Goal: Information Seeking & Learning: Learn about a topic

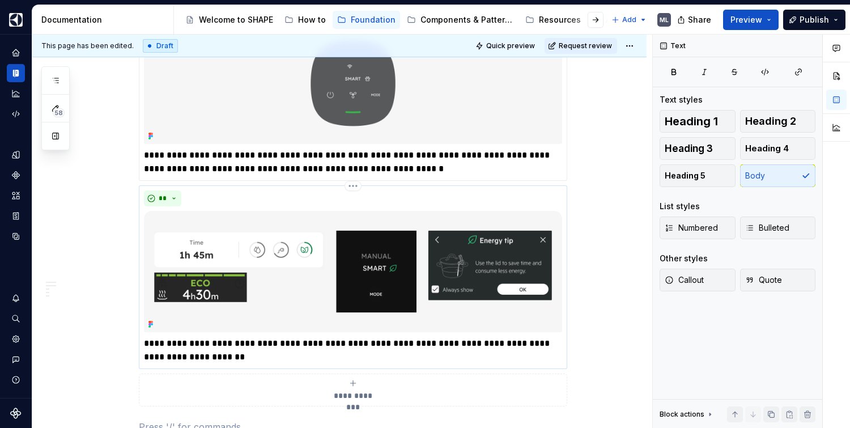
scroll to position [928, 0]
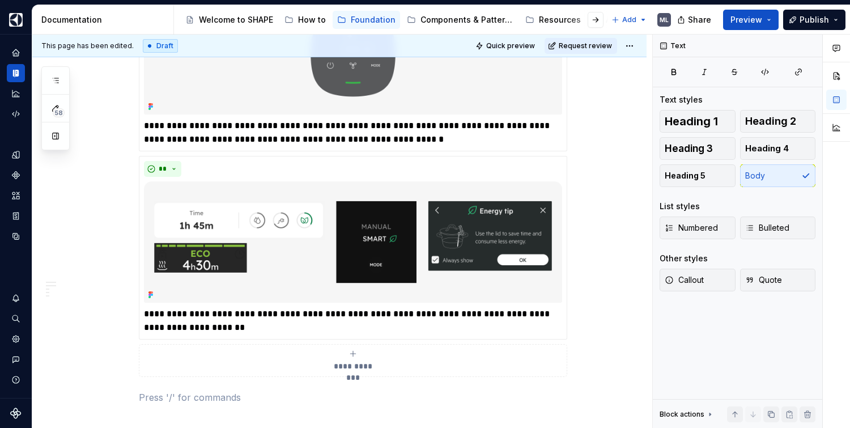
click at [347, 357] on div "**********" at bounding box center [353, 360] width 418 height 23
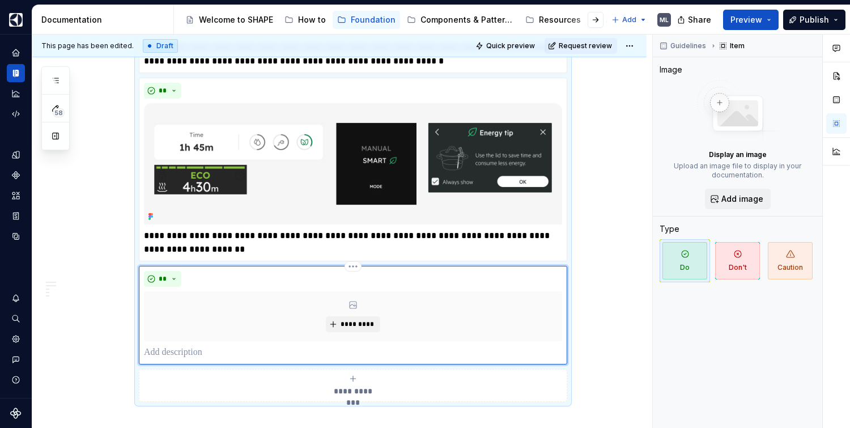
scroll to position [1009, 0]
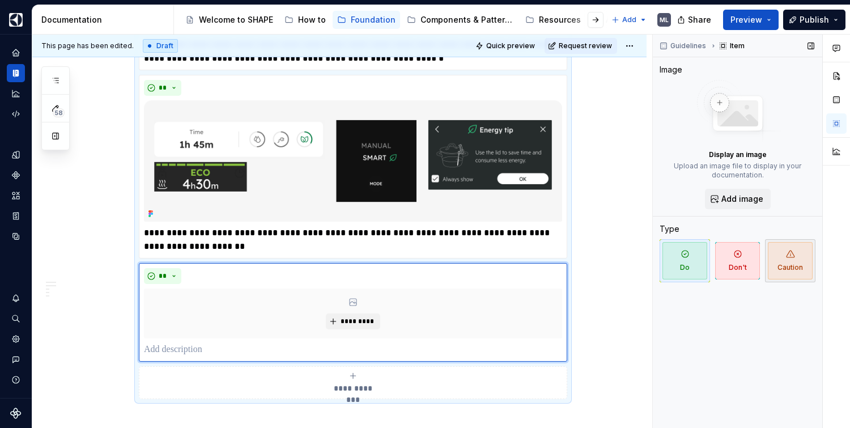
click at [785, 260] on span "Caution" at bounding box center [789, 260] width 45 height 37
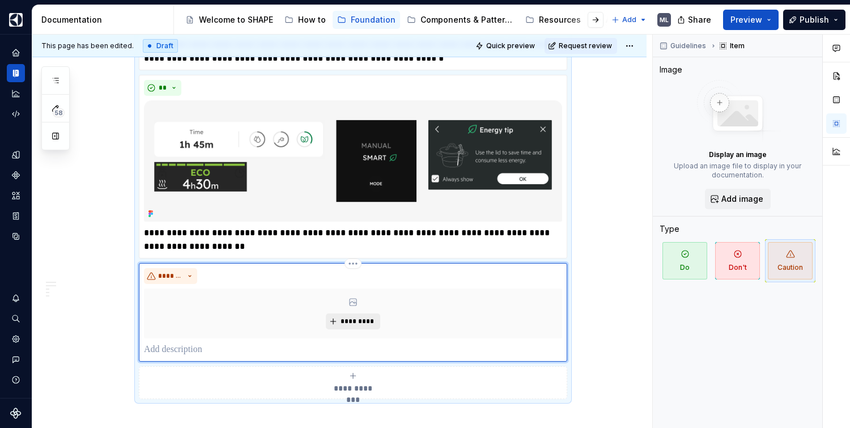
click at [352, 314] on button "*********" at bounding box center [353, 321] width 54 height 16
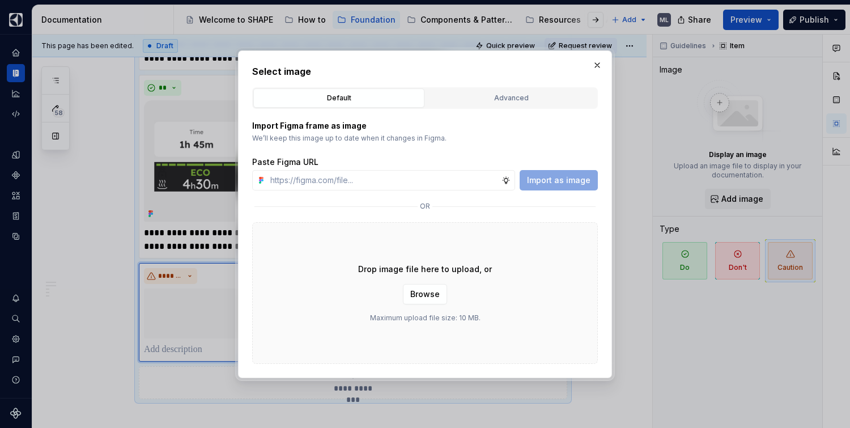
type textarea "*"
click at [471, 99] on div "Advanced" at bounding box center [510, 97] width 163 height 11
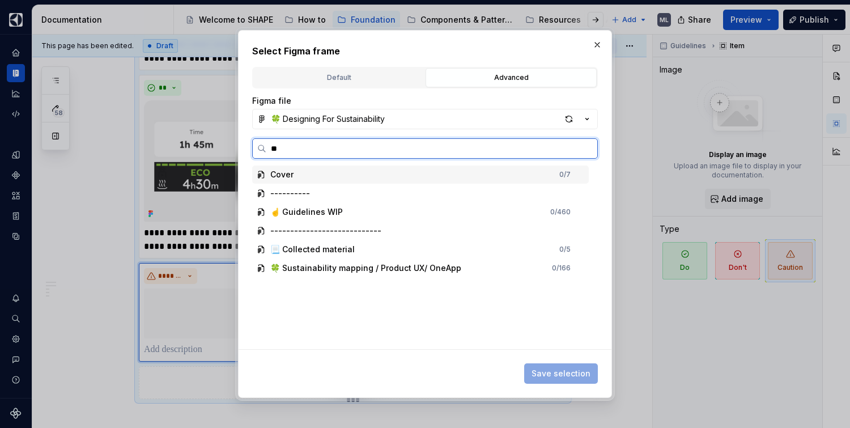
type input "***"
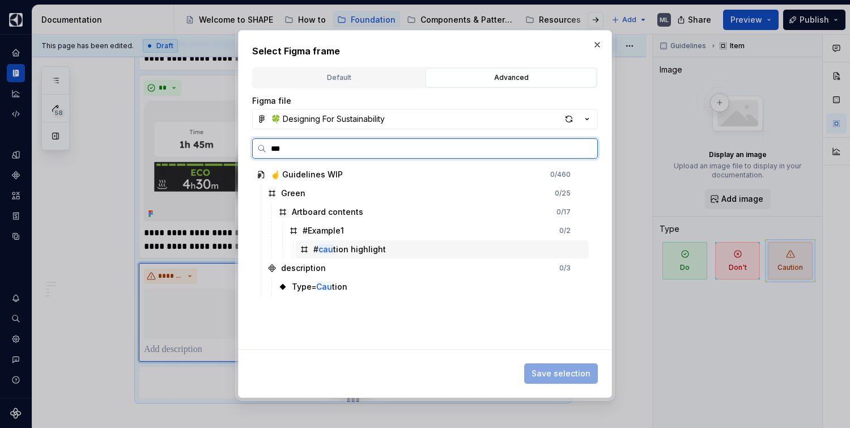
click at [390, 249] on div "# cau tion highlight" at bounding box center [441, 249] width 293 height 18
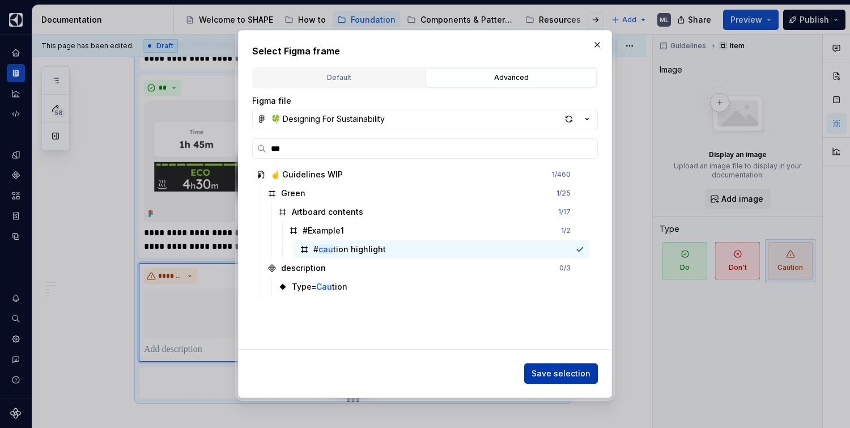
click at [562, 374] on span "Save selection" at bounding box center [560, 373] width 59 height 11
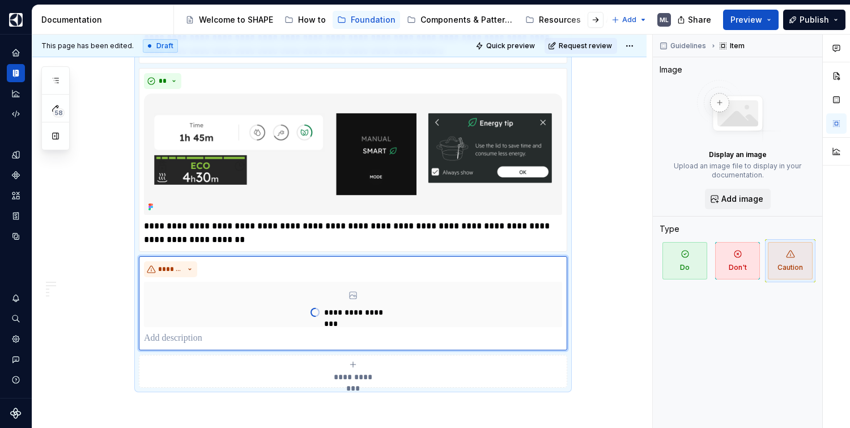
scroll to position [1025, 0]
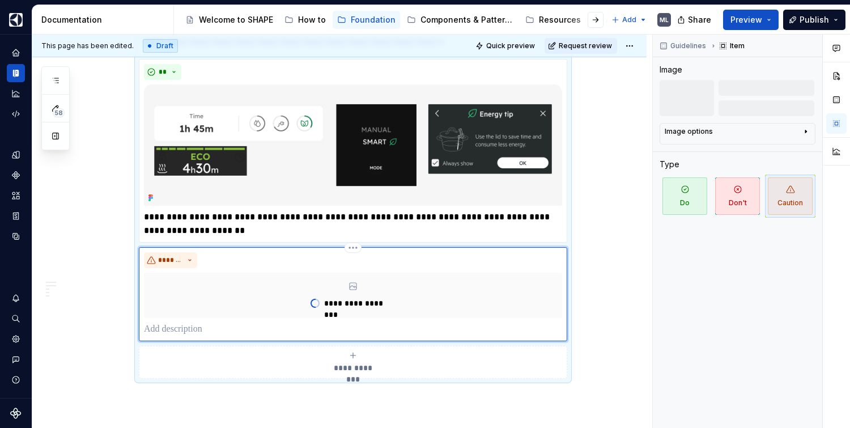
click at [269, 325] on p at bounding box center [353, 329] width 418 height 14
type textarea "*"
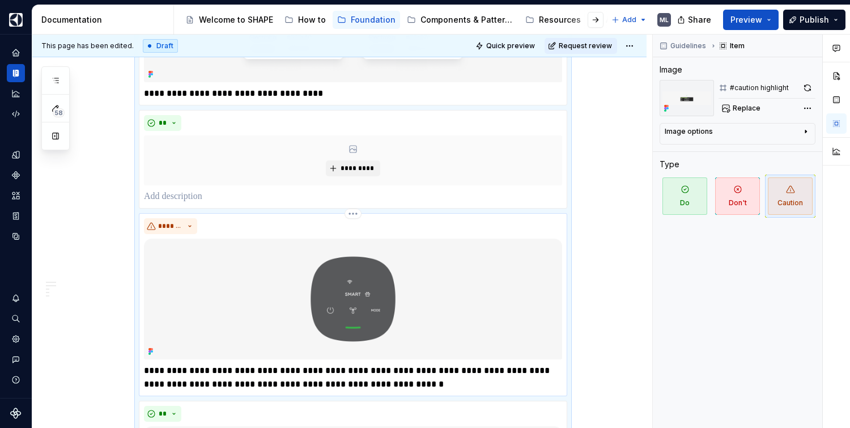
scroll to position [626, 0]
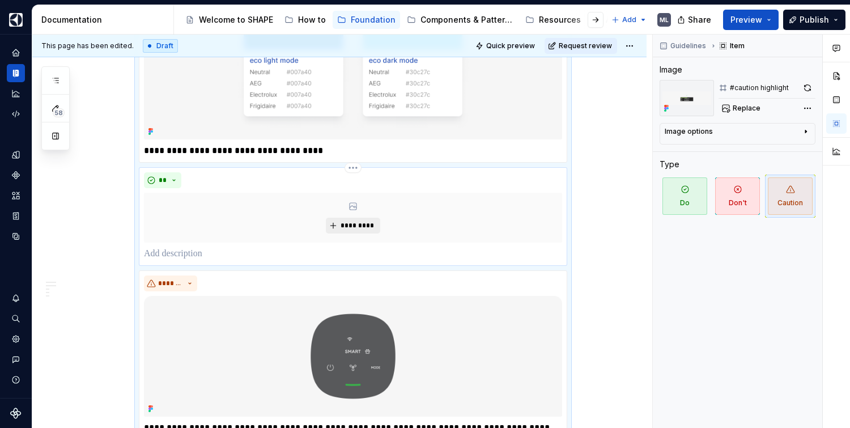
click at [357, 223] on span "*********" at bounding box center [357, 225] width 35 height 9
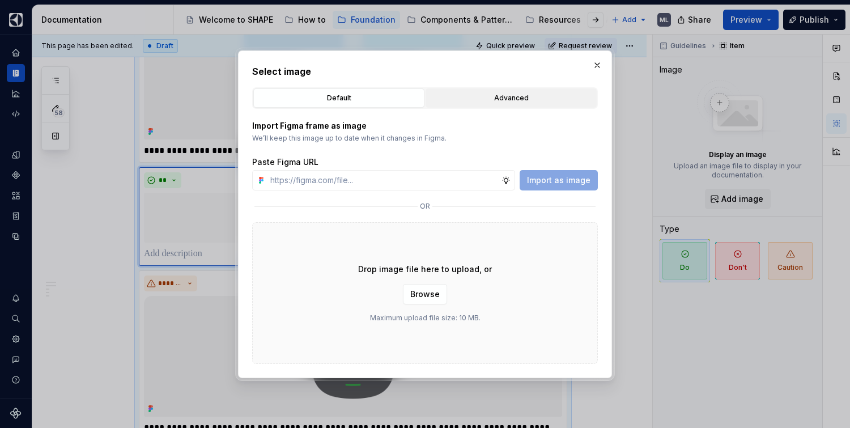
click at [466, 103] on button "Advanced" at bounding box center [510, 97] width 171 height 19
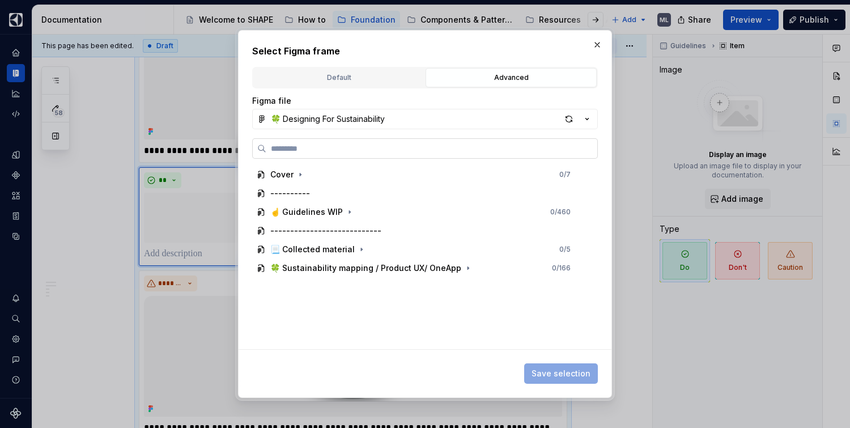
click at [387, 140] on label at bounding box center [425, 148] width 346 height 20
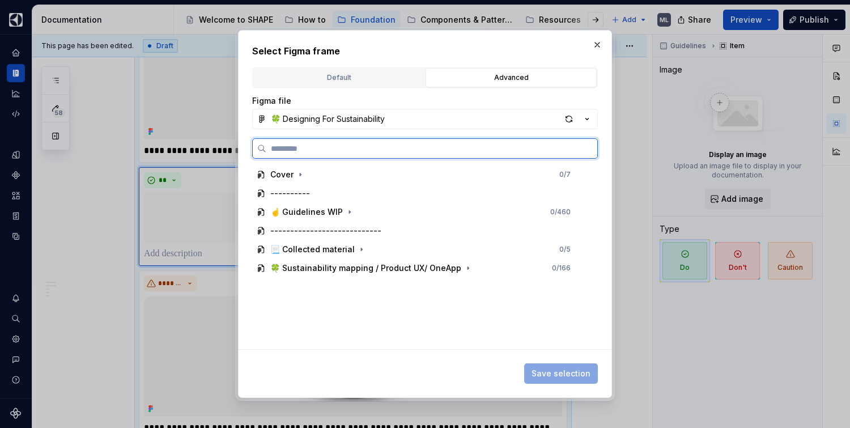
click at [387, 143] on input "search" at bounding box center [431, 148] width 331 height 11
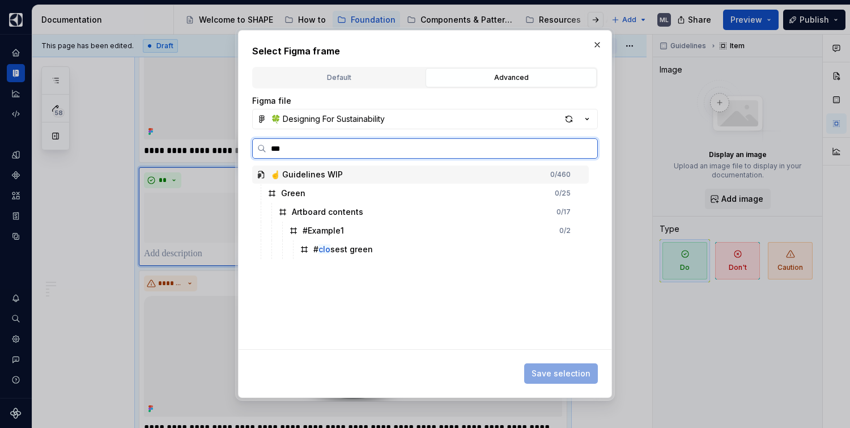
type input "****"
click at [327, 253] on mark "clos" at bounding box center [326, 249] width 16 height 10
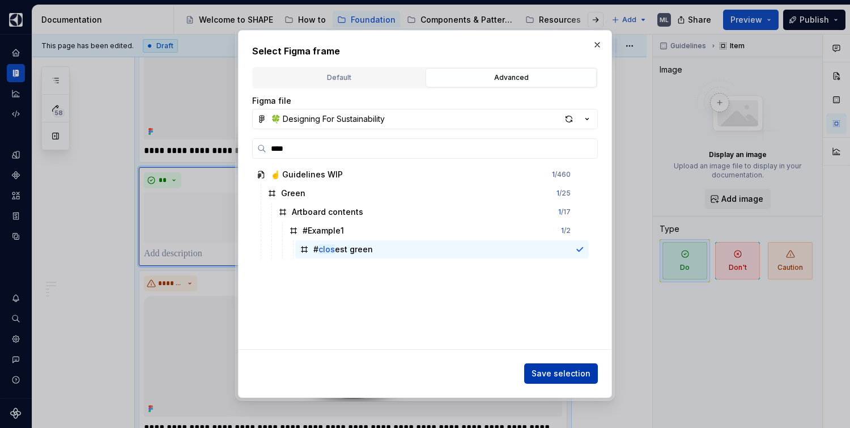
click at [564, 377] on span "Save selection" at bounding box center [560, 373] width 59 height 11
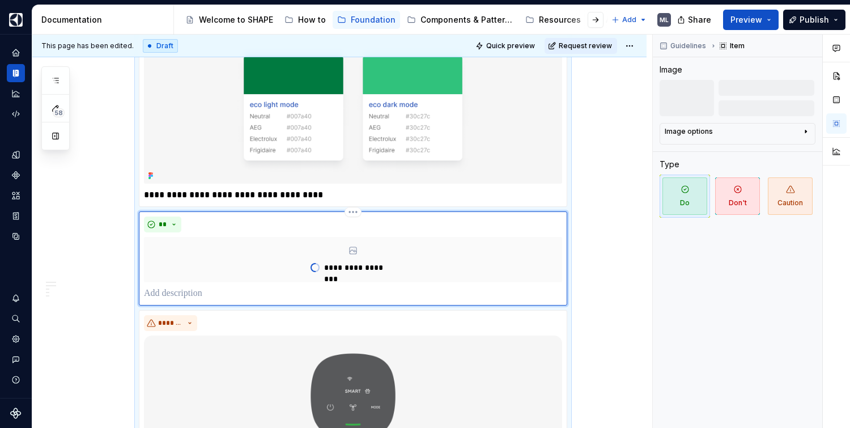
scroll to position [570, 0]
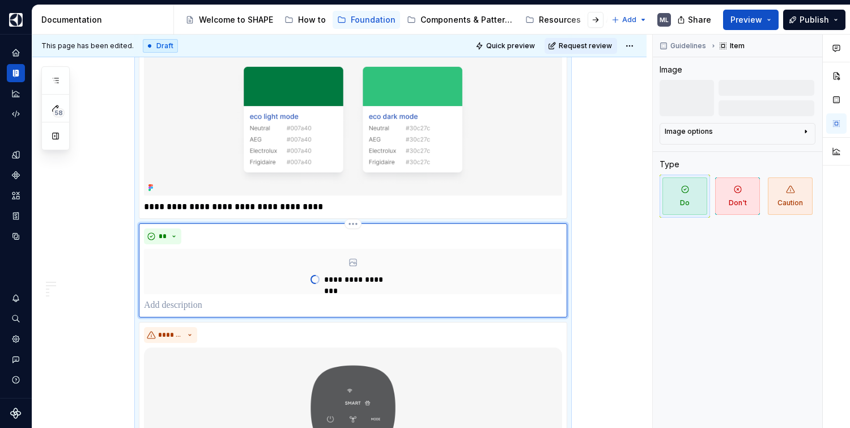
click at [256, 306] on p at bounding box center [353, 305] width 418 height 14
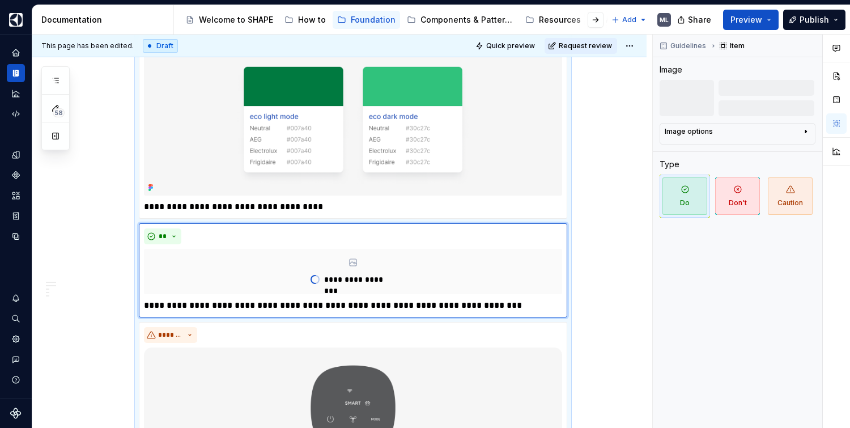
click at [621, 297] on div "**********" at bounding box center [339, 355] width 614 height 1462
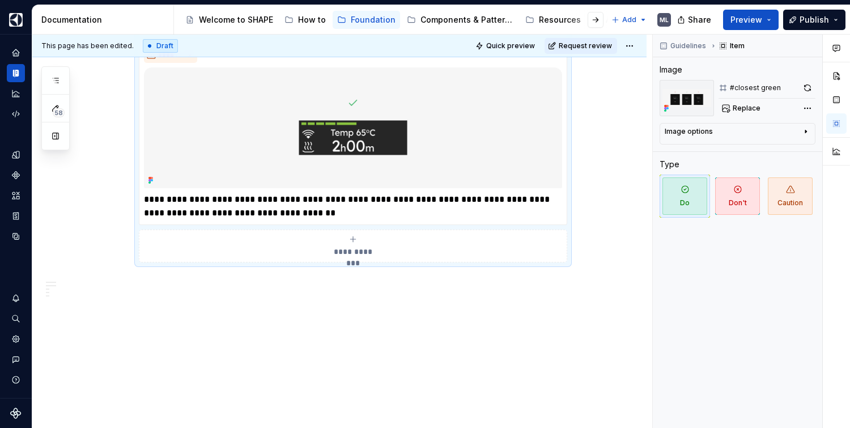
scroll to position [1334, 0]
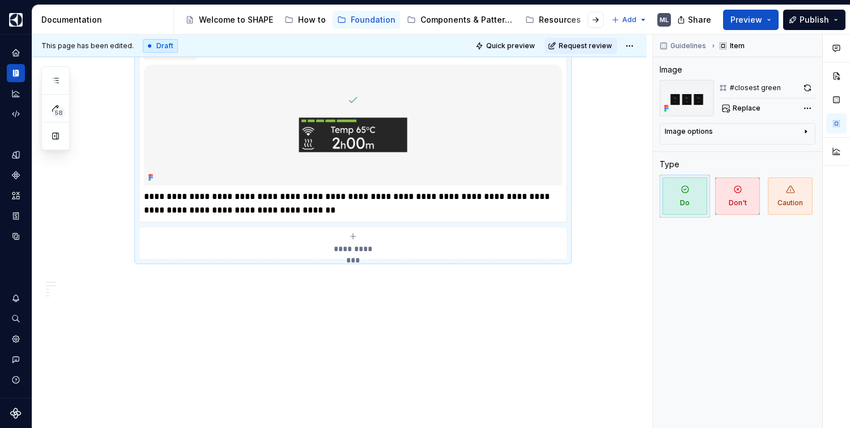
click at [385, 250] on div "**********" at bounding box center [353, 243] width 418 height 23
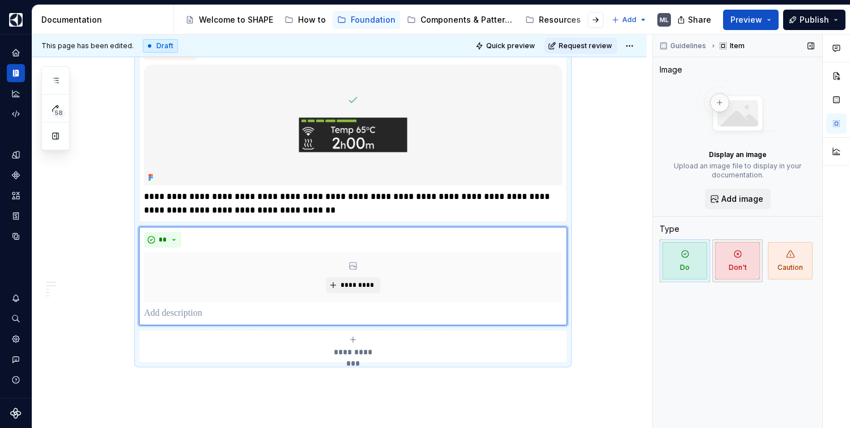
click at [739, 263] on span "Don't" at bounding box center [737, 260] width 45 height 37
click at [349, 284] on span "*********" at bounding box center [357, 284] width 35 height 9
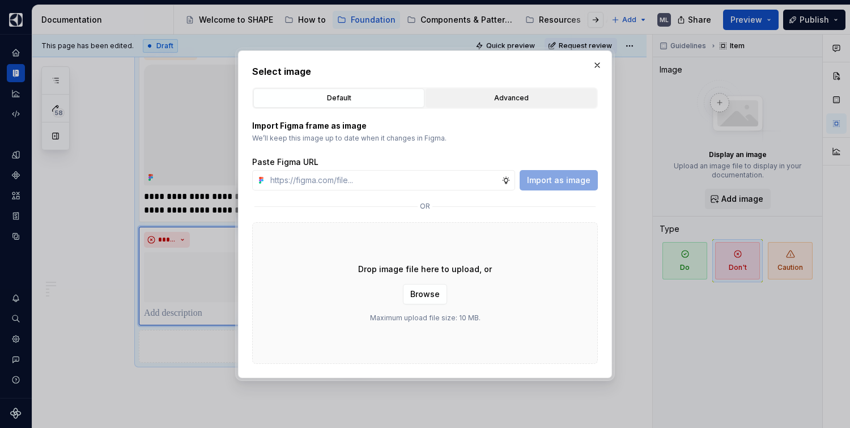
click at [495, 95] on div "Advanced" at bounding box center [510, 97] width 163 height 11
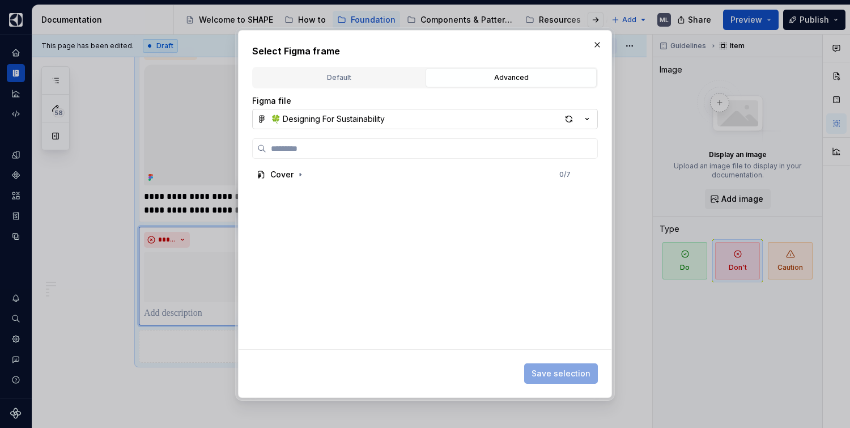
type textarea "*"
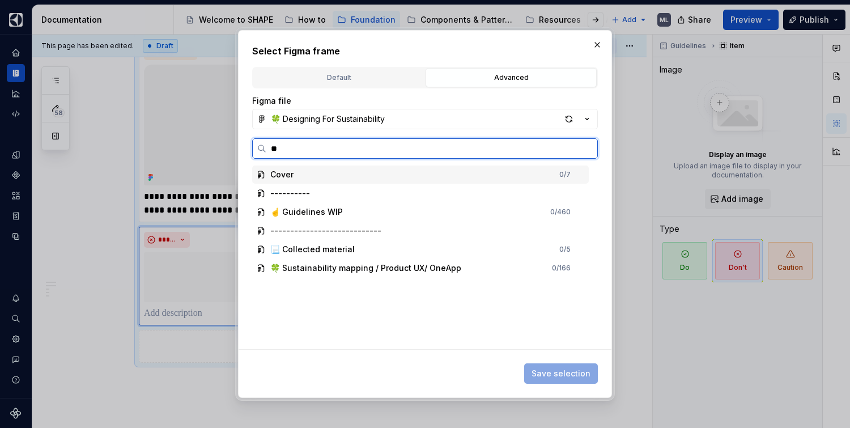
type input "***"
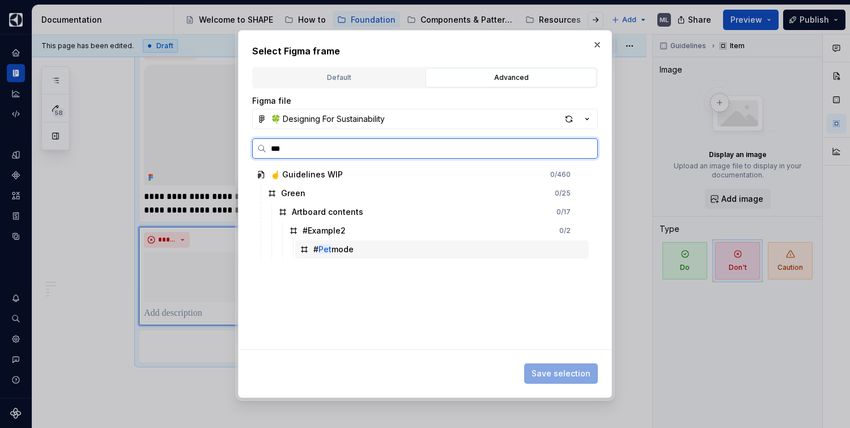
click at [362, 252] on div "# Pet mode" at bounding box center [441, 249] width 293 height 18
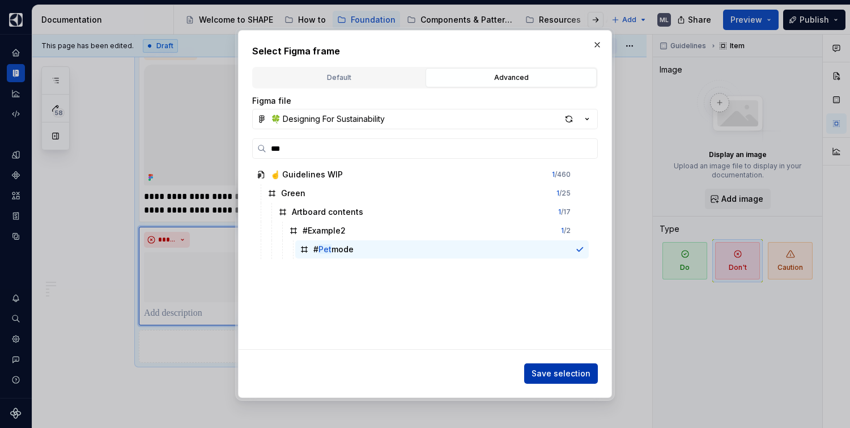
click at [586, 373] on span "Save selection" at bounding box center [560, 373] width 59 height 11
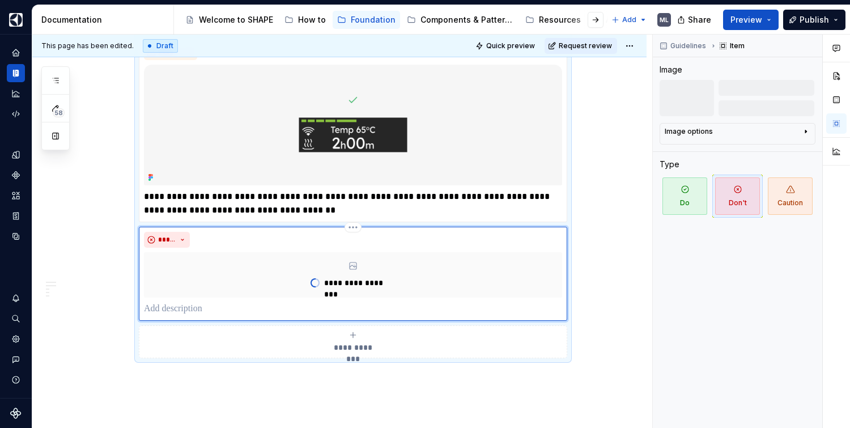
click at [244, 306] on p at bounding box center [353, 309] width 418 height 14
type textarea "*"
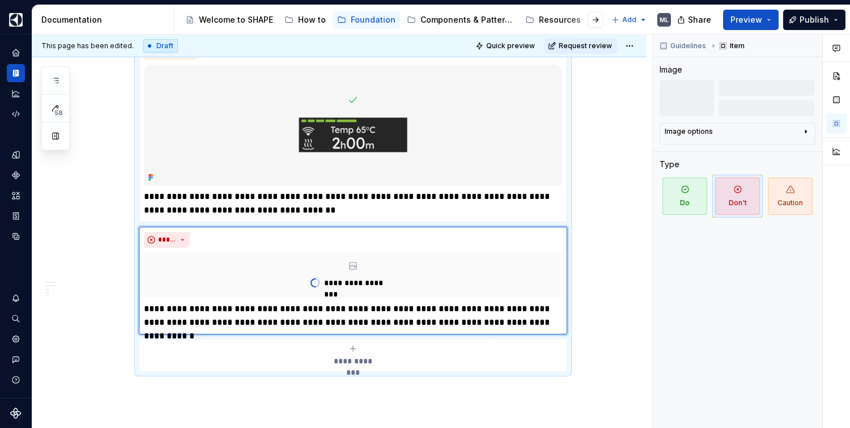
click at [412, 364] on div "**********" at bounding box center [353, 355] width 418 height 23
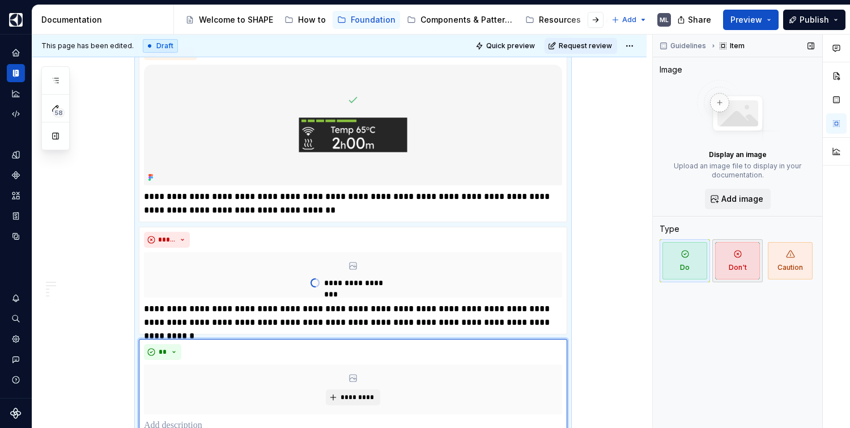
click at [731, 262] on span "Don't" at bounding box center [737, 260] width 45 height 37
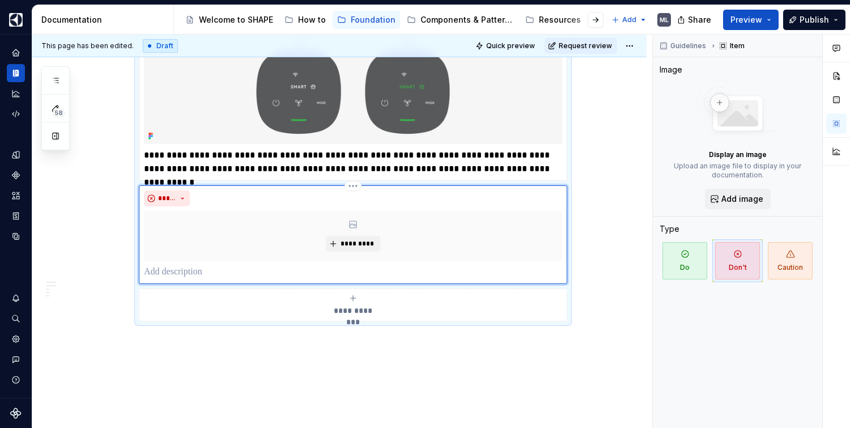
scroll to position [1589, 0]
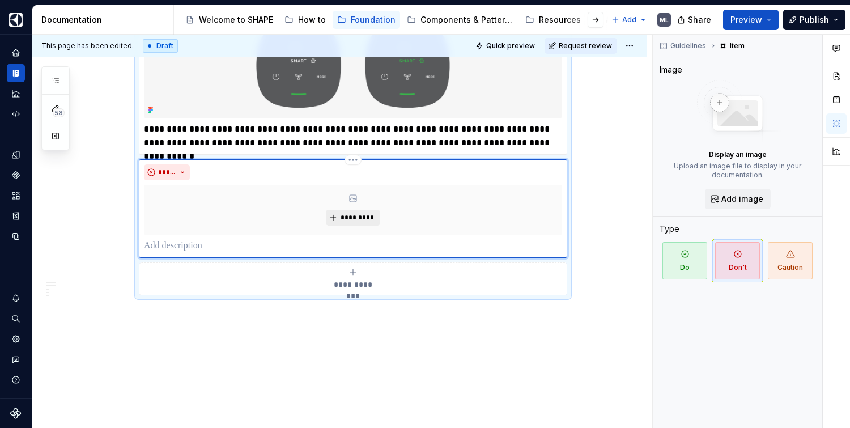
click at [353, 218] on span "*********" at bounding box center [357, 217] width 35 height 9
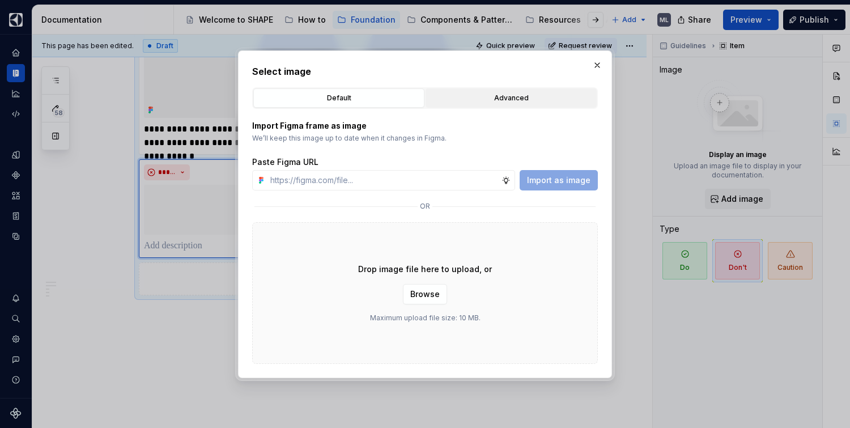
click at [523, 103] on div "Advanced" at bounding box center [510, 97] width 163 height 11
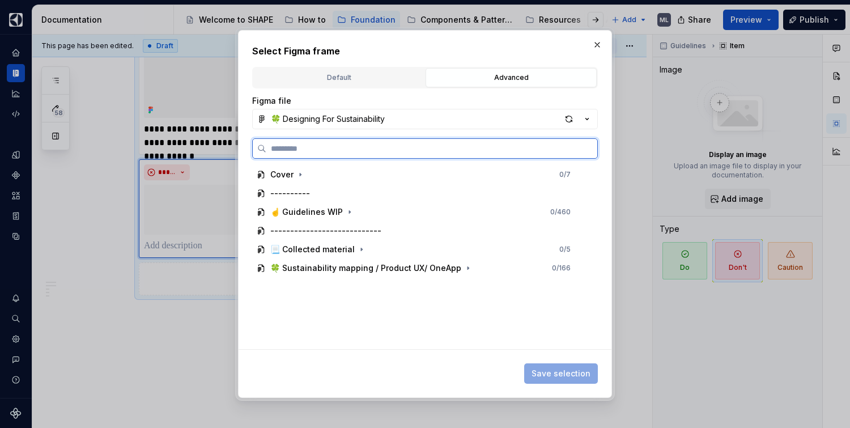
click at [399, 151] on input "search" at bounding box center [431, 148] width 331 height 11
type input "****"
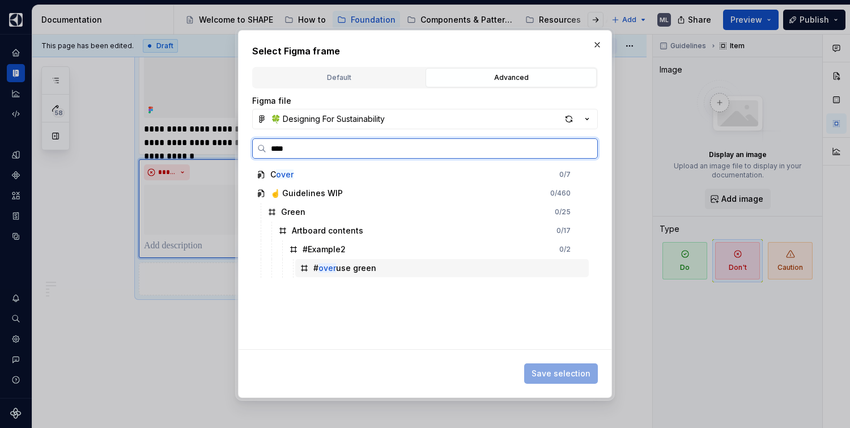
click at [356, 265] on div "# over use green" at bounding box center [344, 267] width 63 height 11
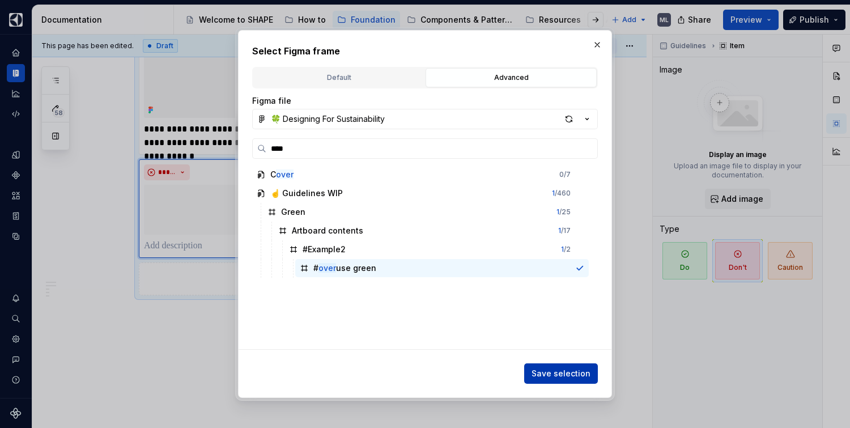
click at [546, 375] on span "Save selection" at bounding box center [560, 373] width 59 height 11
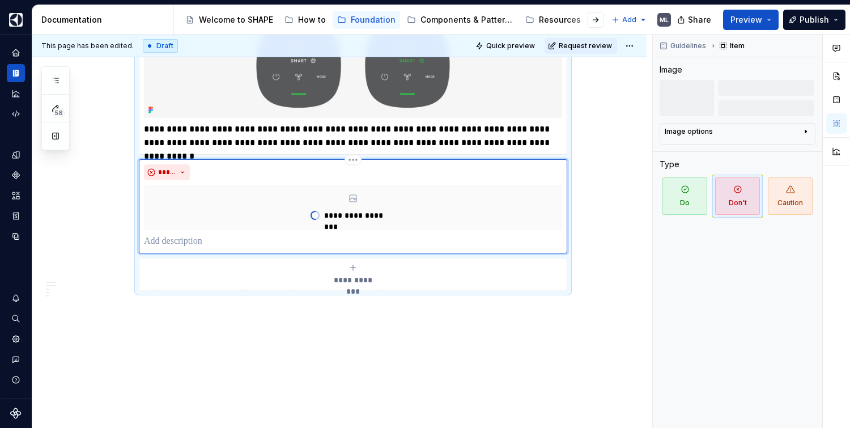
click at [294, 244] on p at bounding box center [353, 241] width 418 height 14
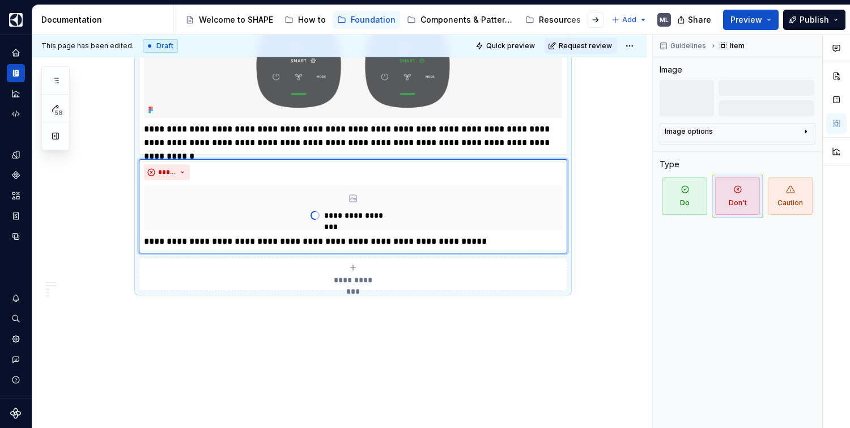
click at [356, 276] on span "**********" at bounding box center [353, 279] width 52 height 11
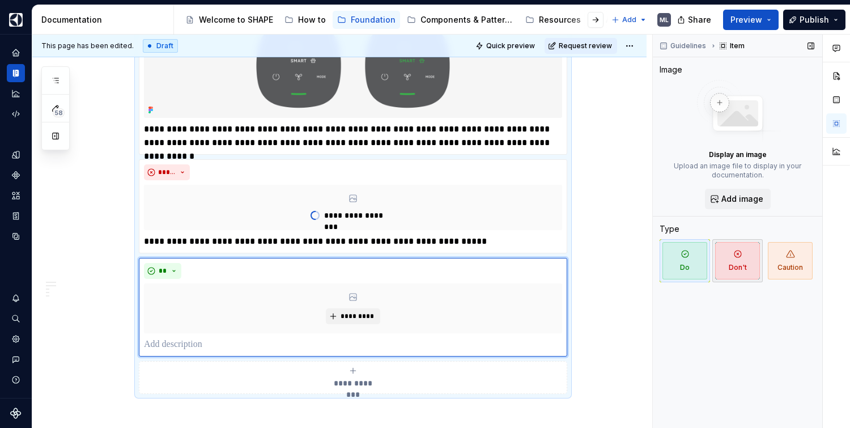
click at [747, 251] on span "Don't" at bounding box center [737, 260] width 45 height 37
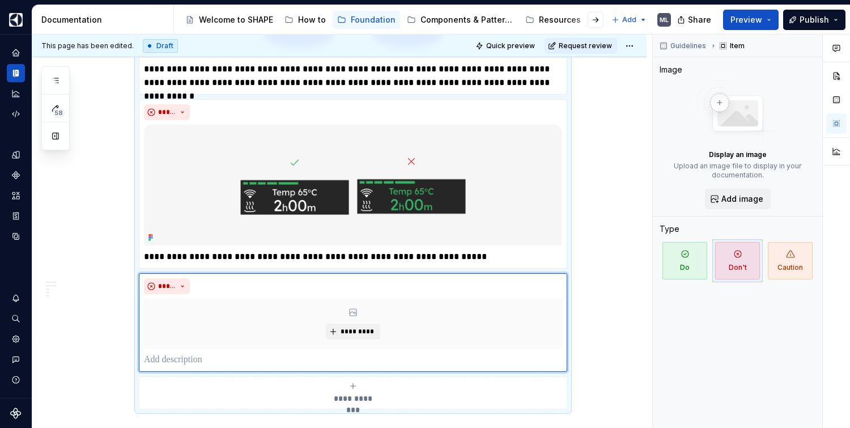
scroll to position [1794, 0]
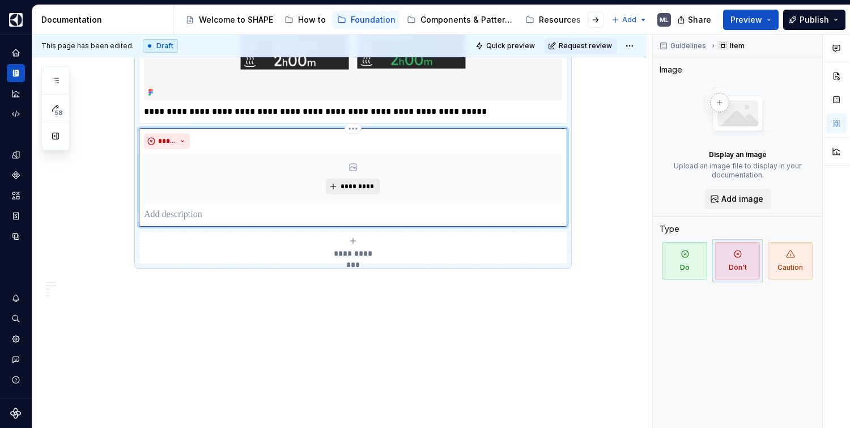
click at [345, 185] on span "*********" at bounding box center [357, 186] width 35 height 9
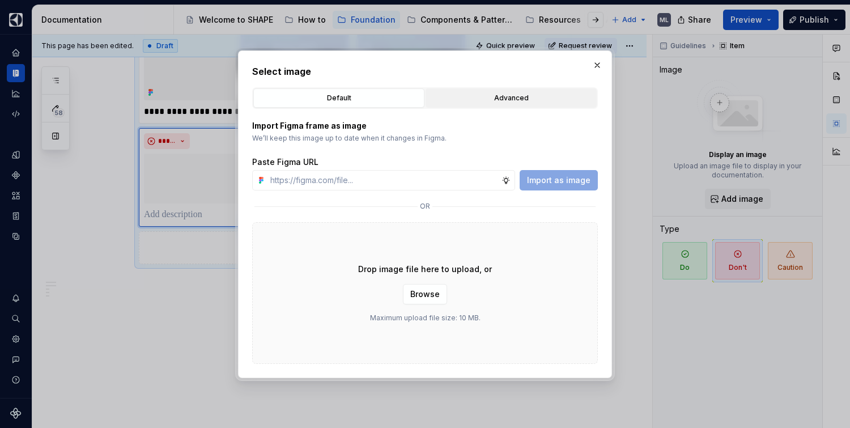
click at [472, 94] on div "Advanced" at bounding box center [510, 97] width 163 height 11
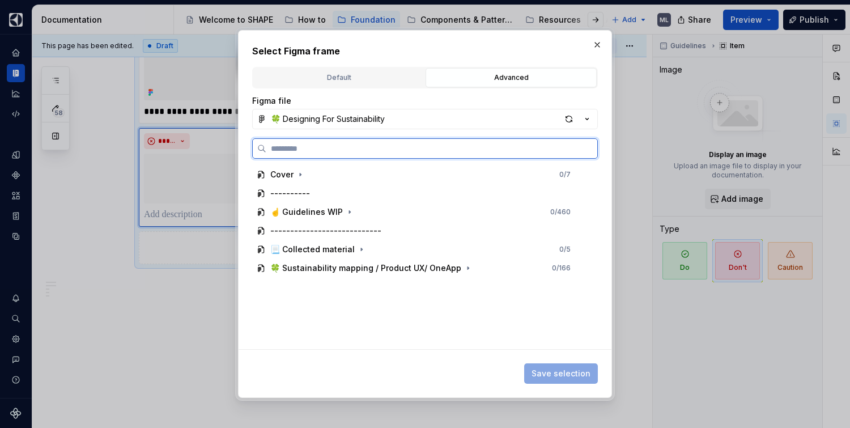
click at [378, 143] on input "search" at bounding box center [431, 148] width 331 height 11
type textarea "*"
type input "****"
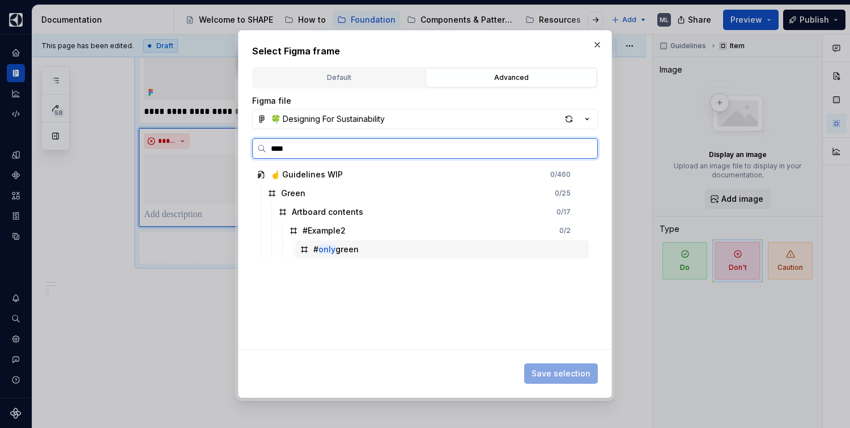
click at [321, 247] on mark "only" at bounding box center [326, 249] width 17 height 10
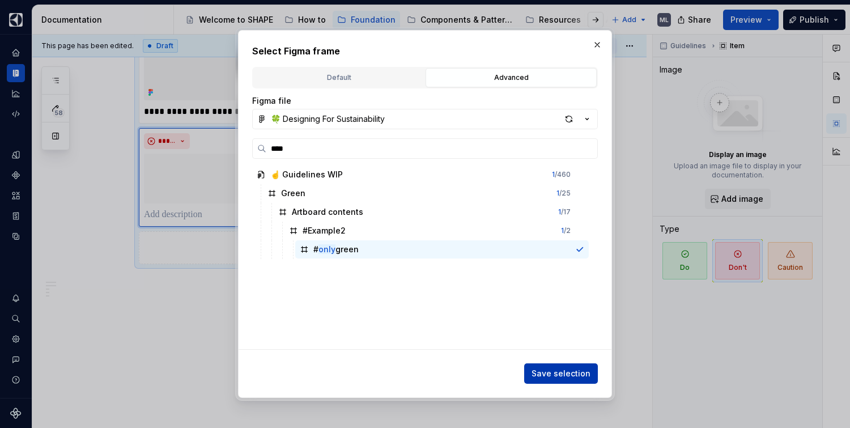
click at [561, 370] on span "Save selection" at bounding box center [560, 373] width 59 height 11
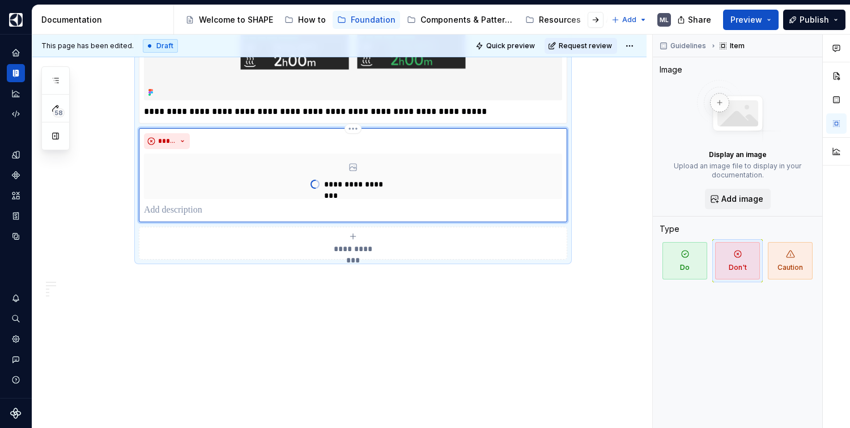
click at [193, 210] on p at bounding box center [353, 210] width 418 height 14
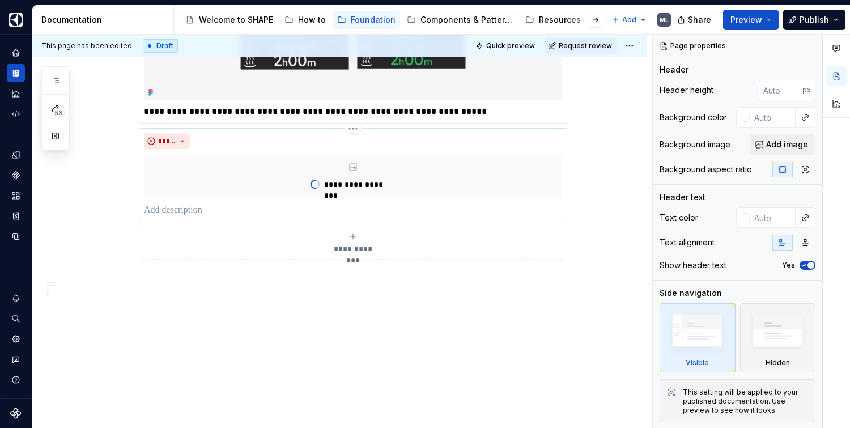
click at [244, 204] on p at bounding box center [353, 210] width 418 height 14
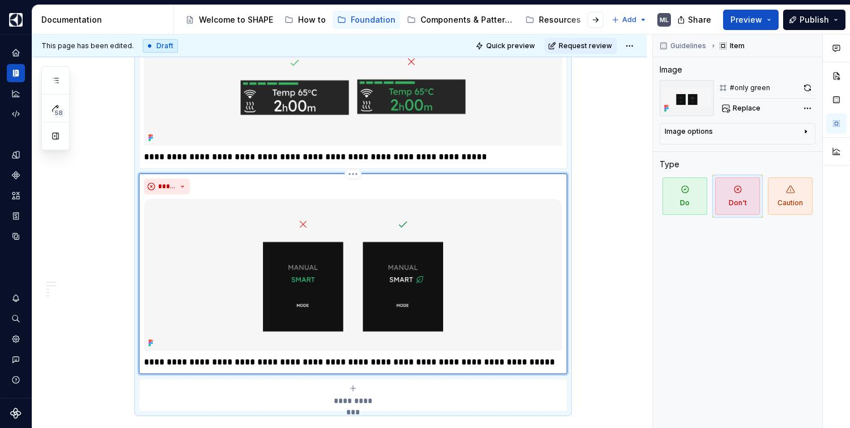
click at [145, 355] on p "**********" at bounding box center [353, 362] width 418 height 14
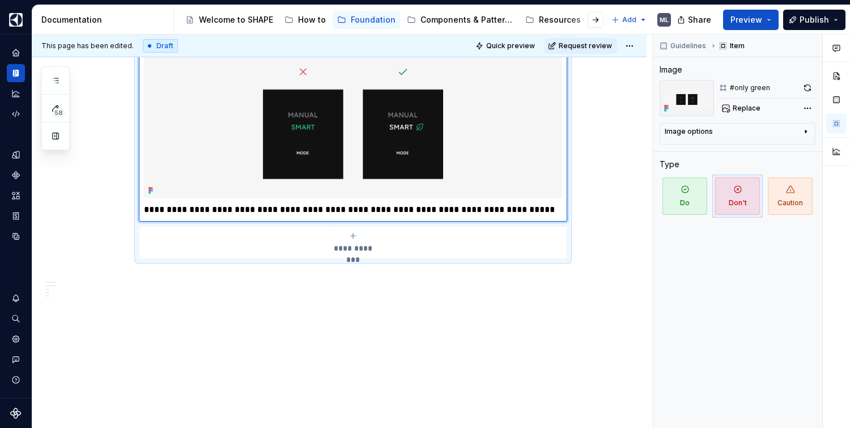
type textarea "*"
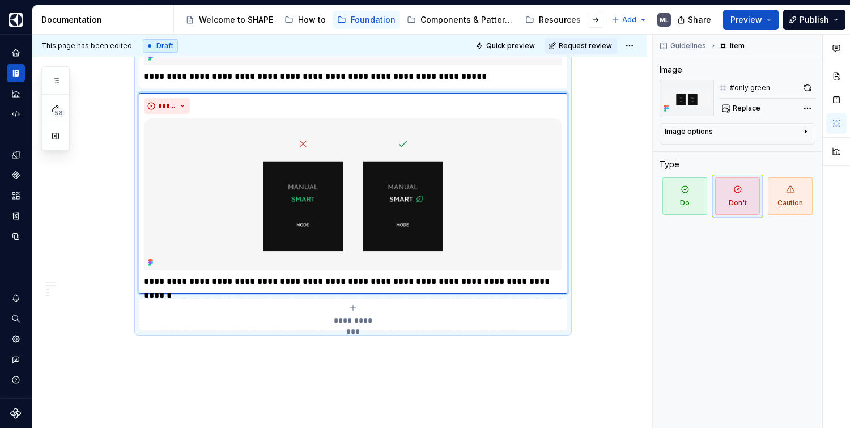
scroll to position [1828, 0]
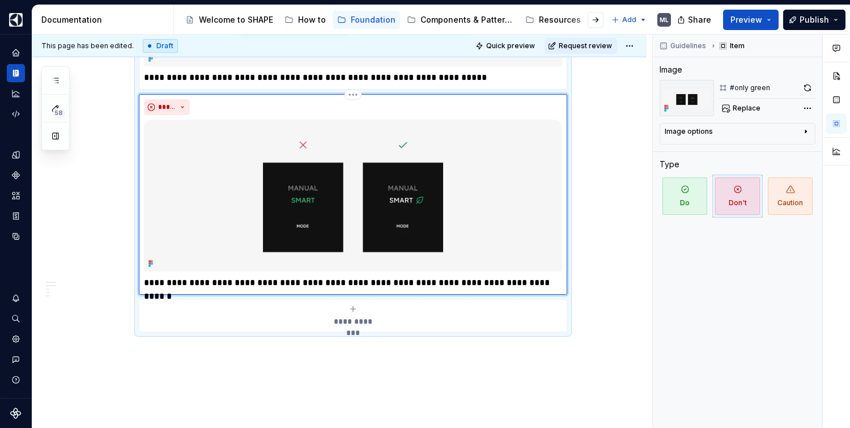
click at [173, 280] on p "**********" at bounding box center [353, 283] width 418 height 14
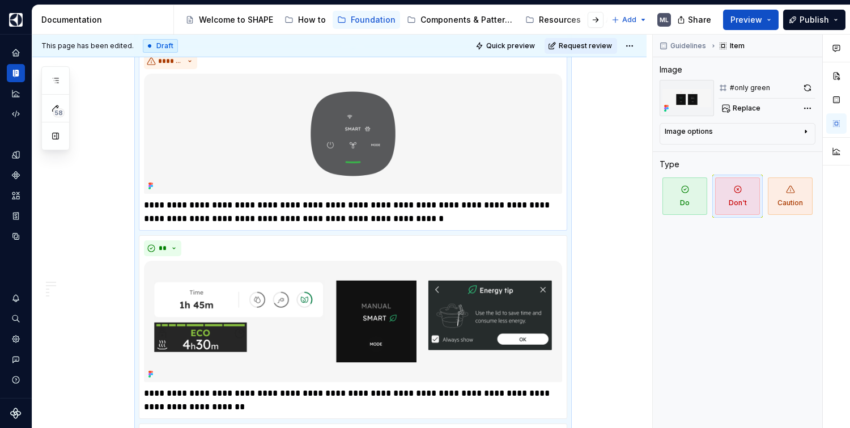
scroll to position [948, 0]
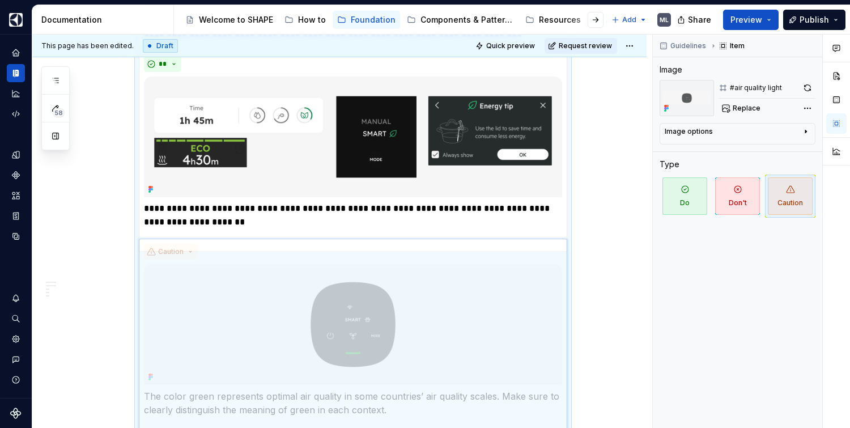
drag, startPoint x: 251, startPoint y: 65, endPoint x: 240, endPoint y: 262, distance: 196.9
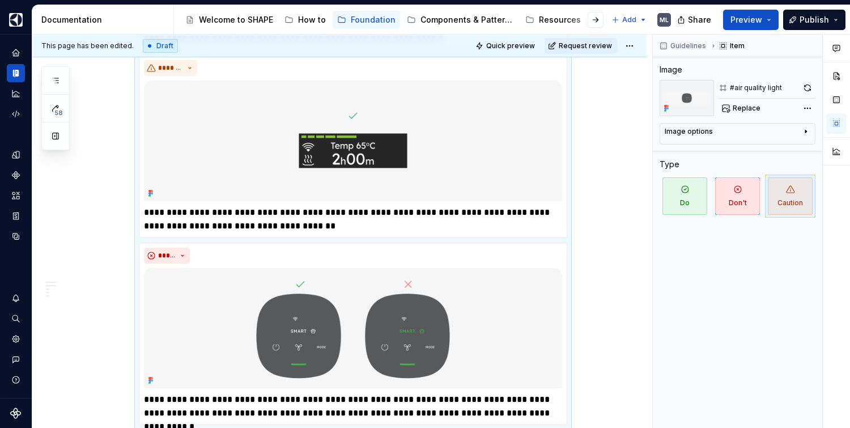
scroll to position [0, 0]
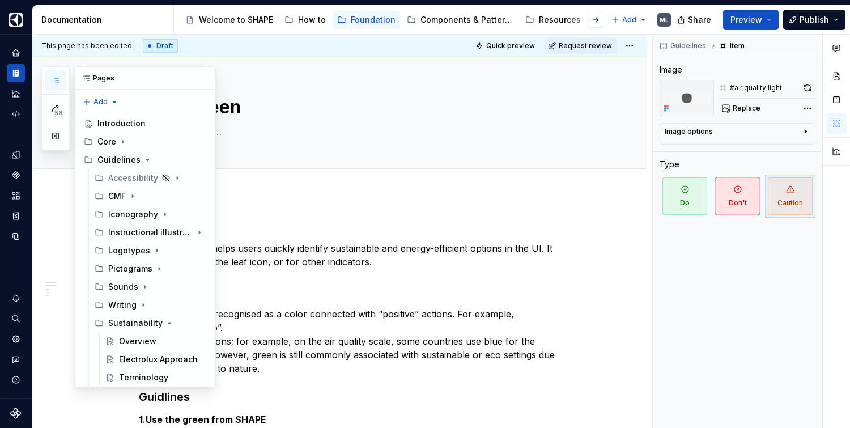
click at [56, 77] on icon "button" at bounding box center [55, 80] width 9 height 9
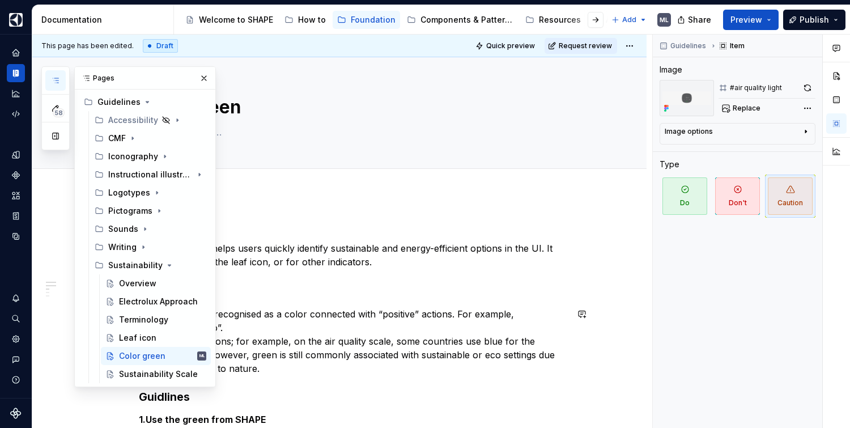
scroll to position [205, 0]
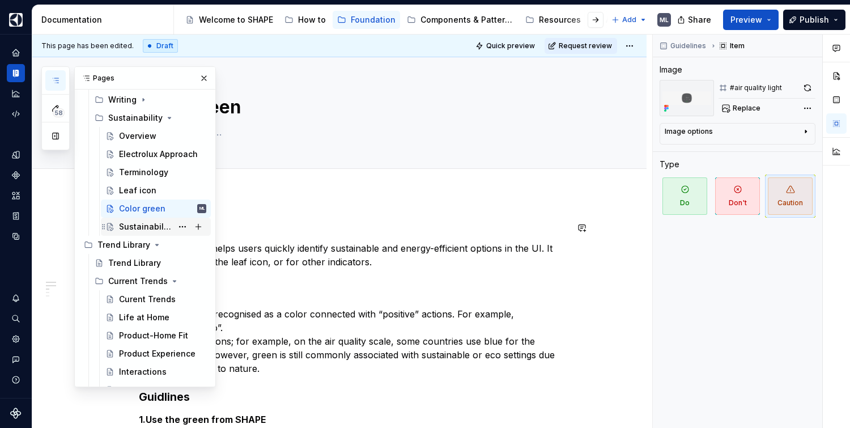
click at [139, 227] on div "Sustainability Scale" at bounding box center [145, 226] width 53 height 11
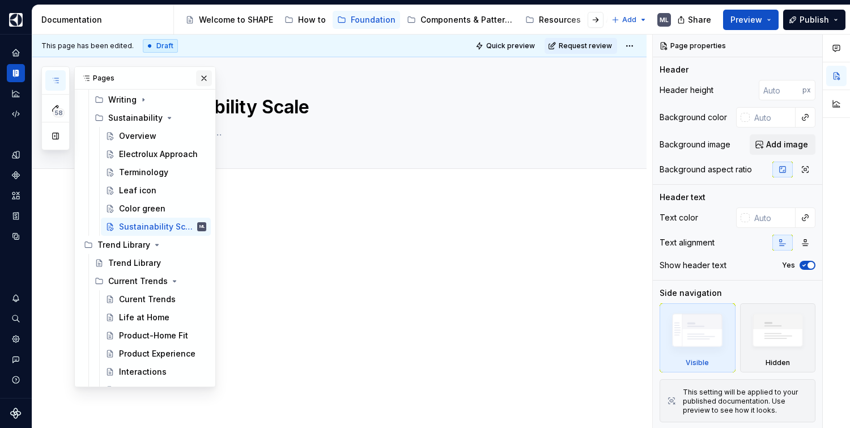
click at [196, 79] on button "button" at bounding box center [204, 78] width 16 height 16
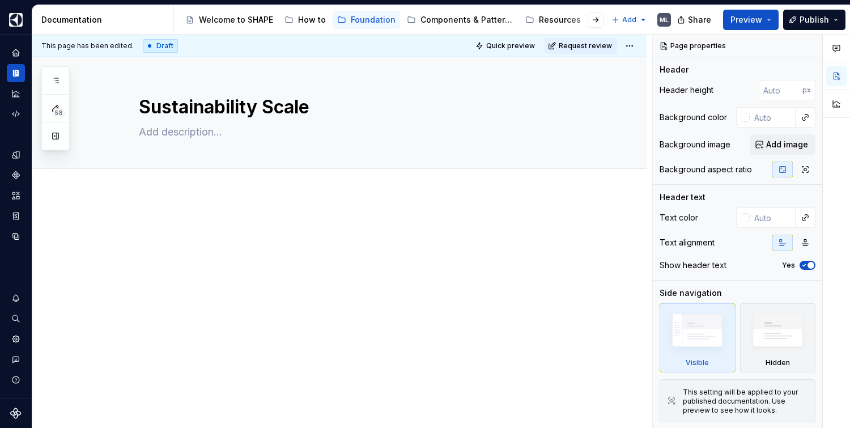
click at [157, 211] on div at bounding box center [339, 300] width 614 height 212
click at [155, 207] on div "This page has been edited. Draft Quick preview Request review Sustainability Sc…" at bounding box center [342, 232] width 620 height 394
click at [153, 222] on p at bounding box center [353, 228] width 428 height 14
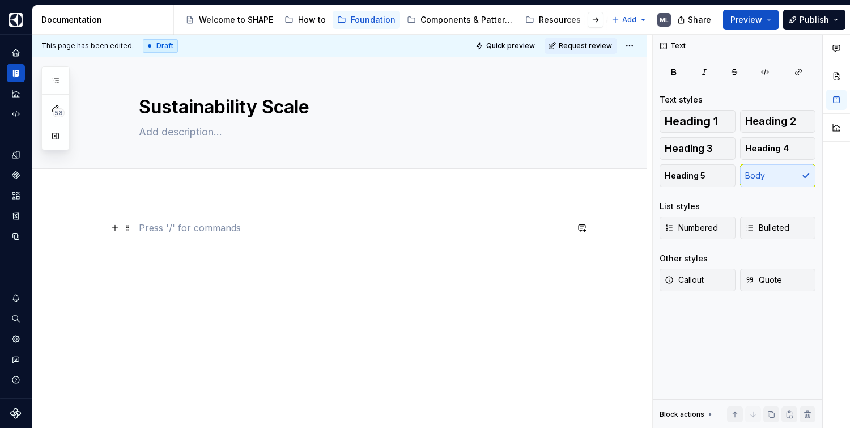
click at [210, 231] on p at bounding box center [353, 228] width 428 height 14
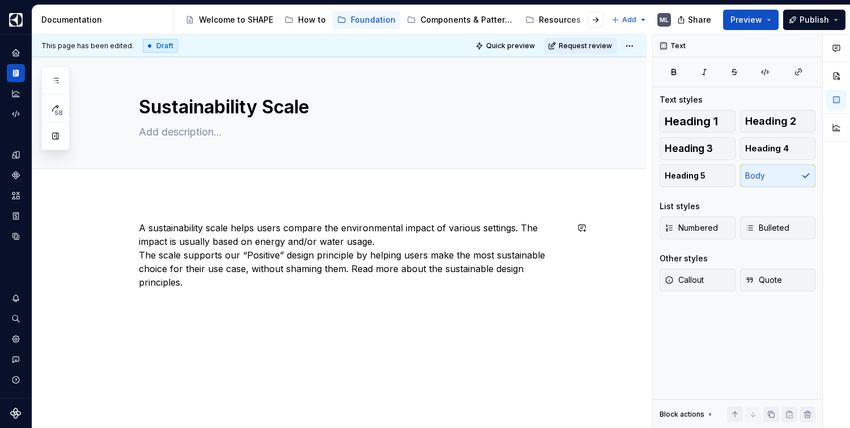
click at [347, 297] on div "A sustainability scale helps users compare the environmental impact of various …" at bounding box center [353, 262] width 428 height 82
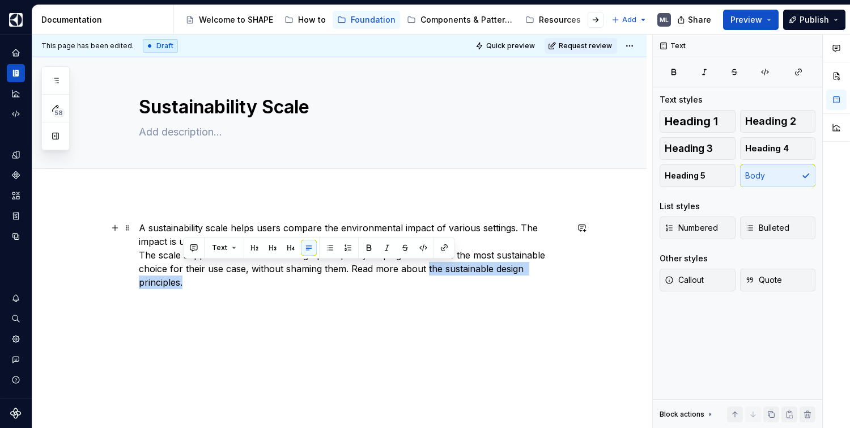
drag, startPoint x: 190, startPoint y: 284, endPoint x: 425, endPoint y: 264, distance: 235.4
click at [425, 264] on p "A sustainability scale helps users compare the environmental impact of various …" at bounding box center [353, 255] width 428 height 68
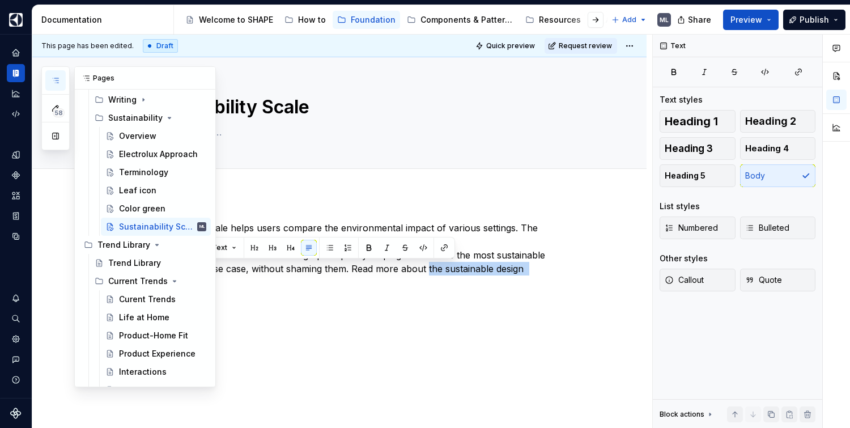
click at [51, 76] on icon "button" at bounding box center [55, 80] width 9 height 9
click at [147, 137] on div "Overview" at bounding box center [137, 135] width 37 height 11
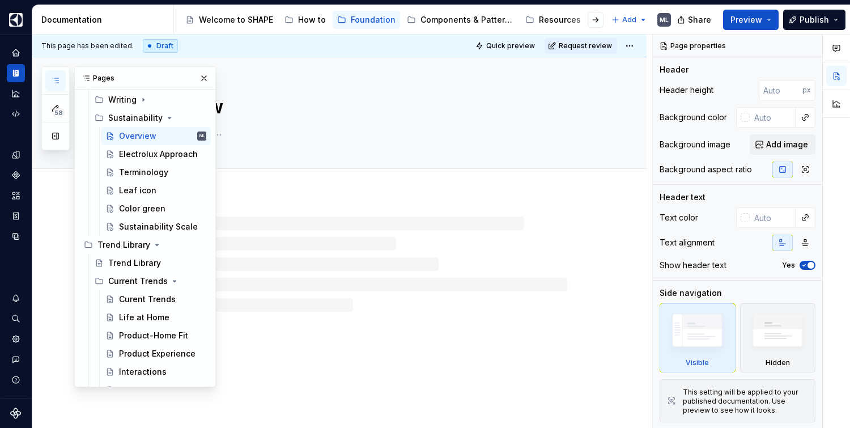
click at [568, 288] on div at bounding box center [339, 253] width 614 height 118
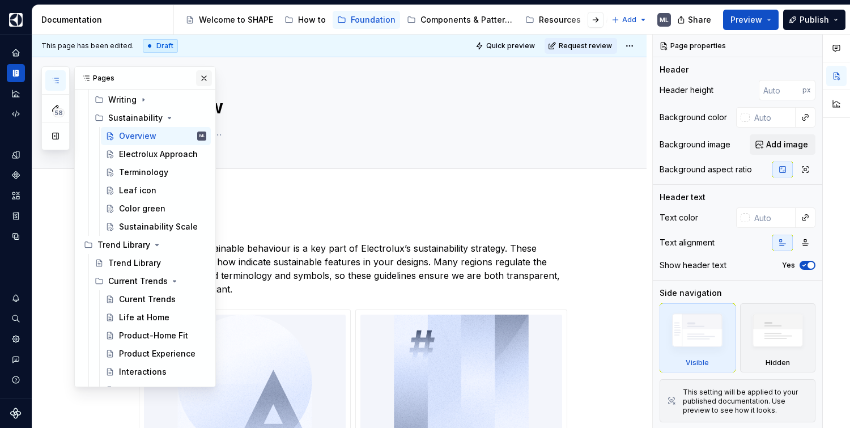
click at [201, 79] on button "button" at bounding box center [204, 78] width 16 height 16
click at [57, 79] on icon "button" at bounding box center [55, 80] width 9 height 9
click at [150, 154] on div "Electrolux Approach" at bounding box center [145, 153] width 53 height 11
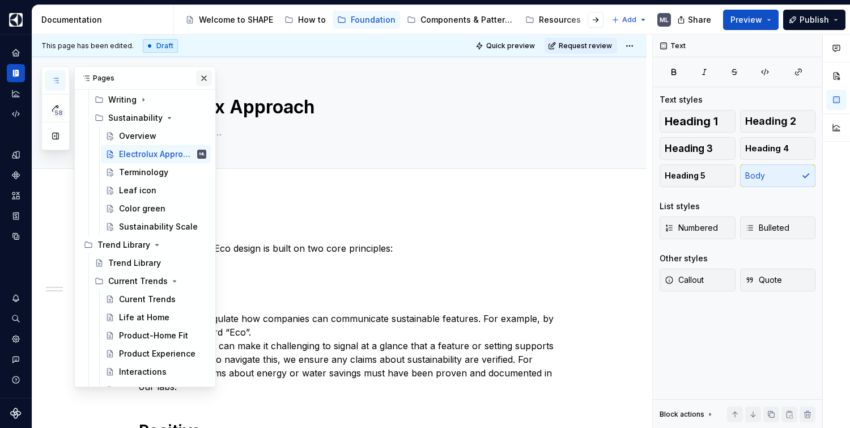
click at [198, 78] on button "button" at bounding box center [204, 78] width 16 height 16
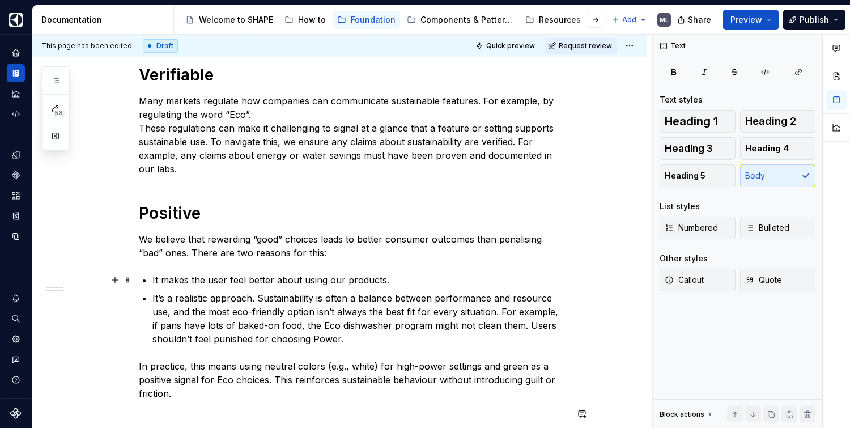
scroll to position [114, 0]
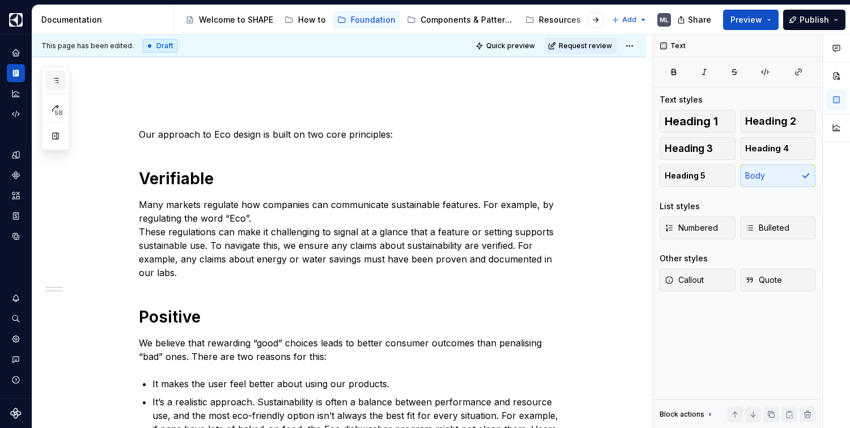
click at [58, 72] on button "button" at bounding box center [55, 80] width 20 height 20
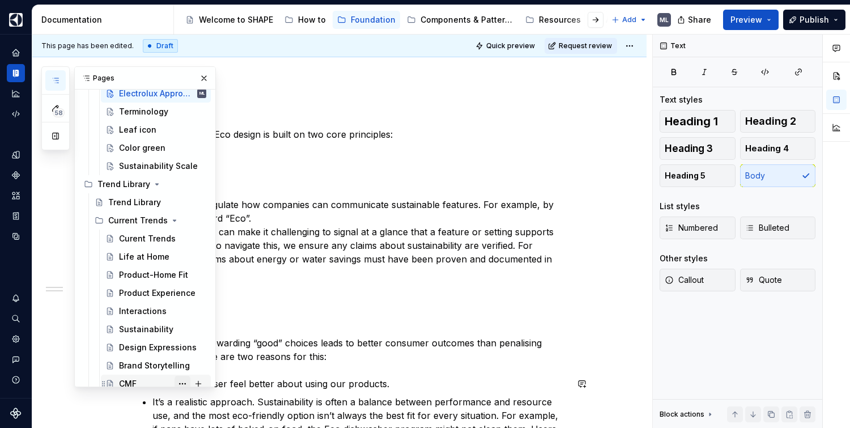
scroll to position [275, 0]
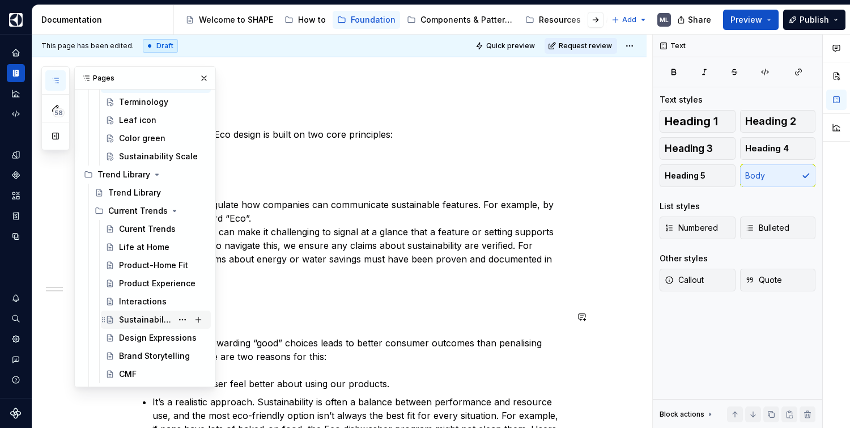
click at [149, 318] on div "Sustainability" at bounding box center [145, 319] width 53 height 11
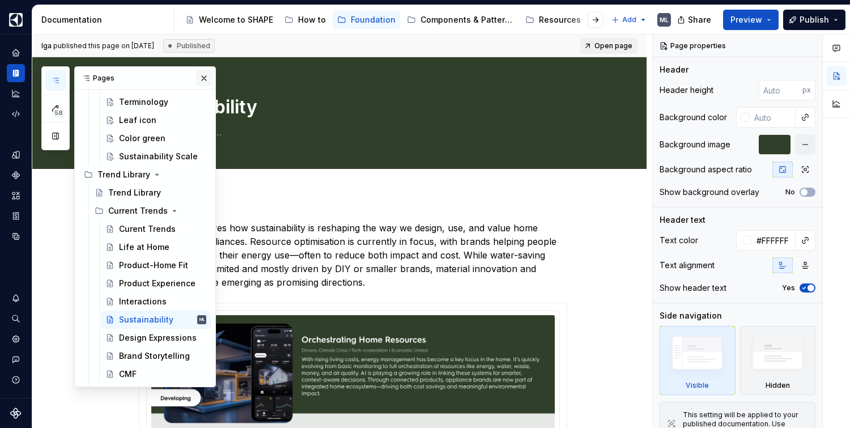
click at [198, 80] on button "button" at bounding box center [204, 78] width 16 height 16
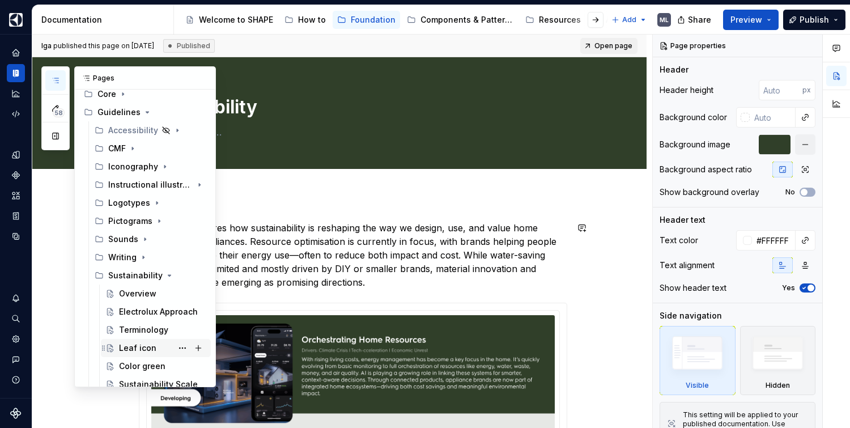
scroll to position [96, 0]
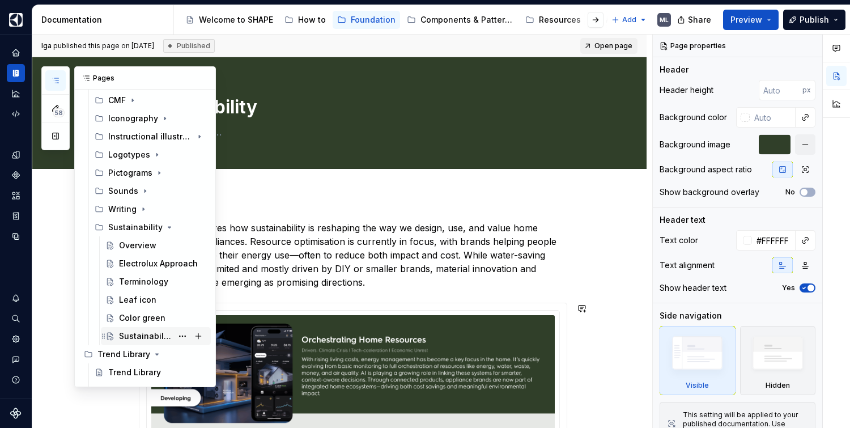
click at [135, 331] on div "Sustainability Scale" at bounding box center [145, 335] width 53 height 11
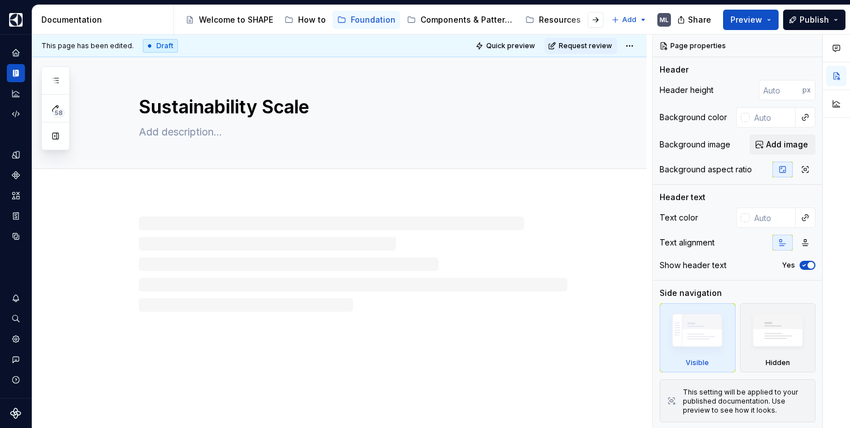
type textarea "*"
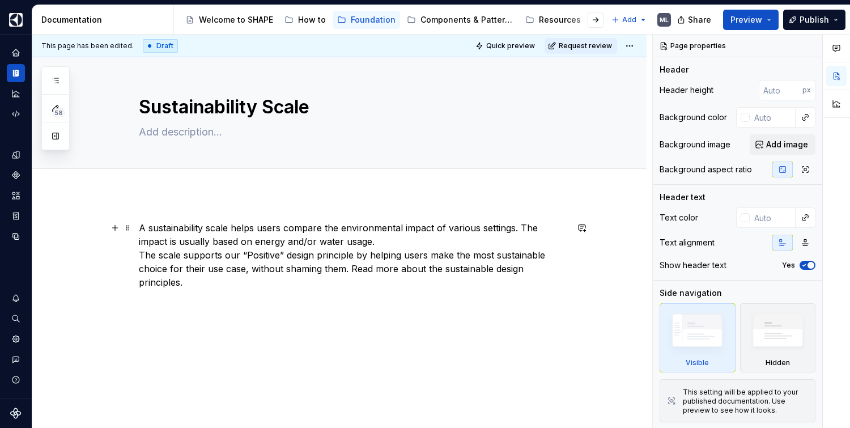
click at [450, 265] on p "A sustainability scale helps users compare the environmental impact of various …" at bounding box center [353, 255] width 428 height 68
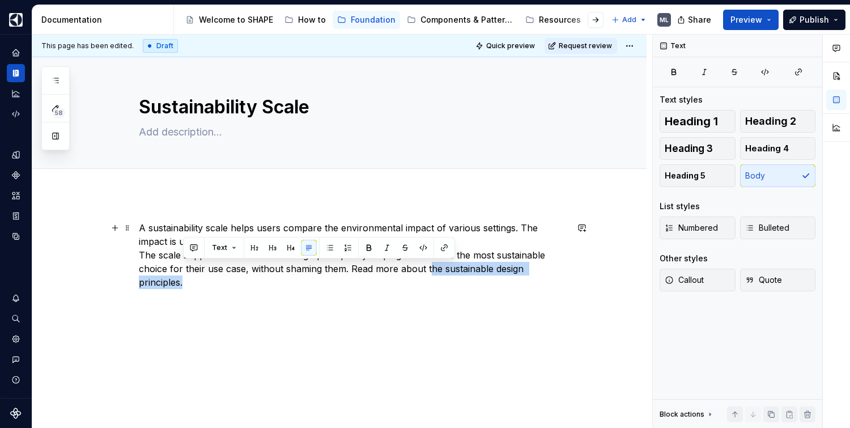
drag, startPoint x: 304, startPoint y: 278, endPoint x: 429, endPoint y: 273, distance: 125.8
click at [429, 273] on p "A sustainability scale helps users compare the environmental impact of various …" at bounding box center [353, 255] width 428 height 68
click at [426, 283] on p "A sustainability scale helps users compare the environmental impact of various …" at bounding box center [353, 255] width 428 height 68
drag, startPoint x: 220, startPoint y: 287, endPoint x: 425, endPoint y: 275, distance: 205.4
click at [425, 275] on p "A sustainability scale helps users compare the environmental impact of various …" at bounding box center [353, 255] width 428 height 68
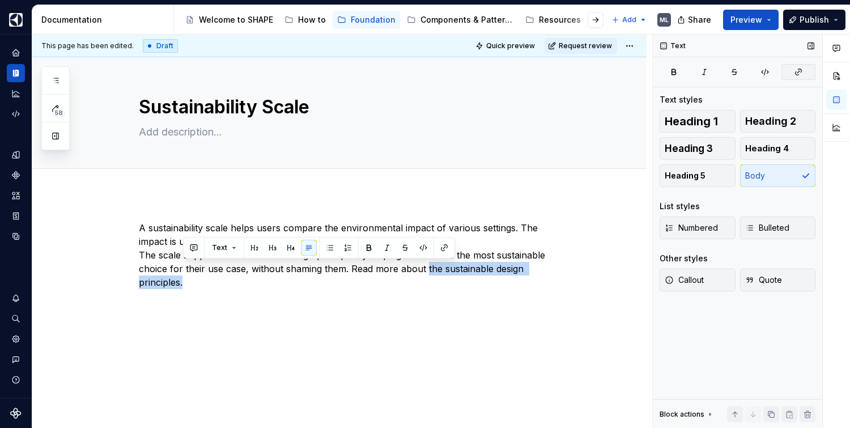
click at [803, 69] on button "button" at bounding box center [798, 72] width 34 height 16
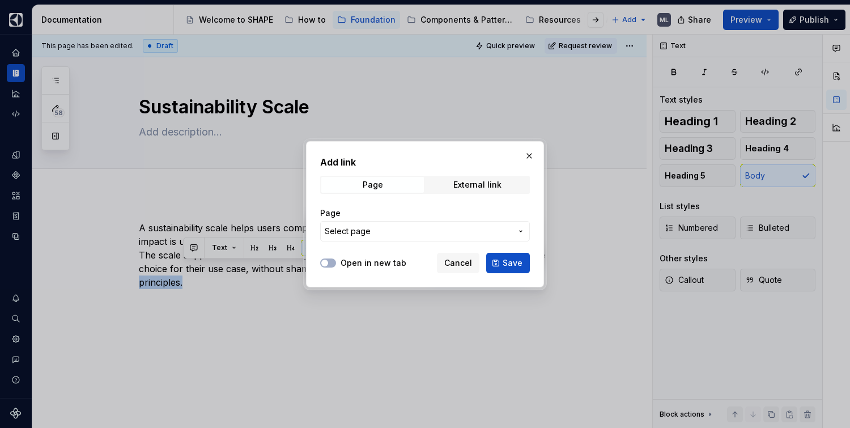
click at [396, 228] on span "Select page" at bounding box center [418, 230] width 187 height 11
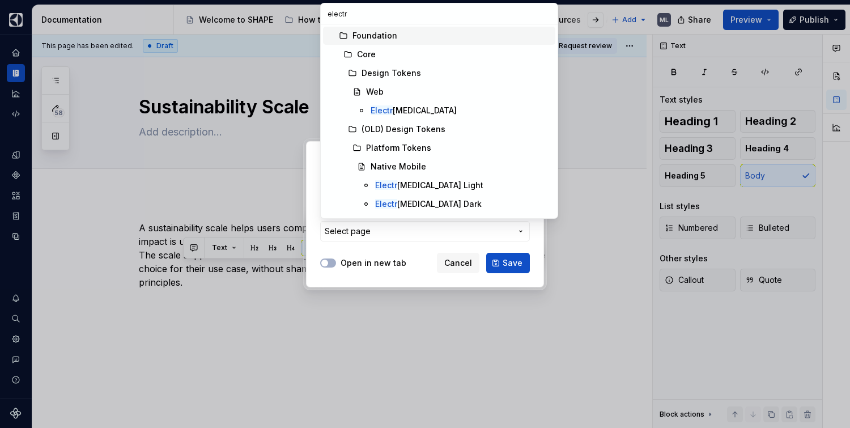
type input "electro"
type textarea "*"
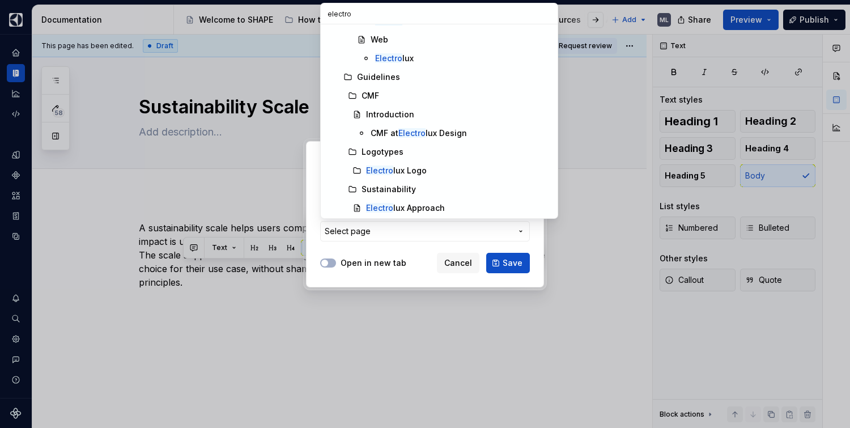
scroll to position [221, 0]
type input "electro"
click at [425, 202] on div "Electro lux Approach" at bounding box center [405, 206] width 79 height 11
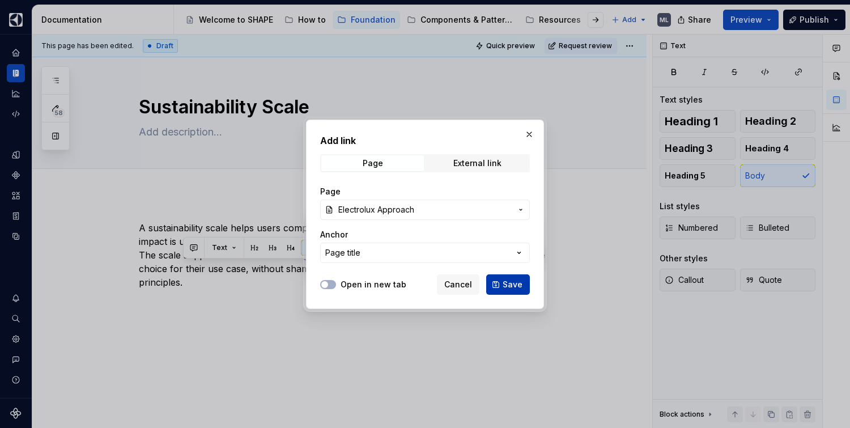
click at [510, 283] on span "Save" at bounding box center [512, 284] width 20 height 11
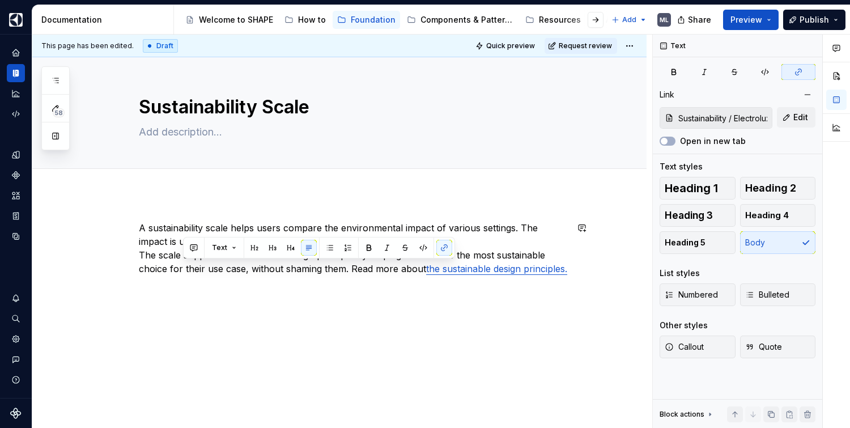
click at [527, 303] on div "A sustainability scale helps users compare the environmental impact of various …" at bounding box center [339, 306] width 614 height 224
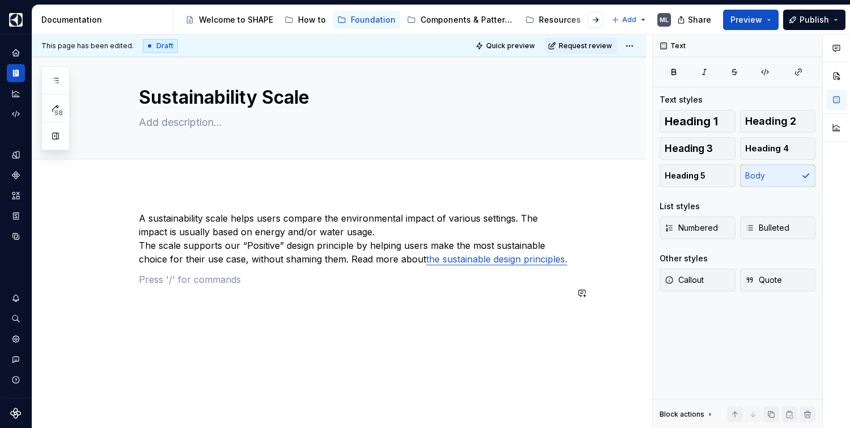
scroll to position [12, 0]
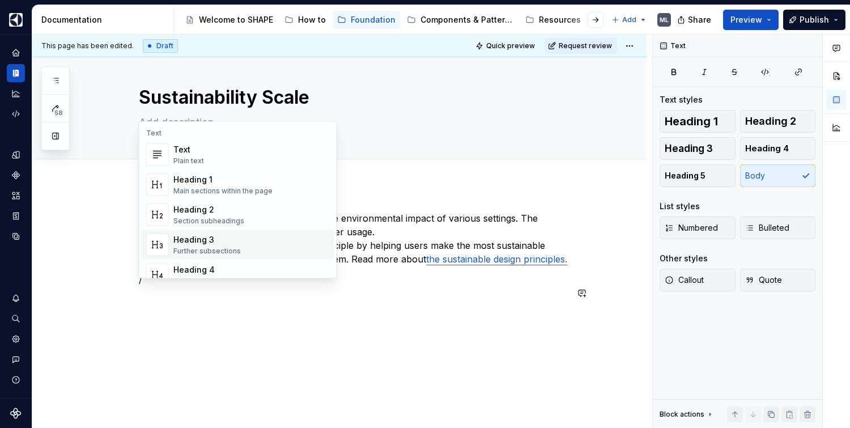
click at [219, 244] on div "Heading 3" at bounding box center [206, 239] width 67 height 11
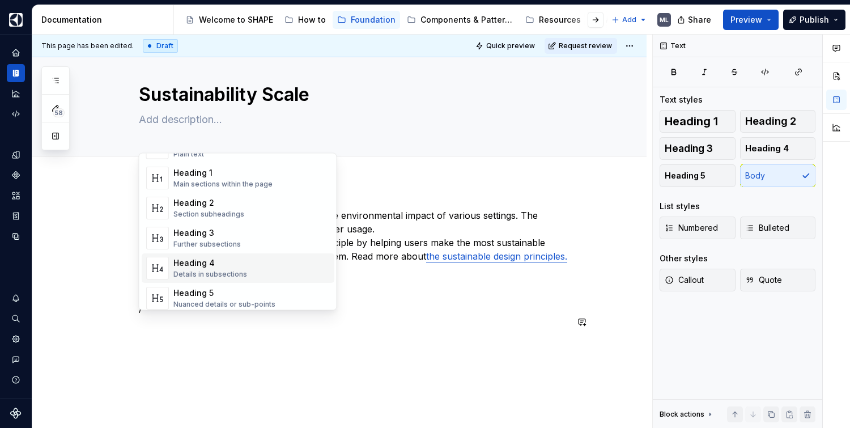
scroll to position [45, 0]
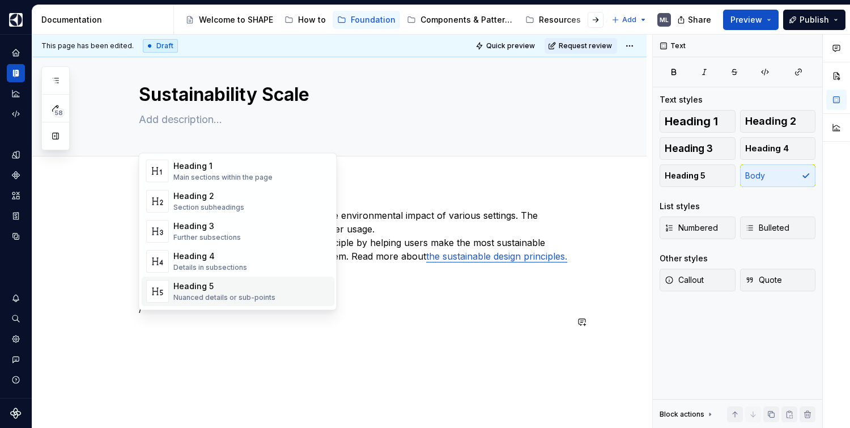
click at [186, 286] on div "Heading 5" at bounding box center [224, 285] width 102 height 11
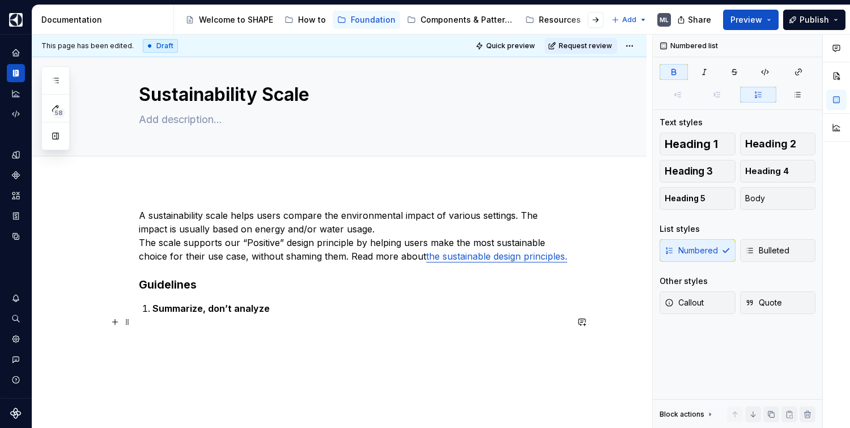
click at [152, 315] on li "Summarize, don’t analyze" at bounding box center [359, 308] width 415 height 14
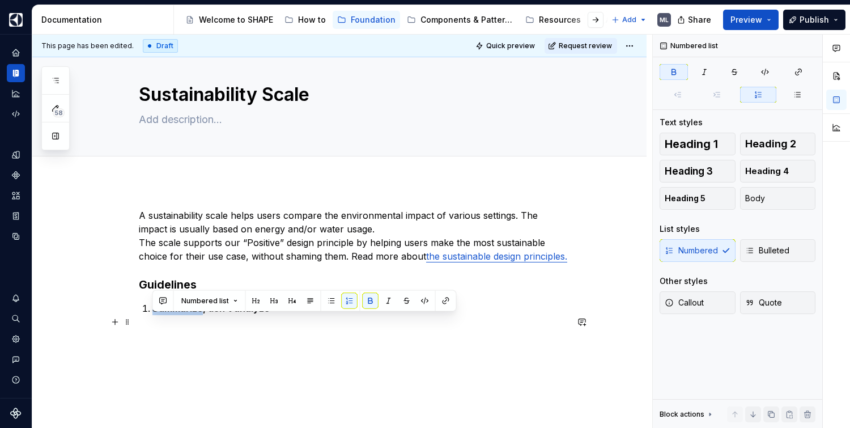
drag, startPoint x: 149, startPoint y: 323, endPoint x: 137, endPoint y: 321, distance: 12.7
click at [137, 321] on div "A sustainability scale helps users compare the environmental impact of various …" at bounding box center [339, 319] width 614 height 276
click at [152, 314] on strong "Summarize, don’t analyze" at bounding box center [210, 307] width 117 height 11
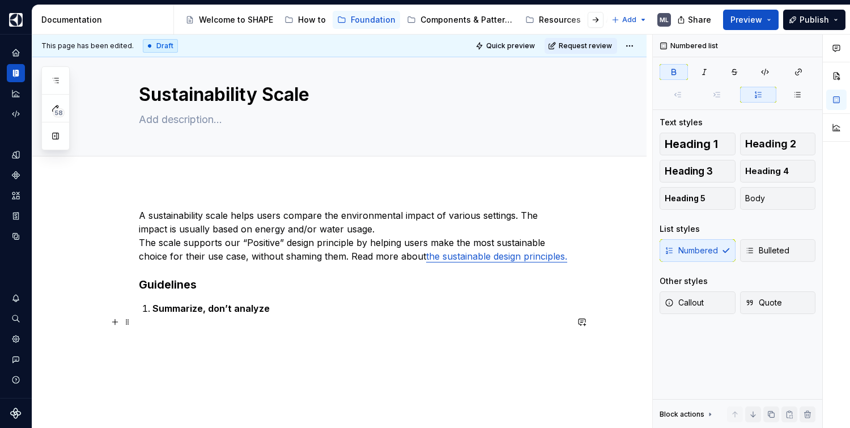
click at [261, 314] on strong "Summarize, don’t analyze" at bounding box center [210, 307] width 117 height 11
click at [320, 315] on p "Summarize, don’t analyze" at bounding box center [359, 308] width 415 height 14
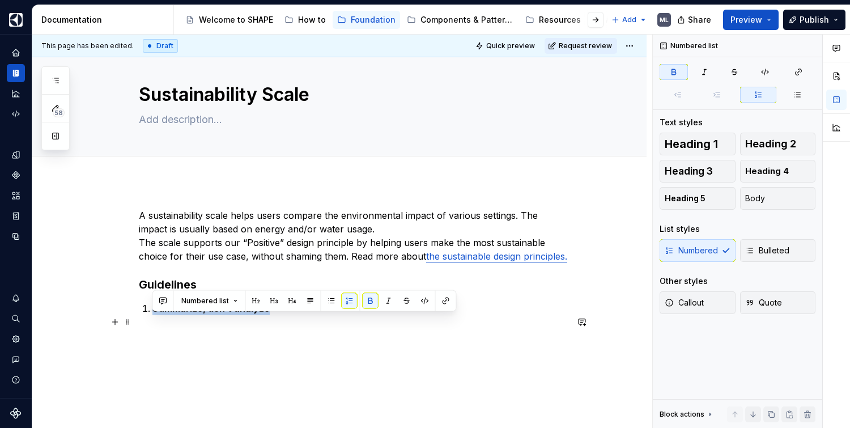
drag, startPoint x: 248, startPoint y: 320, endPoint x: 143, endPoint y: 317, distance: 105.4
click at [152, 315] on li "Summarize, don’t analyze" at bounding box center [359, 308] width 415 height 14
click at [680, 257] on div "Numbered Bulleted" at bounding box center [737, 250] width 156 height 23
click at [715, 246] on div "Numbered Bulleted" at bounding box center [737, 250] width 156 height 23
click at [715, 249] on div "Numbered Bulleted" at bounding box center [737, 250] width 156 height 23
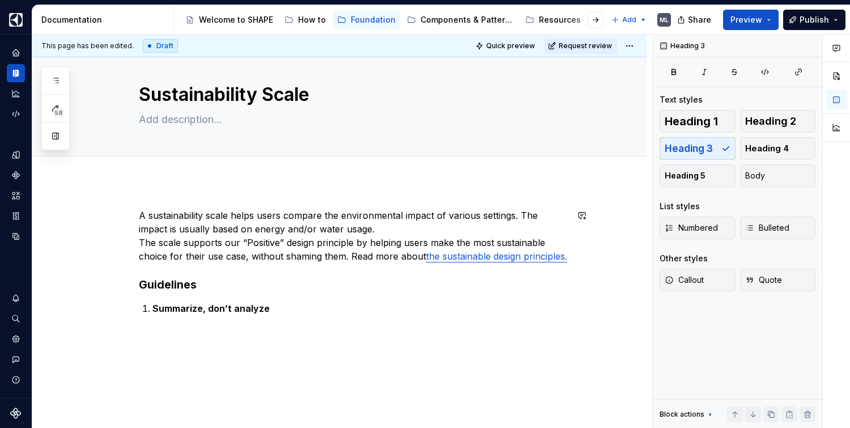
click at [531, 291] on h3 "Guidelines" at bounding box center [353, 284] width 428 height 16
click at [286, 315] on p "Summarize, don’t analyze" at bounding box center [359, 308] width 415 height 14
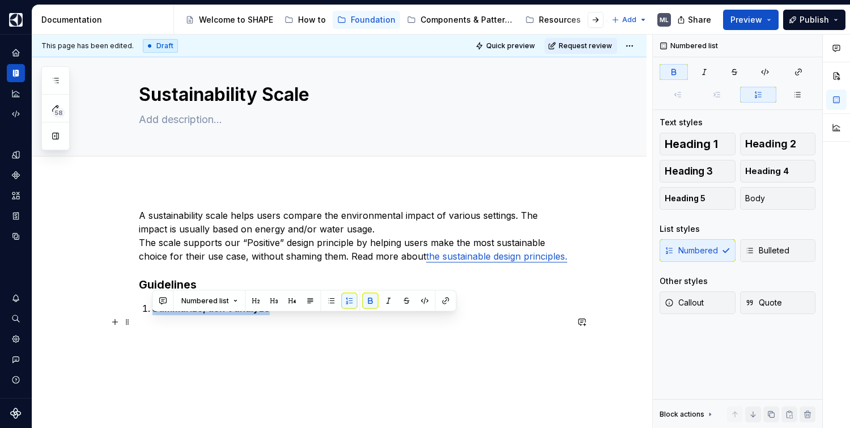
drag, startPoint x: 201, startPoint y: 322, endPoint x: 103, endPoint y: 325, distance: 98.0
click at [103, 325] on div "A sustainability scale helps users compare the environmental impact of various …" at bounding box center [339, 319] width 614 height 276
click at [714, 199] on button "Heading 5" at bounding box center [697, 198] width 76 height 23
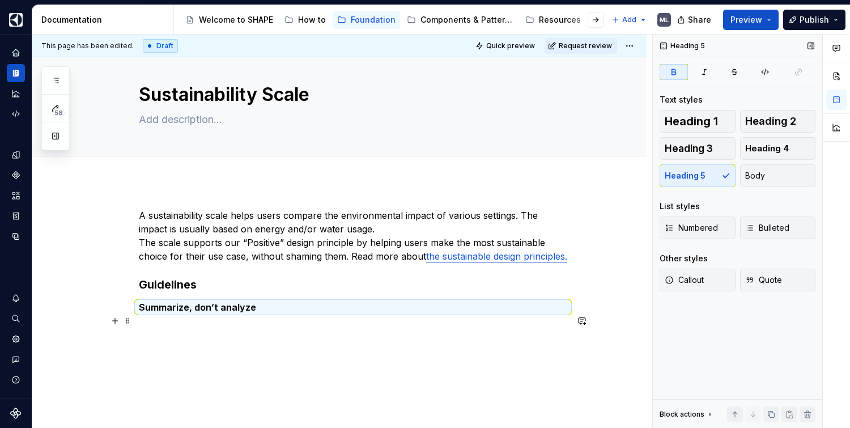
click at [140, 313] on strong "Summarize, don’t analyze" at bounding box center [197, 306] width 117 height 11
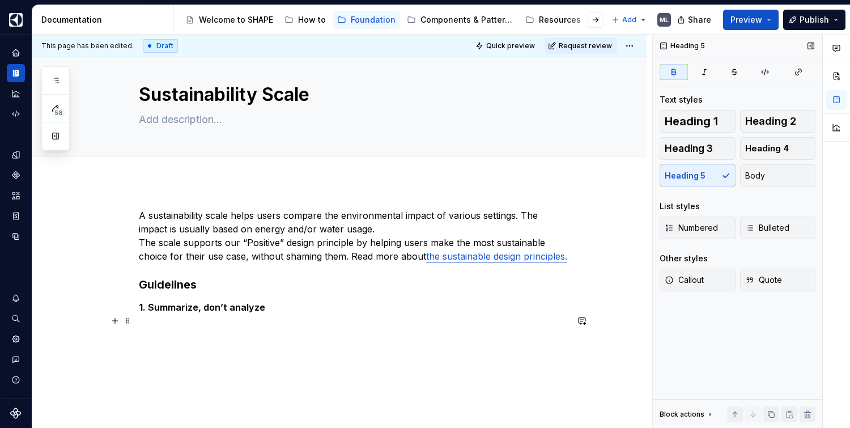
click at [278, 313] on h5 "1. Summarize, don’t analyze" at bounding box center [353, 306] width 428 height 11
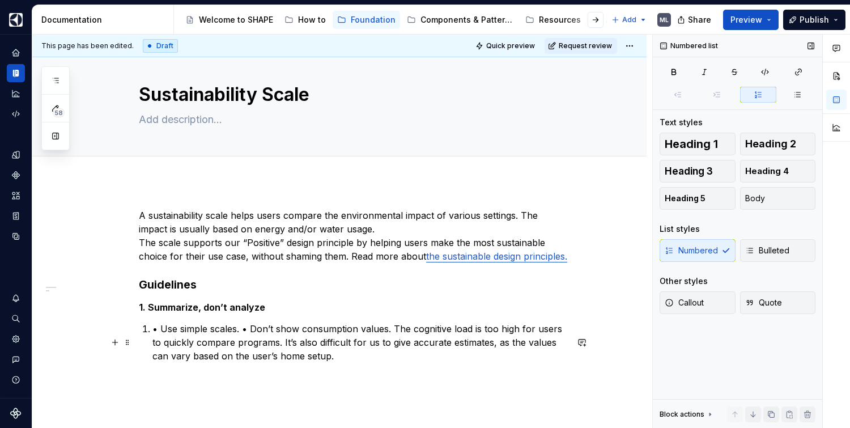
click at [160, 341] on p "• Use simple scales. • Don’t show consumption values. The cognitive load is too…" at bounding box center [359, 342] width 415 height 41
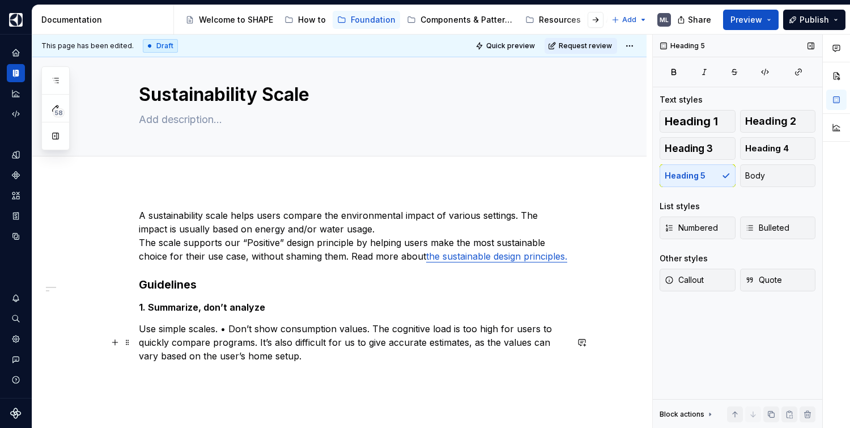
click at [227, 341] on p "Use simple scales. • Don’t show consumption values. The cognitive load is too h…" at bounding box center [353, 342] width 428 height 41
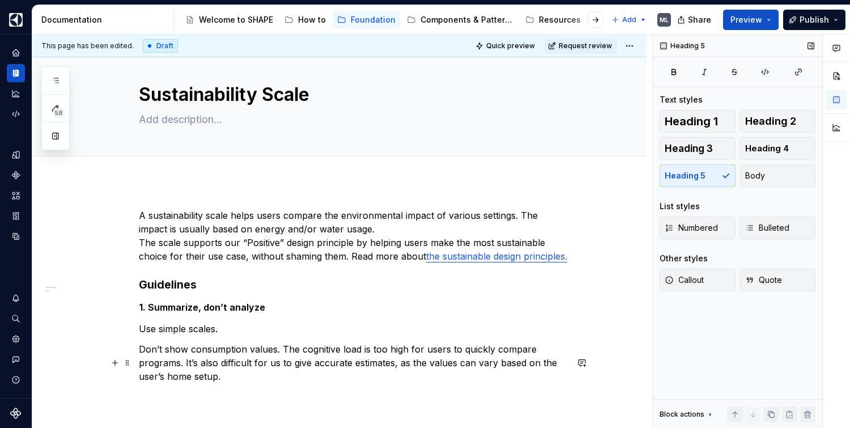
scroll to position [23, 0]
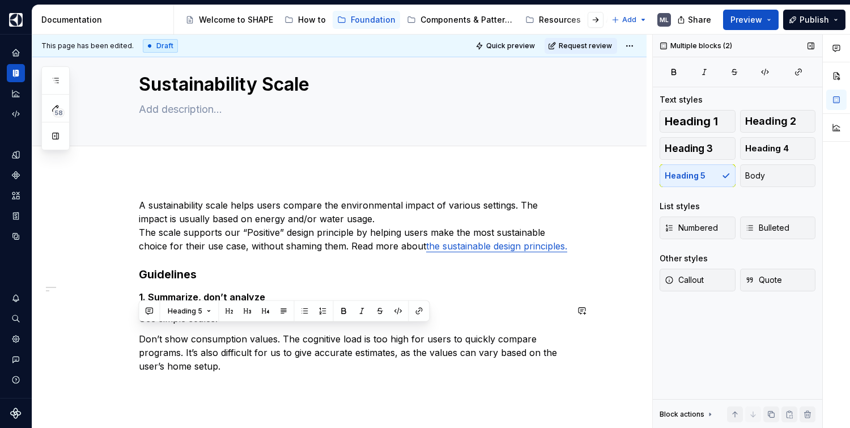
drag, startPoint x: 242, startPoint y: 389, endPoint x: 121, endPoint y: 324, distance: 137.1
click at [121, 324] on div "A sustainability scale helps users compare the environmental impact of various …" at bounding box center [339, 343] width 614 height 344
click at [768, 225] on span "Bulleted" at bounding box center [767, 227] width 44 height 11
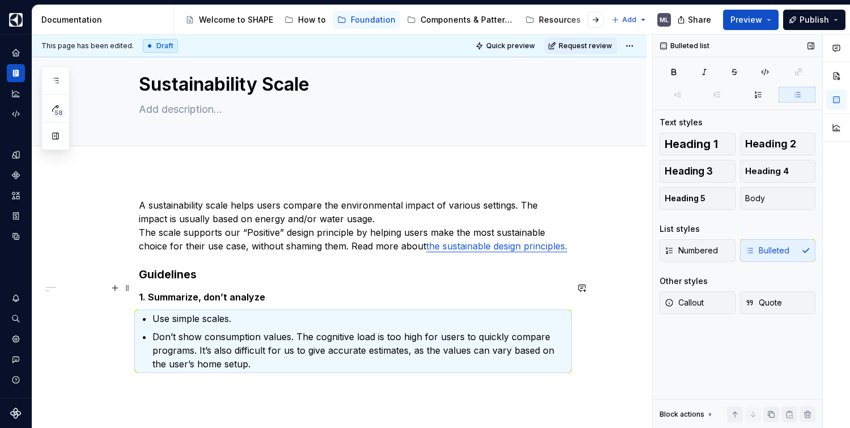
click at [502, 282] on h3 "Guidelines" at bounding box center [353, 274] width 428 height 16
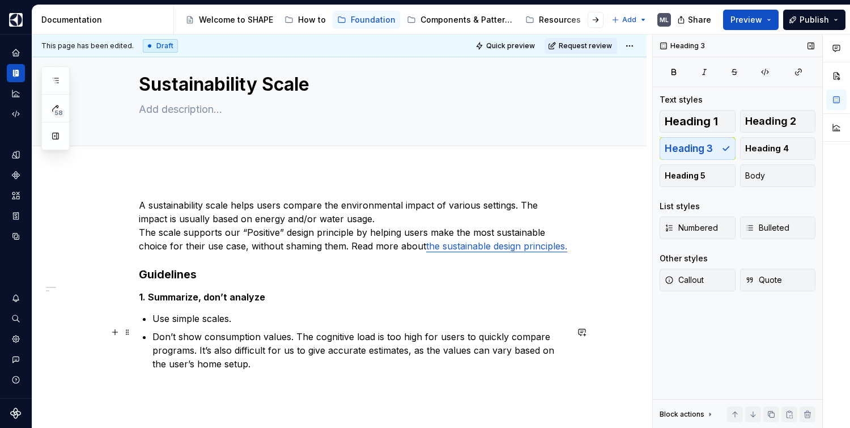
scroll to position [120, 0]
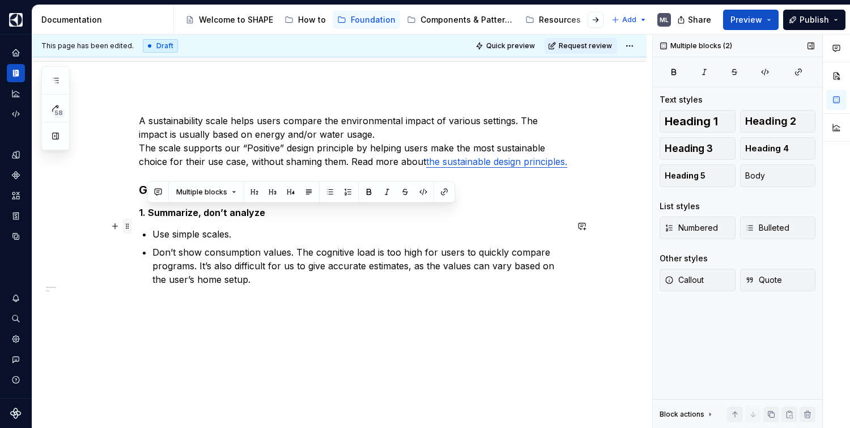
drag, startPoint x: 293, startPoint y: 290, endPoint x: 123, endPoint y: 212, distance: 186.3
click at [139, 212] on div "A sustainability scale helps users compare the environmental impact of various …" at bounding box center [353, 207] width 428 height 186
click at [255, 252] on p "Don’t show consumption values. The cognitive load is too high for users to quic…" at bounding box center [359, 265] width 415 height 41
drag, startPoint x: 203, startPoint y: 244, endPoint x: 120, endPoint y: 206, distance: 91.2
click at [120, 206] on div "A sustainability scale helps users compare the environmental impact of various …" at bounding box center [339, 258] width 614 height 342
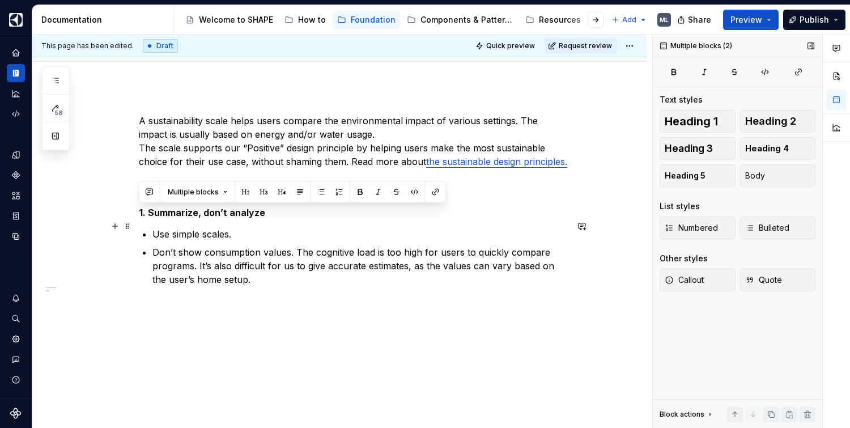
copy div "1. Summarize, don’t analyze Use simple scales. Don’t show consumption values. T…"
click at [187, 303] on div "A sustainability scale helps users compare the environmental impact of various …" at bounding box center [339, 258] width 614 height 342
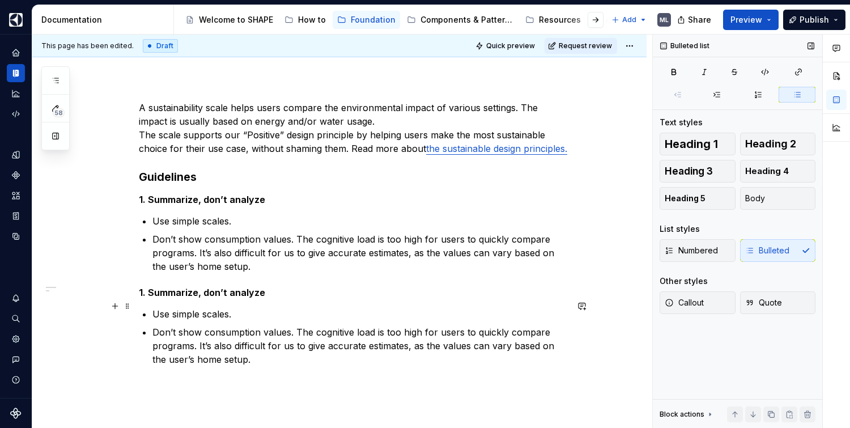
click at [143, 298] on strong "1. Summarize, don’t analyze" at bounding box center [202, 292] width 126 height 11
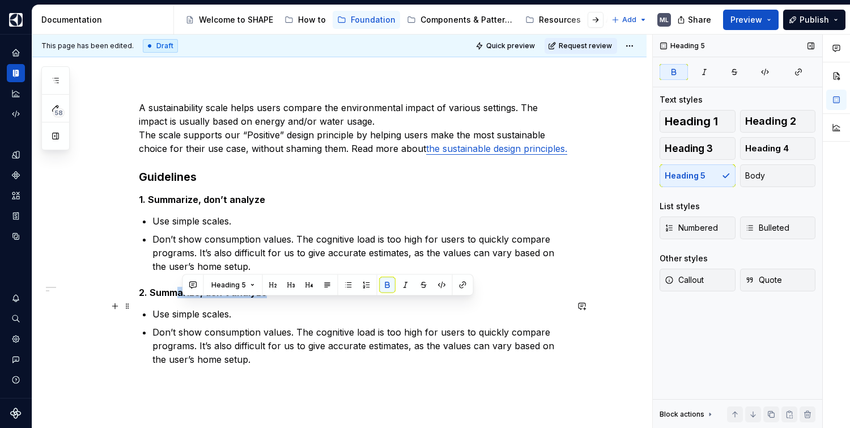
drag, startPoint x: 245, startPoint y: 303, endPoint x: 179, endPoint y: 306, distance: 66.4
click at [179, 298] on h5 "2. Summarize, don’t analyze" at bounding box center [353, 292] width 428 height 11
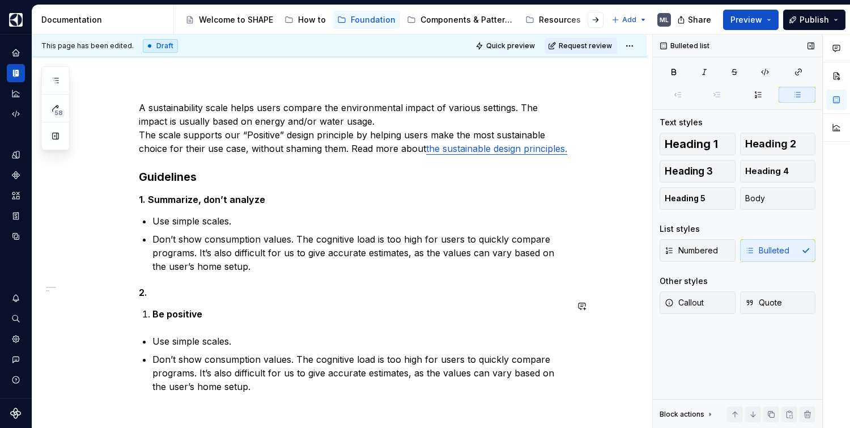
click at [152, 319] on strong "Be positive" at bounding box center [177, 313] width 50 height 11
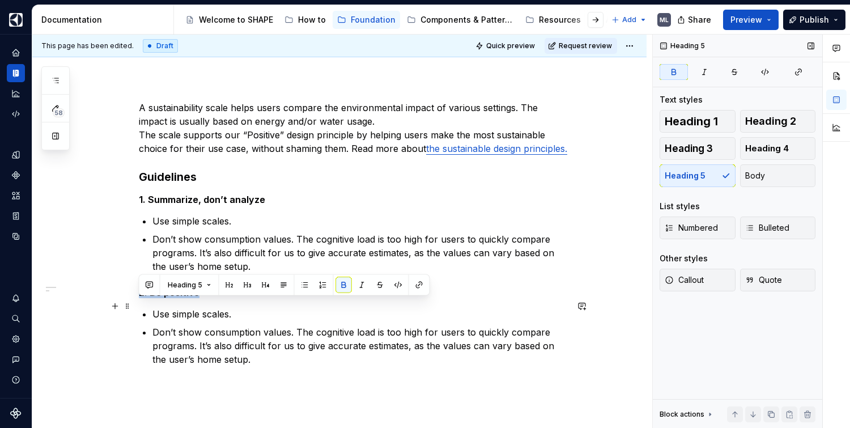
drag, startPoint x: 243, startPoint y: 306, endPoint x: 133, endPoint y: 305, distance: 109.9
click at [139, 303] on div "A sustainability scale helps users compare the environmental impact of various …" at bounding box center [353, 240] width 428 height 279
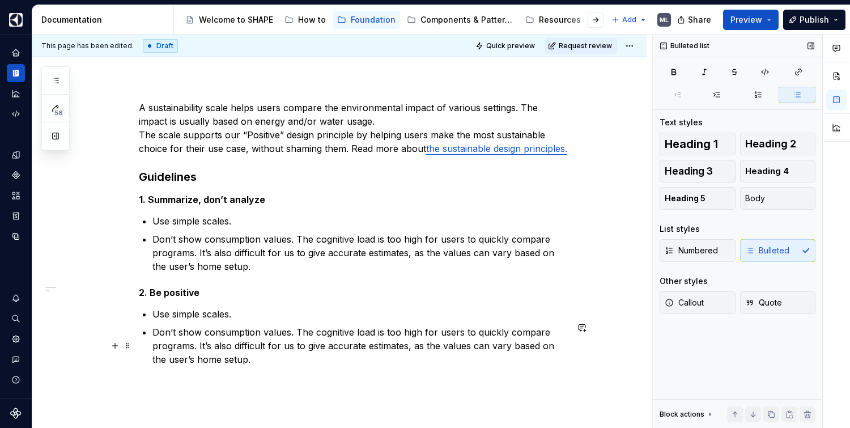
click at [219, 349] on p "Don’t show consumption values. The cognitive load is too high for users to quic…" at bounding box center [359, 345] width 415 height 41
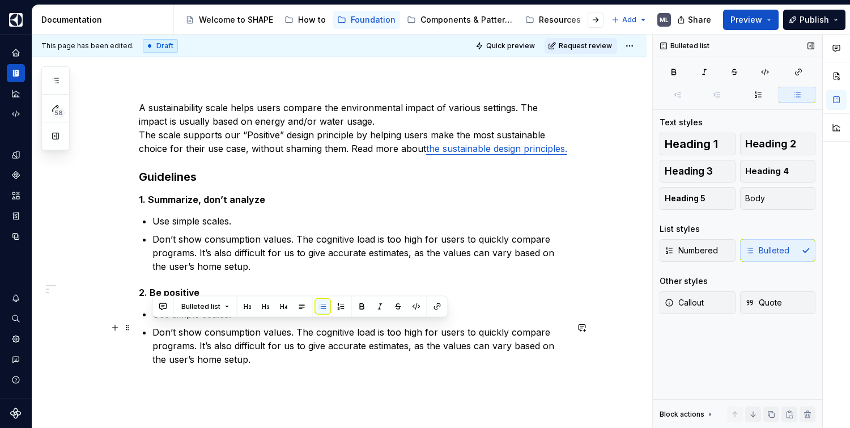
drag, startPoint x: 238, startPoint y: 361, endPoint x: 149, endPoint y: 330, distance: 94.8
click at [149, 330] on div "A sustainability scale helps users compare the environmental impact of various …" at bounding box center [353, 233] width 428 height 265
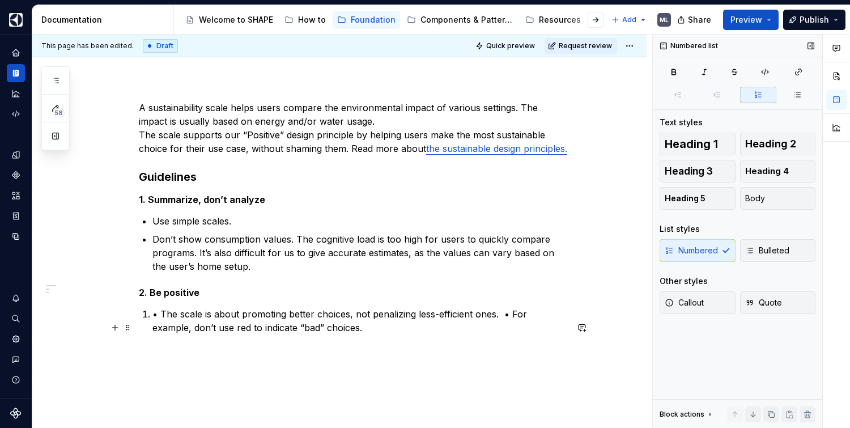
click at [152, 325] on p "• The scale is about promoting better choices, not penalizing less-efficient on…" at bounding box center [359, 320] width 415 height 27
click at [164, 326] on p "• The scale is about promoting better choices, not penalizing less-efficient on…" at bounding box center [359, 320] width 415 height 27
click at [161, 328] on p "• The scale is about promoting better choices, not penalizing less-efficient on…" at bounding box center [359, 320] width 415 height 27
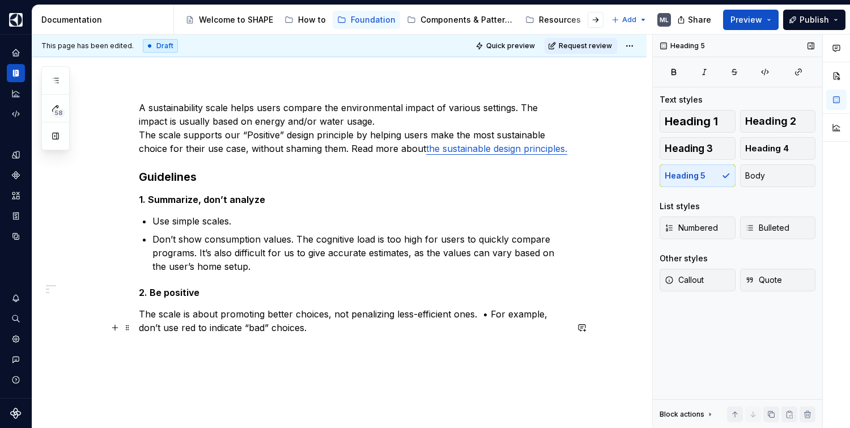
click at [489, 326] on p "The scale is about promoting better choices, not penalizing less-efficient ones…" at bounding box center [353, 320] width 428 height 27
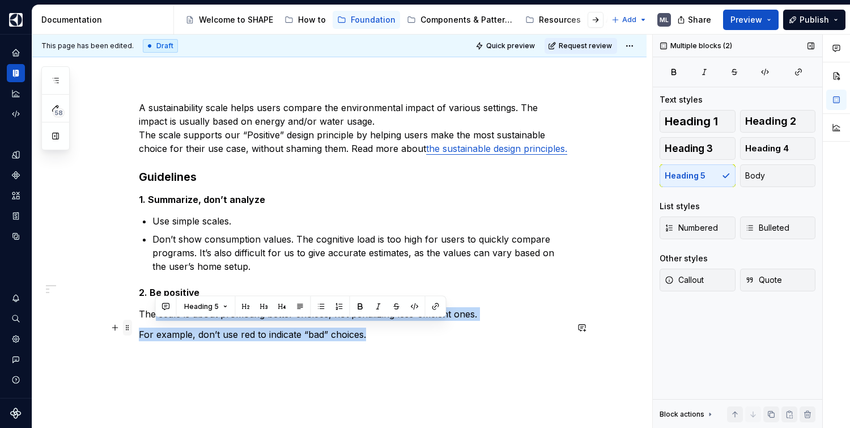
drag, startPoint x: 377, startPoint y: 349, endPoint x: 131, endPoint y: 329, distance: 246.7
click at [139, 327] on div "A sustainability scale helps users compare the environmental impact of various …" at bounding box center [353, 228] width 428 height 254
click at [422, 355] on div "A sustainability scale helps users compare the environmental impact of various …" at bounding box center [353, 228] width 428 height 254
drag, startPoint x: 385, startPoint y: 349, endPoint x: 133, endPoint y: 329, distance: 252.8
click at [133, 329] on div "A sustainability scale helps users compare the environmental impact of various …" at bounding box center [339, 279] width 614 height 410
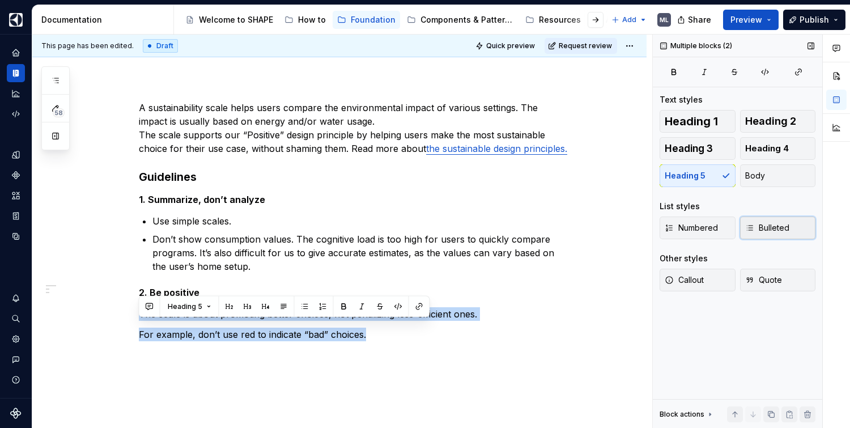
click at [778, 228] on span "Bulleted" at bounding box center [767, 227] width 44 height 11
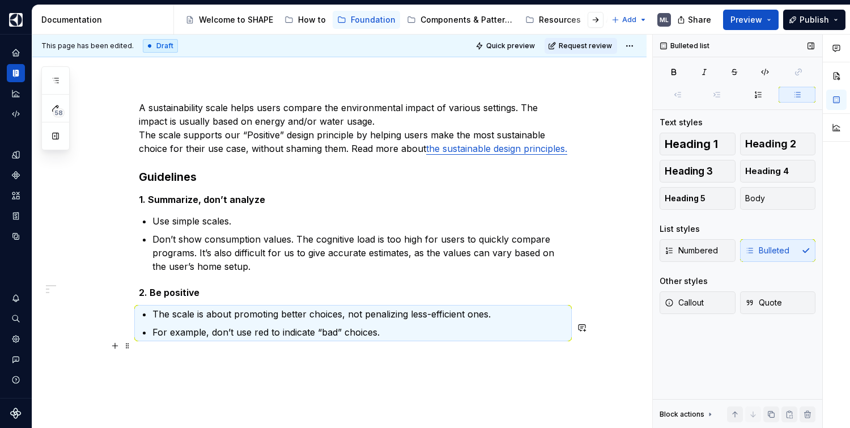
click at [488, 339] on p "For example, don’t use red to indicate “bad” choices." at bounding box center [359, 332] width 415 height 14
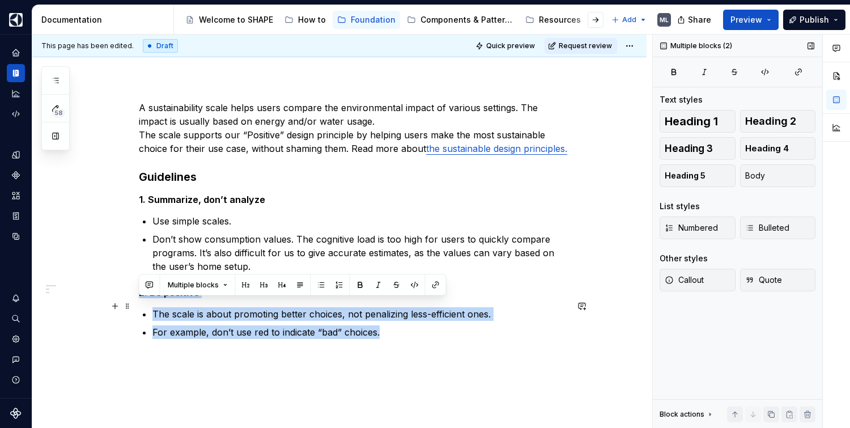
drag, startPoint x: 397, startPoint y: 340, endPoint x: 132, endPoint y: 303, distance: 267.7
click at [132, 303] on div "A sustainability scale helps users compare the environmental impact of various …" at bounding box center [339, 277] width 614 height 407
drag, startPoint x: 414, startPoint y: 360, endPoint x: 125, endPoint y: 302, distance: 295.0
click at [139, 302] on div "A sustainability scale helps users compare the environmental impact of various …" at bounding box center [353, 226] width 428 height 251
click at [389, 339] on p "For example, don’t use red to indicate “bad” choices." at bounding box center [359, 332] width 415 height 14
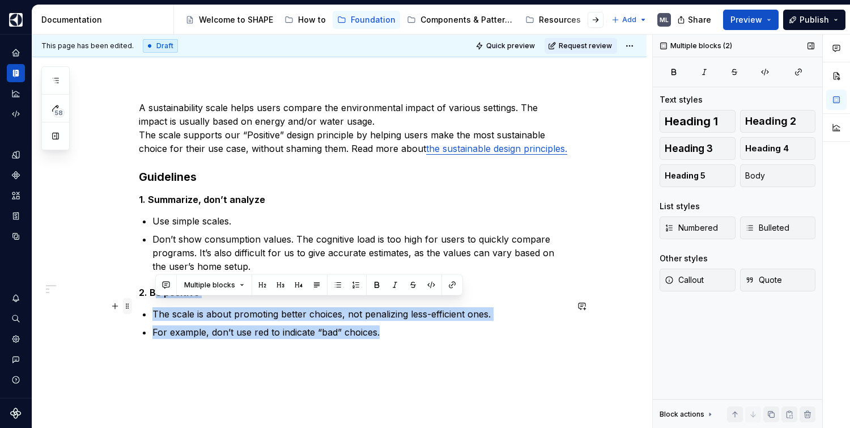
drag, startPoint x: 387, startPoint y: 347, endPoint x: 128, endPoint y: 301, distance: 263.0
click at [139, 301] on div "A sustainability scale helps users compare the environmental impact of various …" at bounding box center [353, 226] width 428 height 251
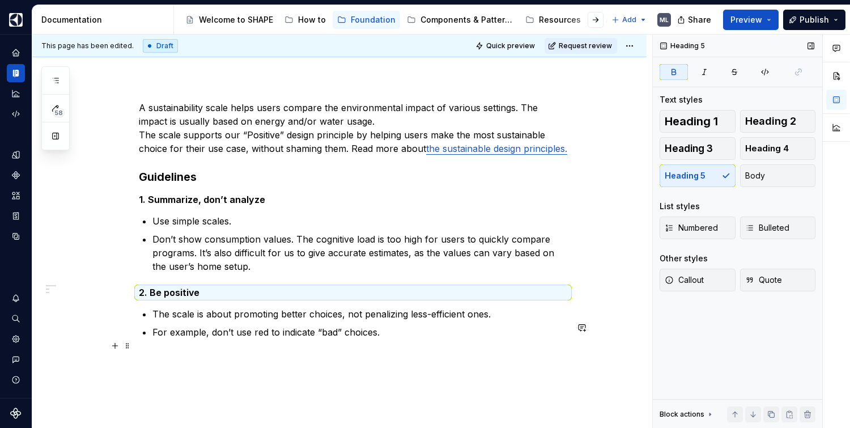
click at [140, 339] on div "A sustainability scale helps users compare the environmental impact of various …" at bounding box center [353, 220] width 428 height 238
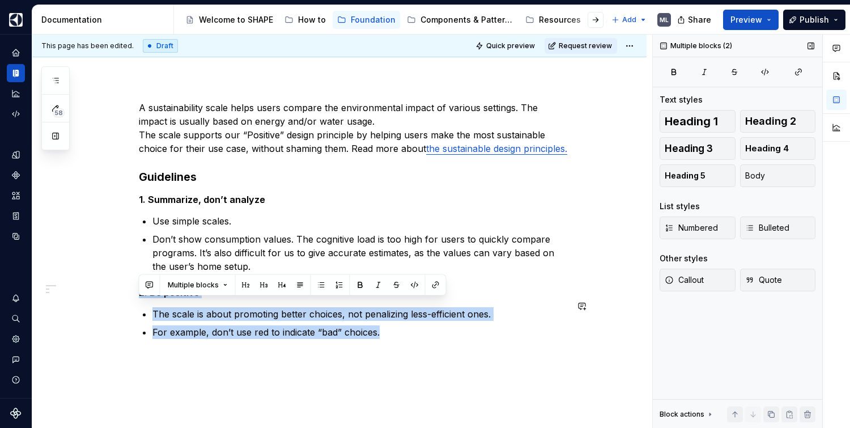
drag, startPoint x: 445, startPoint y: 346, endPoint x: 199, endPoint y: 296, distance: 251.4
click at [199, 296] on div "A sustainability scale helps users compare the environmental impact of various …" at bounding box center [353, 220] width 428 height 238
copy div "2. Be positive The scale is about promoting better choices, not penalizing less…"
click at [393, 339] on p "For example, don’t use red to indicate “bad” choices." at bounding box center [359, 332] width 415 height 14
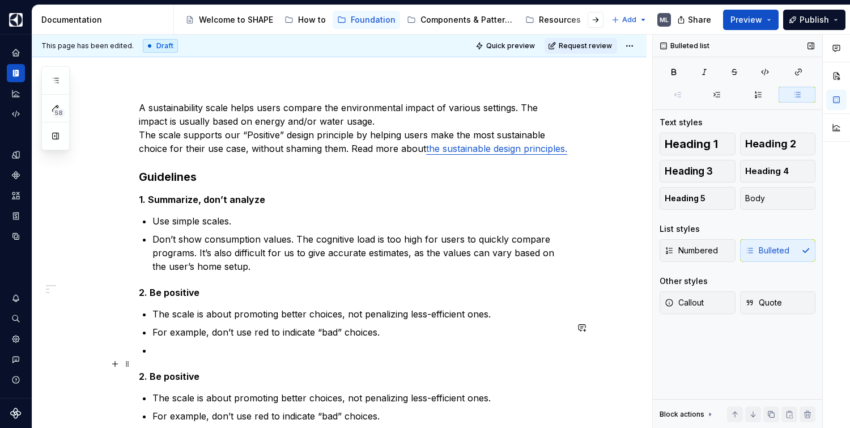
click at [177, 357] on p at bounding box center [359, 350] width 415 height 14
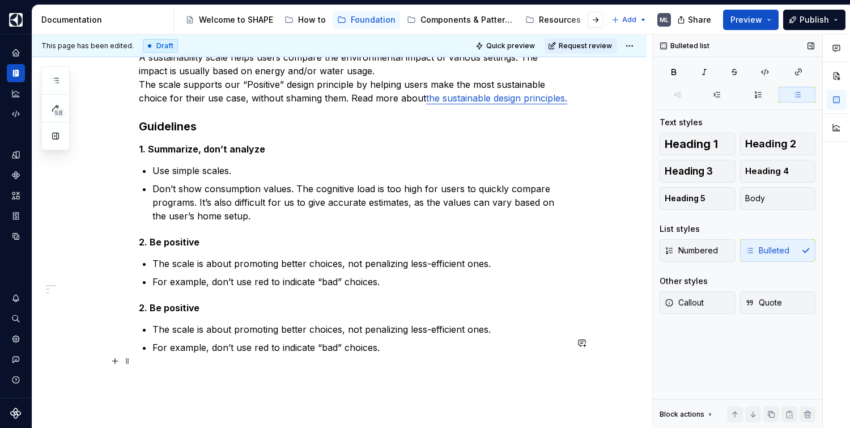
scroll to position [172, 0]
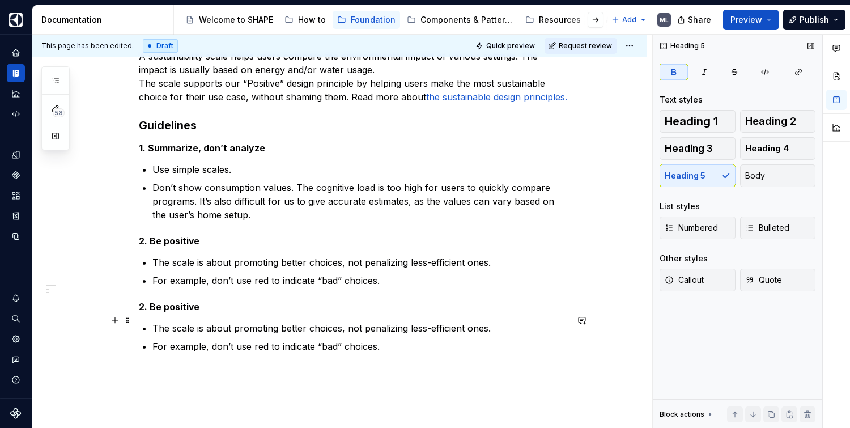
click at [146, 312] on h5 "2. Be positive" at bounding box center [353, 306] width 428 height 11
click at [212, 312] on h5 "3. Be positive" at bounding box center [353, 306] width 428 height 11
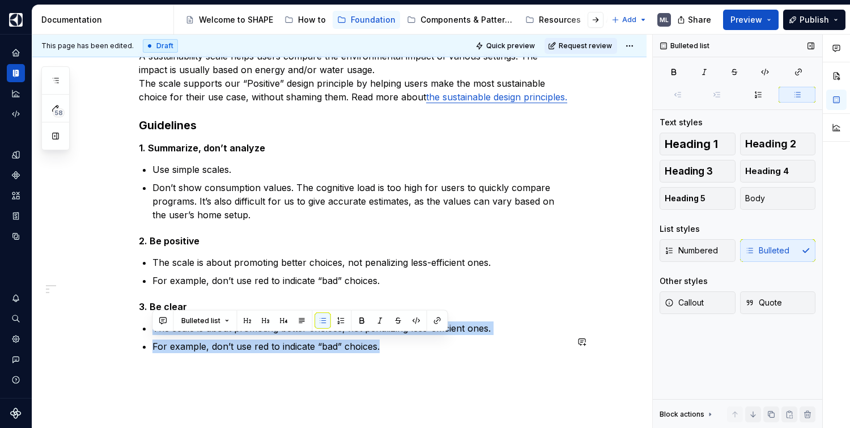
drag, startPoint x: 388, startPoint y: 361, endPoint x: 134, endPoint y: 332, distance: 255.5
click at [134, 332] on div "A sustainability scale helps users compare the environmental impact of various …" at bounding box center [339, 258] width 614 height 473
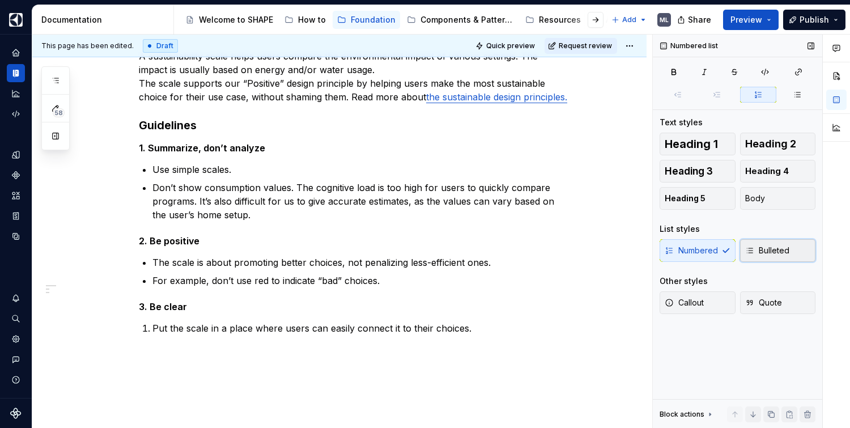
click at [763, 251] on span "Bulleted" at bounding box center [767, 250] width 44 height 11
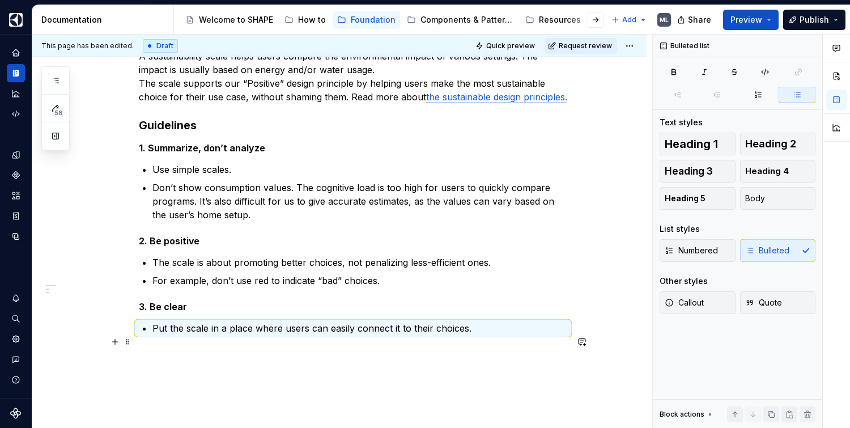
click at [517, 335] on p "Put the scale in a place where users can easily connect it to their choices." at bounding box center [359, 328] width 415 height 14
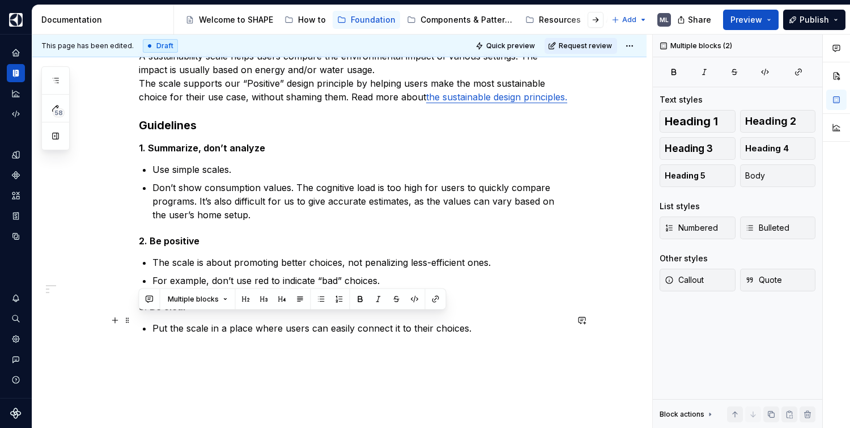
drag, startPoint x: 471, startPoint y: 342, endPoint x: 140, endPoint y: 324, distance: 331.8
click at [140, 324] on div "A sustainability scale helps users compare the environmental impact of various …" at bounding box center [353, 191] width 428 height 285
copy div "3. Be clear Put the scale in a place where users can easily connect it to their…"
click at [502, 335] on p "Put the scale in a place where users can easily connect it to their choices." at bounding box center [359, 328] width 415 height 14
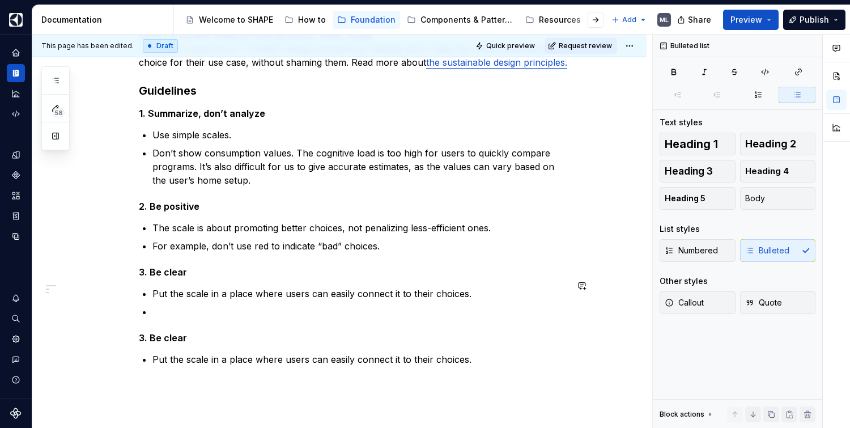
scroll to position [207, 0]
click at [167, 318] on p at bounding box center [359, 311] width 415 height 14
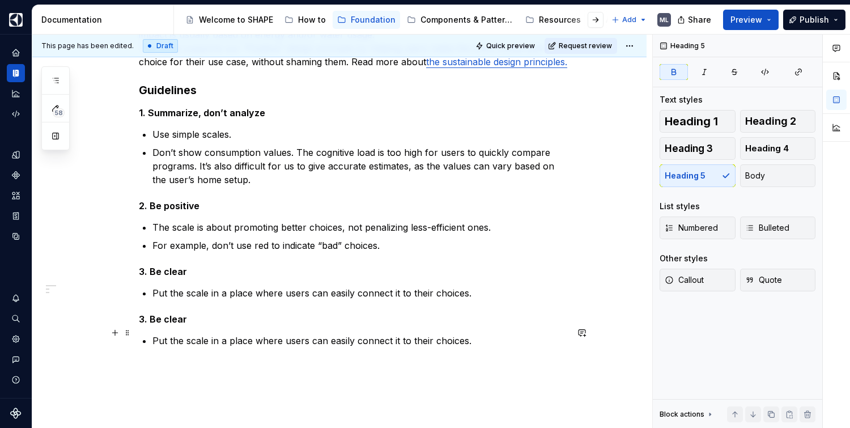
click at [144, 325] on strong "3. Be clear" at bounding box center [163, 318] width 48 height 11
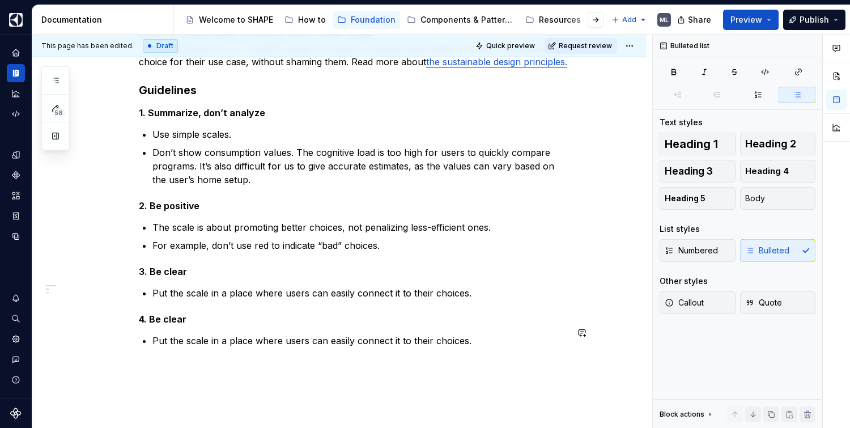
click at [186, 338] on div "A sustainability scale helps users compare the environmental impact of various …" at bounding box center [353, 180] width 428 height 333
click at [194, 325] on h5 "4. Be clear" at bounding box center [353, 318] width 428 height 11
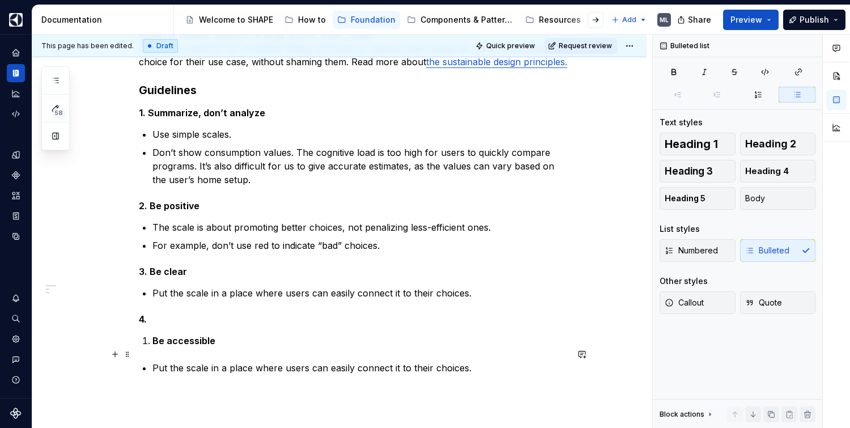
click at [152, 346] on strong "Be accessible" at bounding box center [183, 340] width 63 height 11
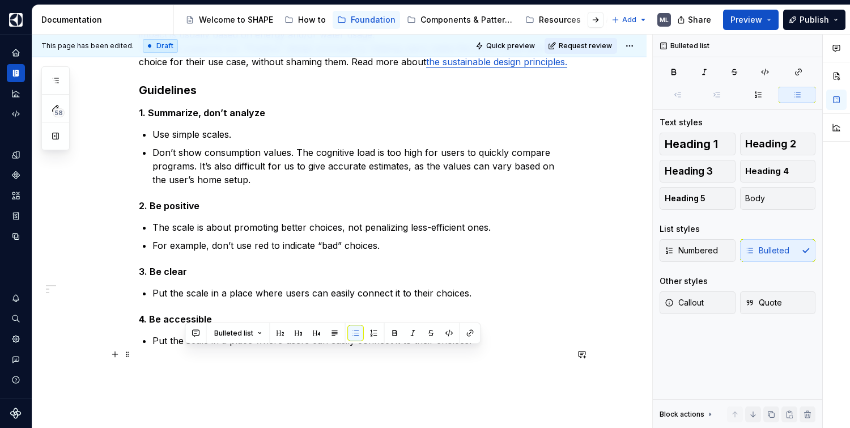
drag, startPoint x: 474, startPoint y: 355, endPoint x: 183, endPoint y: 354, distance: 291.1
click at [183, 347] on p "Put the scale in a place where users can easily connect it to their choices." at bounding box center [359, 341] width 415 height 14
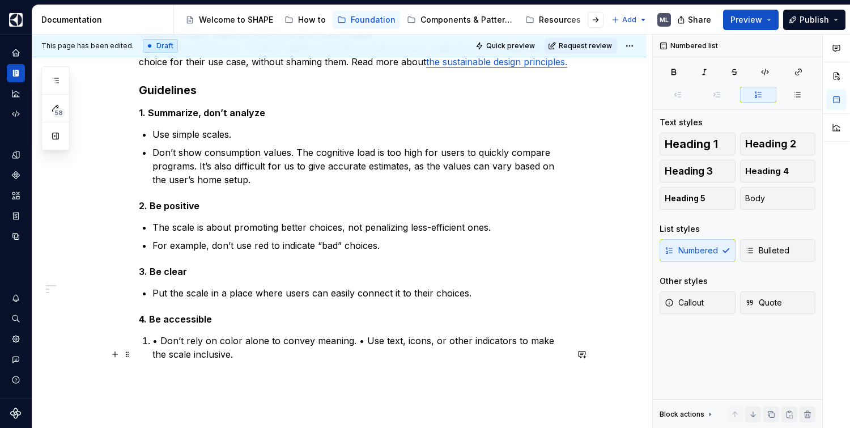
click at [159, 354] on p "• Don’t rely on color alone to convey meaning. • Use text, icons, or other indi…" at bounding box center [359, 347] width 415 height 27
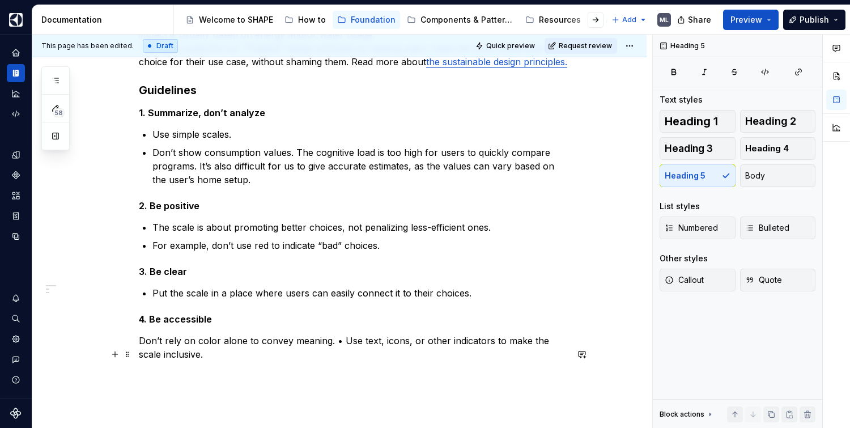
click at [342, 353] on p "Don’t rely on color alone to convey meaning. • Use text, icons, or other indica…" at bounding box center [353, 347] width 428 height 27
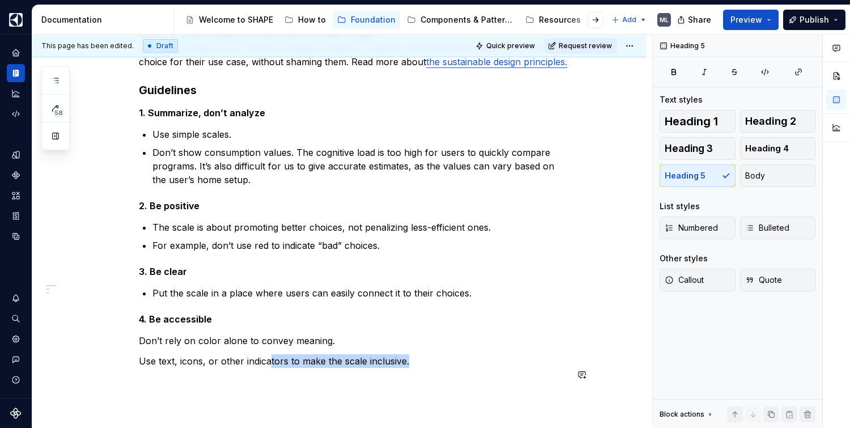
scroll to position [224, 0]
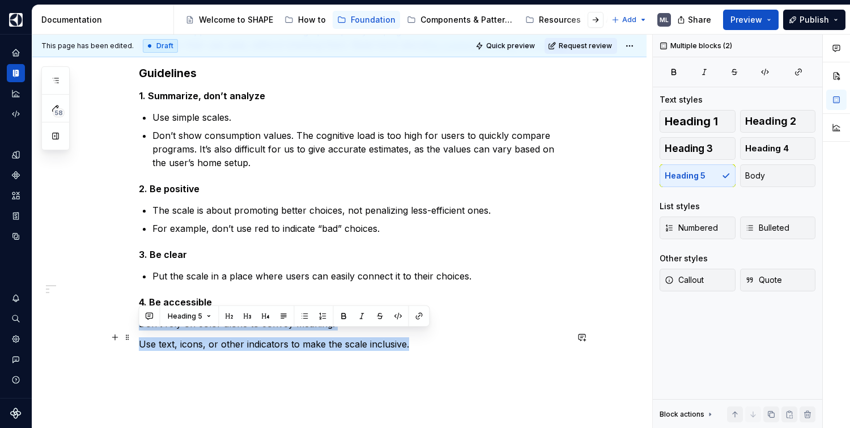
drag, startPoint x: 440, startPoint y: 381, endPoint x: 133, endPoint y: 334, distance: 310.0
click at [133, 334] on div "A sustainability scale helps users compare the environmental impact of various …" at bounding box center [339, 231] width 614 height 523
click at [761, 231] on span "Bulleted" at bounding box center [767, 227] width 44 height 11
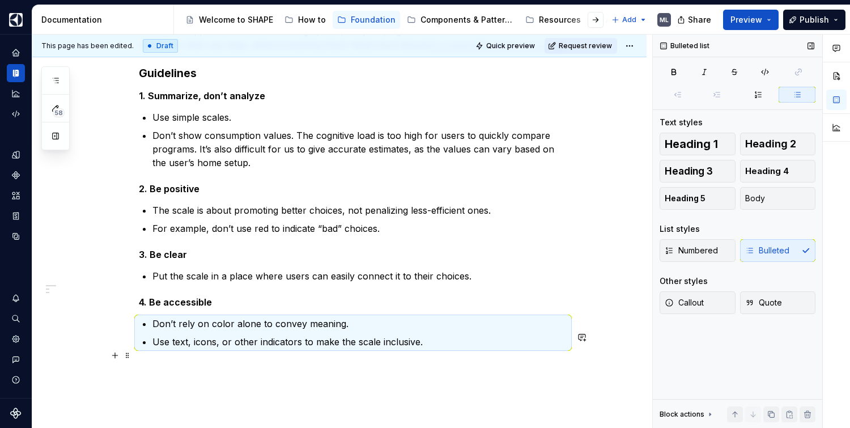
click at [528, 348] on p "Use text, icons, or other indicators to make the scale inclusive." at bounding box center [359, 342] width 415 height 14
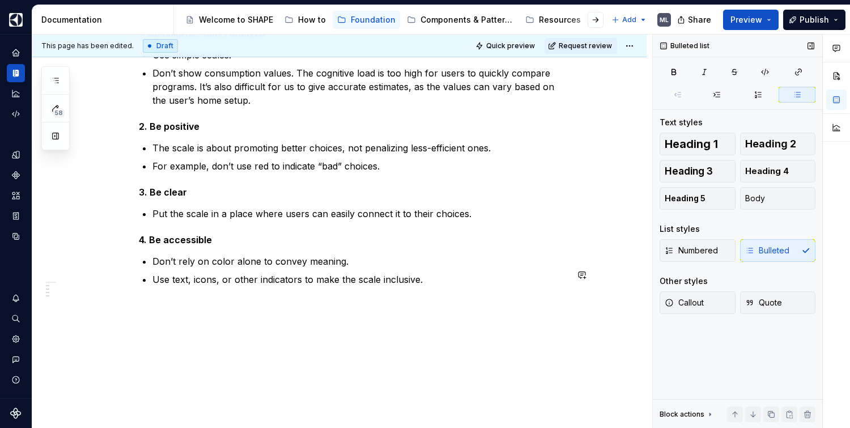
scroll to position [299, 0]
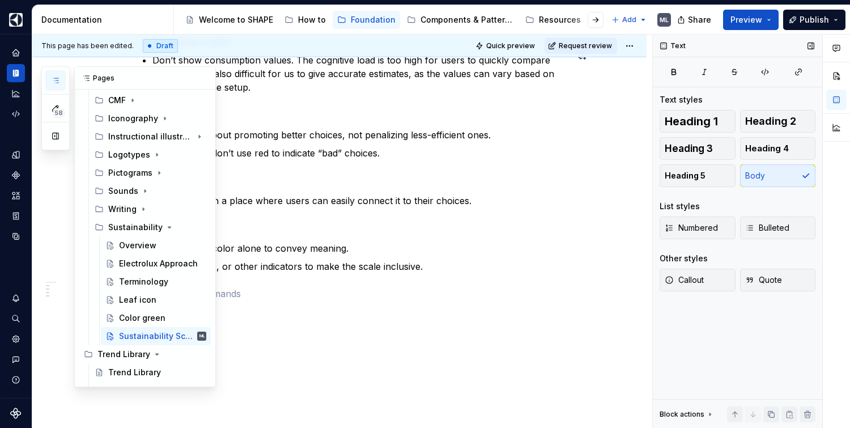
click at [54, 78] on icon "button" at bounding box center [55, 80] width 9 height 9
click at [134, 294] on div "Leaf icon" at bounding box center [137, 299] width 37 height 11
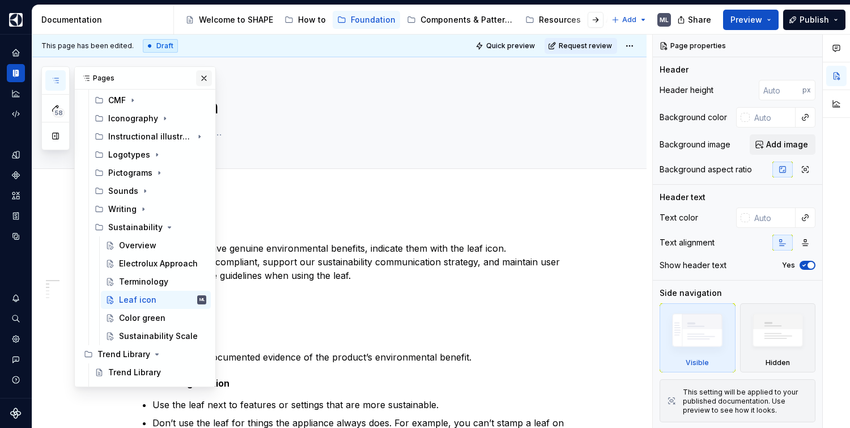
click at [198, 80] on button "button" at bounding box center [204, 78] width 16 height 16
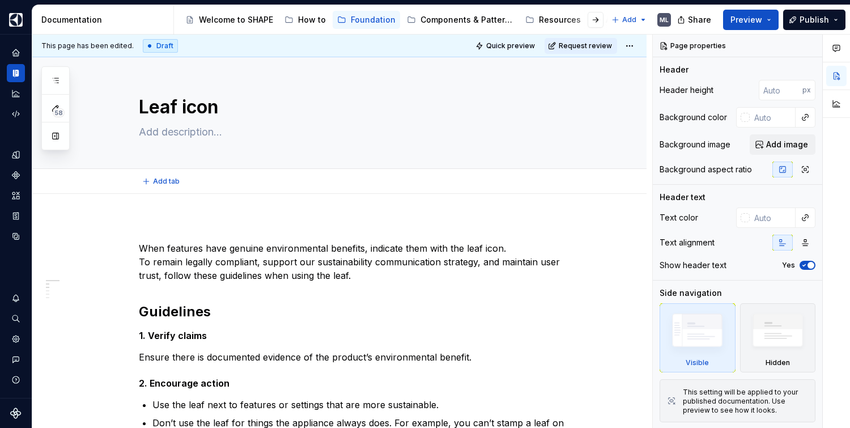
type textarea "*"
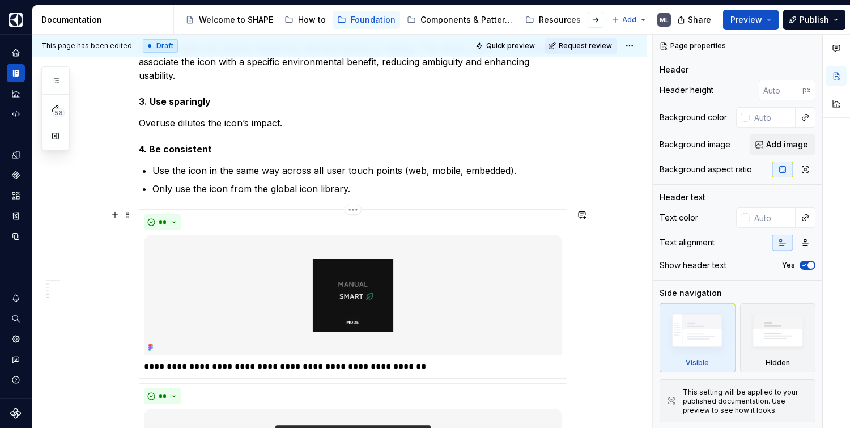
scroll to position [357, 0]
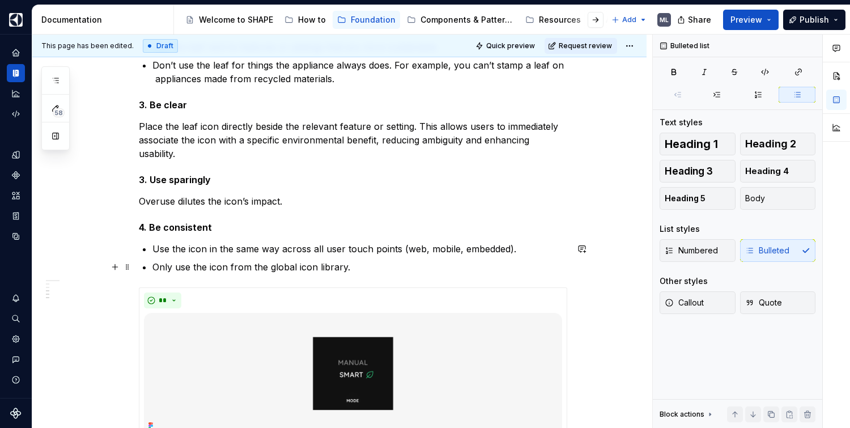
click at [385, 268] on p "Only use the icon from the global icon library." at bounding box center [359, 267] width 415 height 14
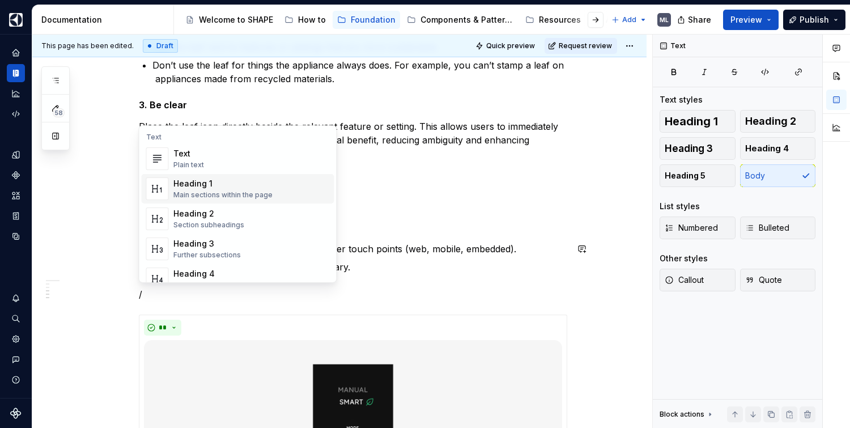
click at [215, 192] on div "Main sections within the page" at bounding box center [222, 194] width 99 height 9
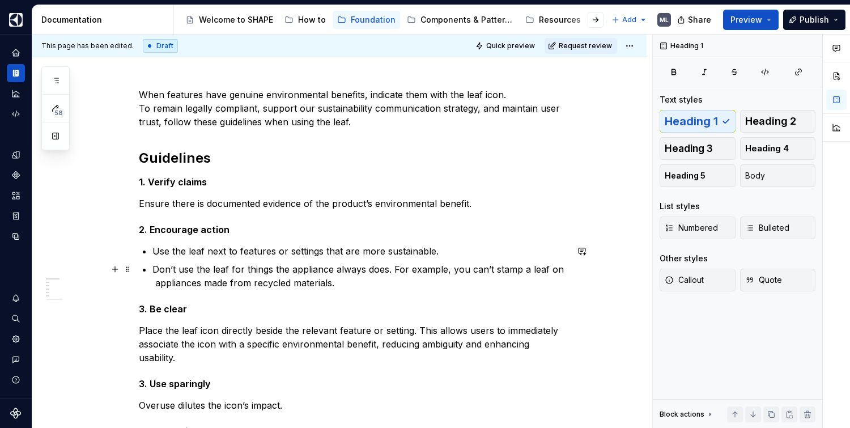
scroll to position [153, 0]
click at [193, 158] on h2 "Guidelines" at bounding box center [353, 158] width 428 height 18
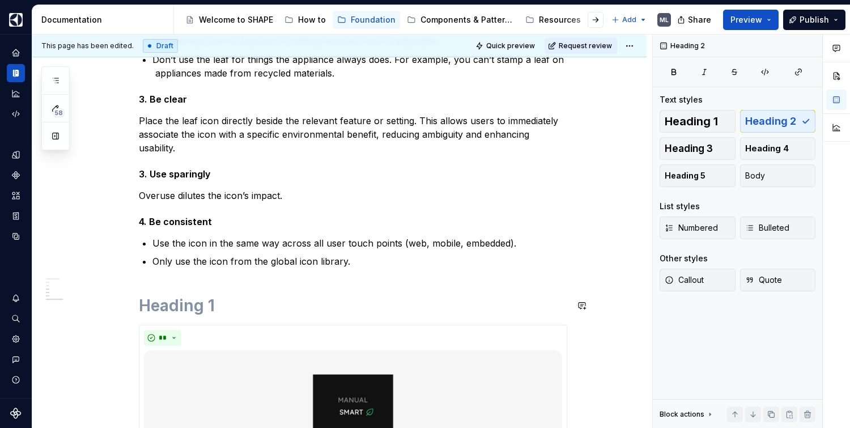
scroll to position [365, 0]
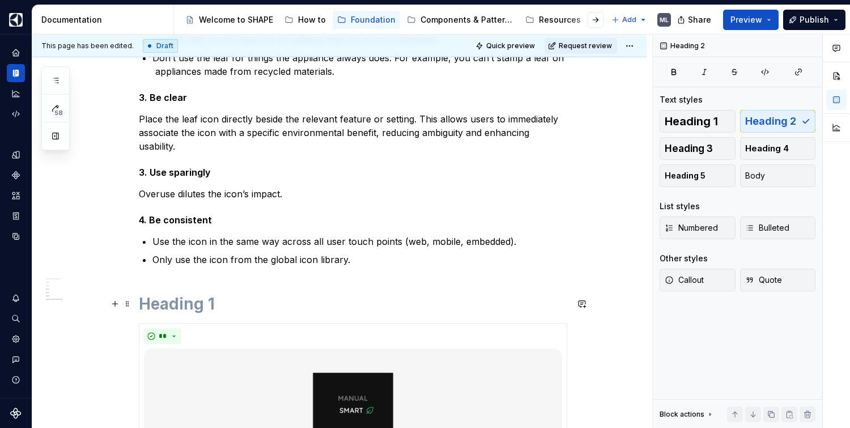
click at [227, 304] on h1 at bounding box center [353, 303] width 428 height 20
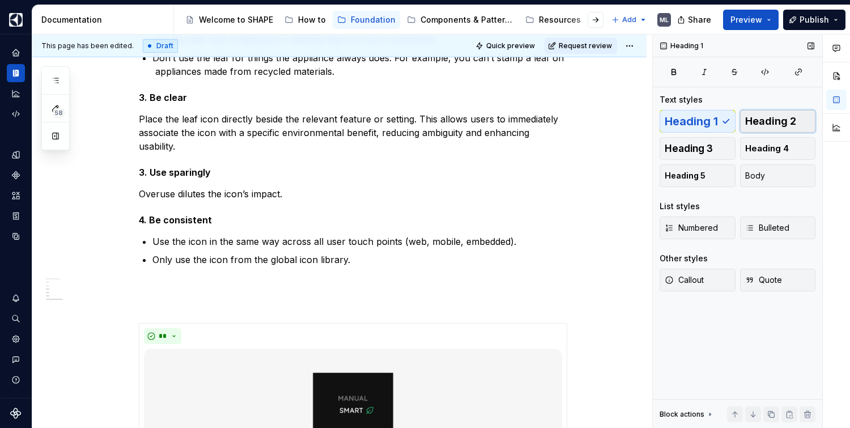
click at [778, 125] on span "Heading 2" at bounding box center [770, 121] width 51 height 11
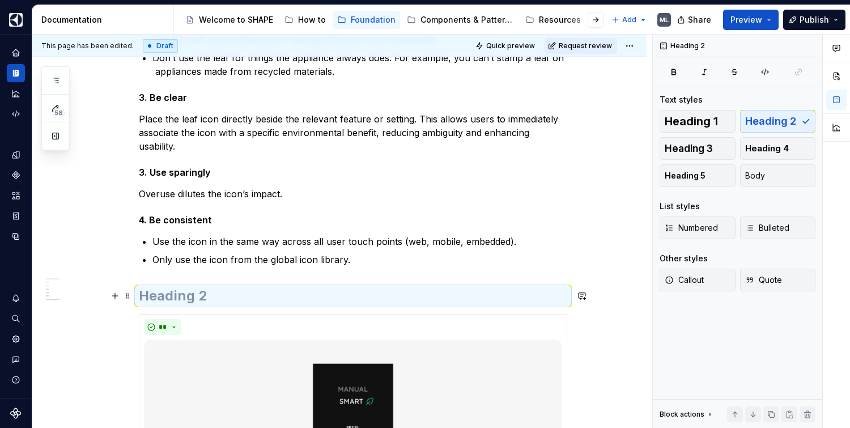
click at [165, 300] on h2 at bounding box center [353, 296] width 428 height 18
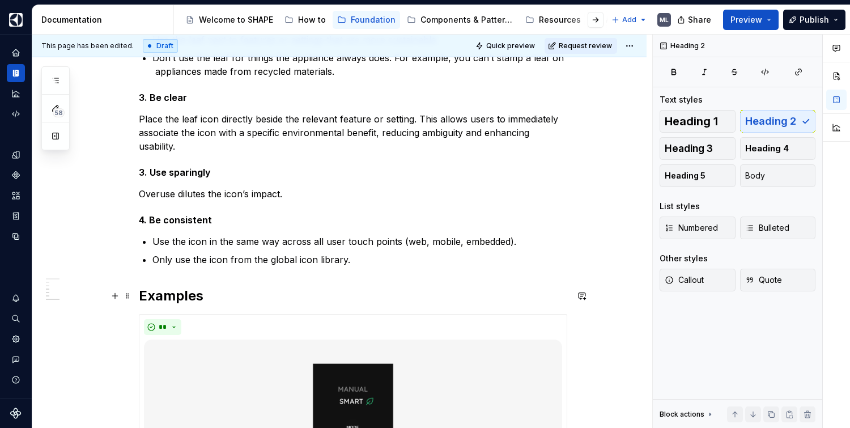
click at [283, 291] on h2 "Examples" at bounding box center [353, 296] width 428 height 18
click at [293, 221] on h5 "4. Be consistent" at bounding box center [353, 219] width 428 height 11
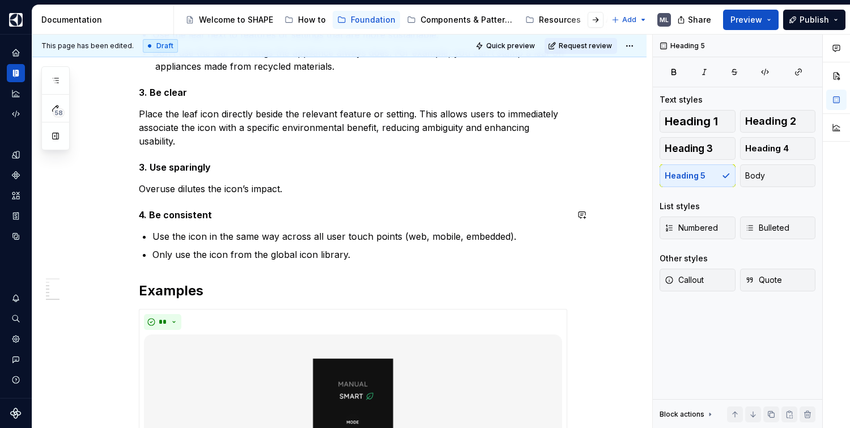
scroll to position [345, 0]
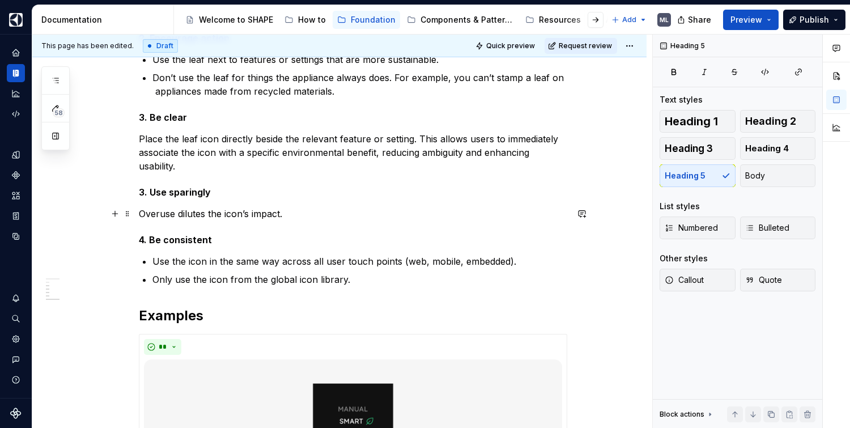
click at [360, 219] on p "Overuse dilutes the icon’s impact." at bounding box center [353, 214] width 428 height 14
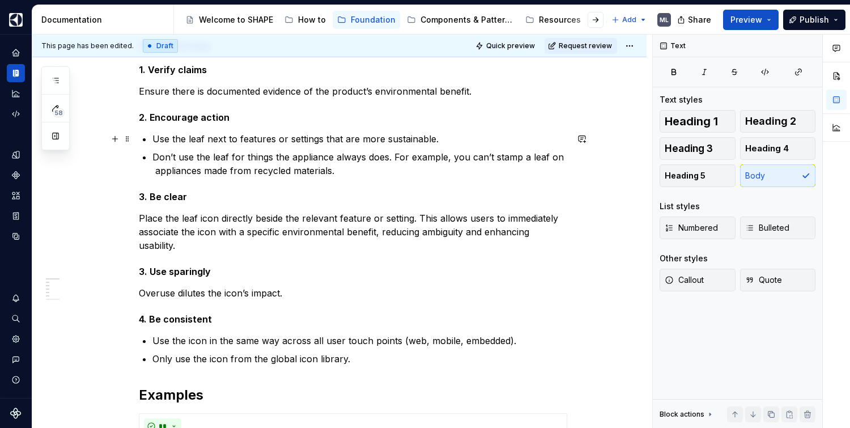
scroll to position [172, 0]
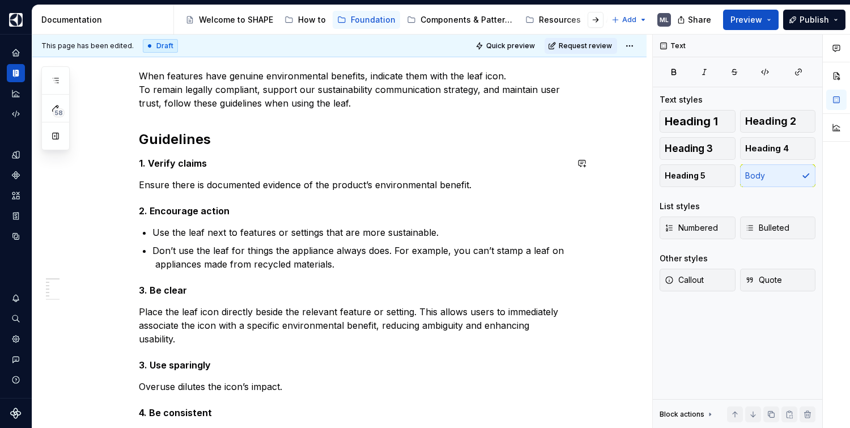
click at [187, 165] on h5 "1. Verify claims" at bounding box center [353, 162] width 428 height 11
click at [185, 139] on h2 "Guidelines" at bounding box center [353, 139] width 428 height 18
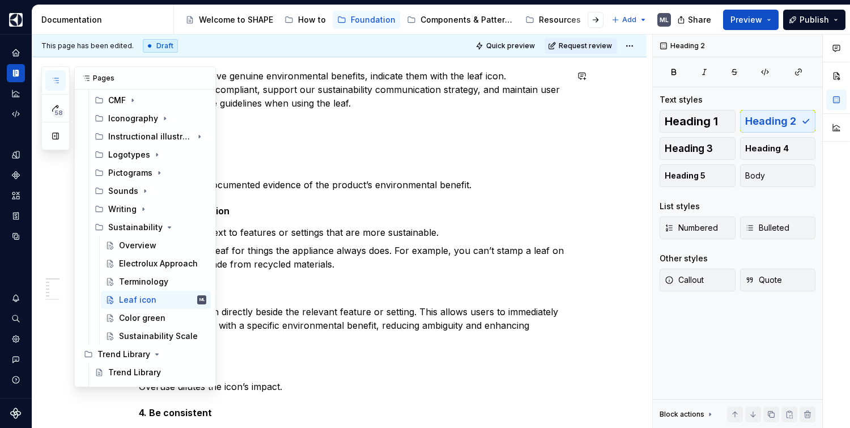
click at [59, 83] on icon "button" at bounding box center [55, 80] width 9 height 9
click at [147, 277] on div "Terminology" at bounding box center [143, 281] width 49 height 11
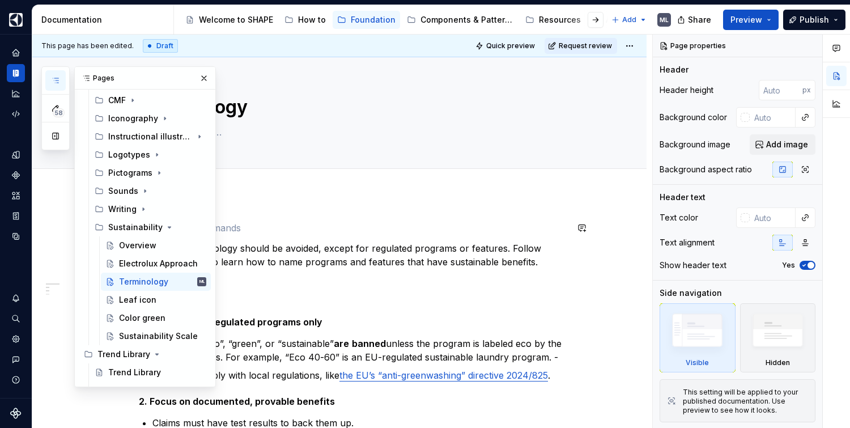
click at [321, 233] on p at bounding box center [353, 228] width 428 height 14
click at [196, 73] on button "button" at bounding box center [204, 78] width 16 height 16
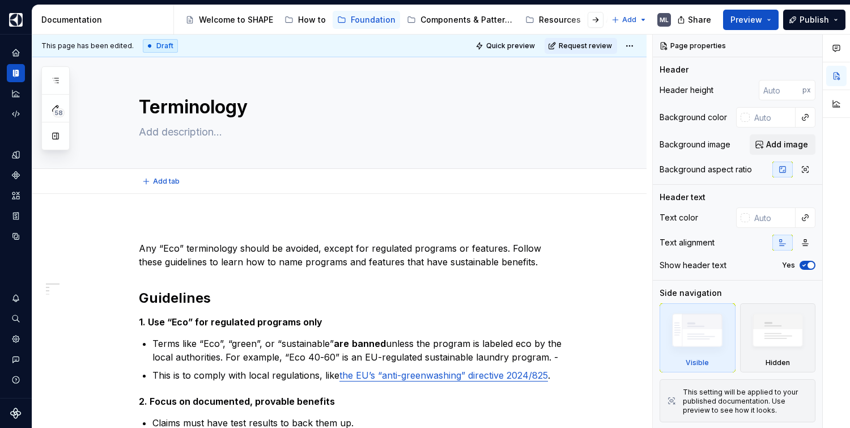
type textarea "*"
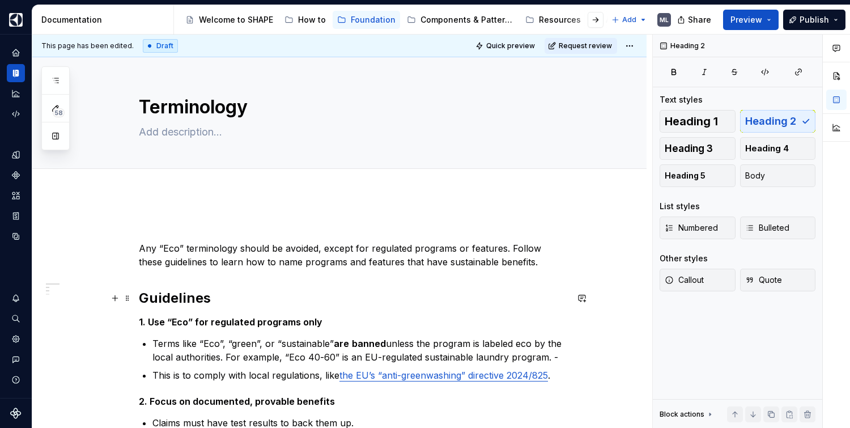
click at [178, 298] on h2 "Guidelines" at bounding box center [353, 298] width 428 height 18
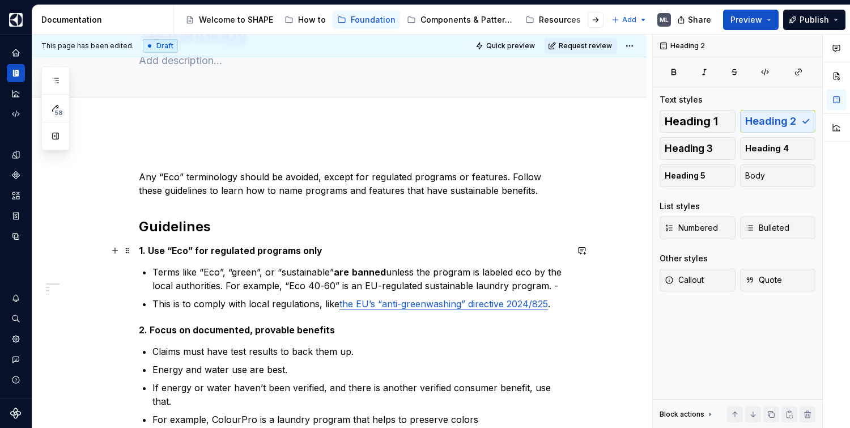
click at [268, 251] on strong "1. Use “Eco” for regulated programs only" at bounding box center [231, 250] width 184 height 11
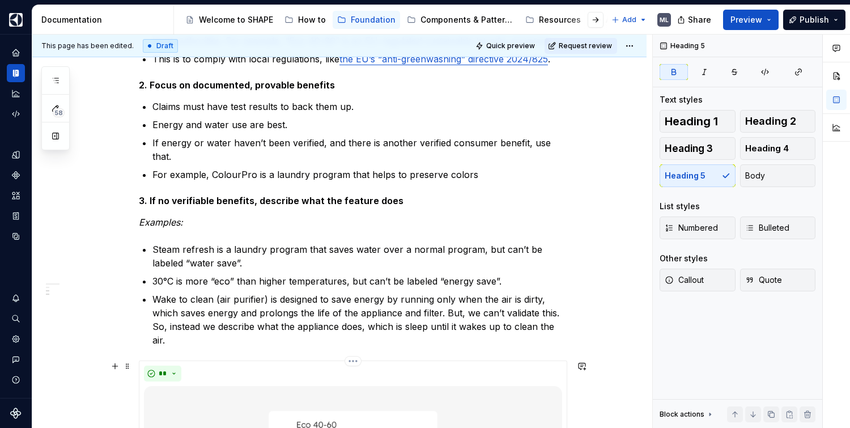
scroll to position [376, 0]
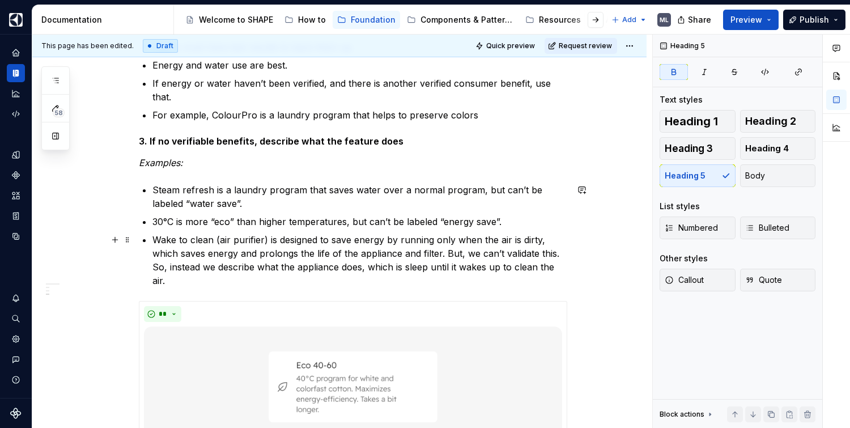
click at [549, 282] on p "Wake to clean (air purifier) is designed to save energy by running only when th…" at bounding box center [359, 260] width 415 height 54
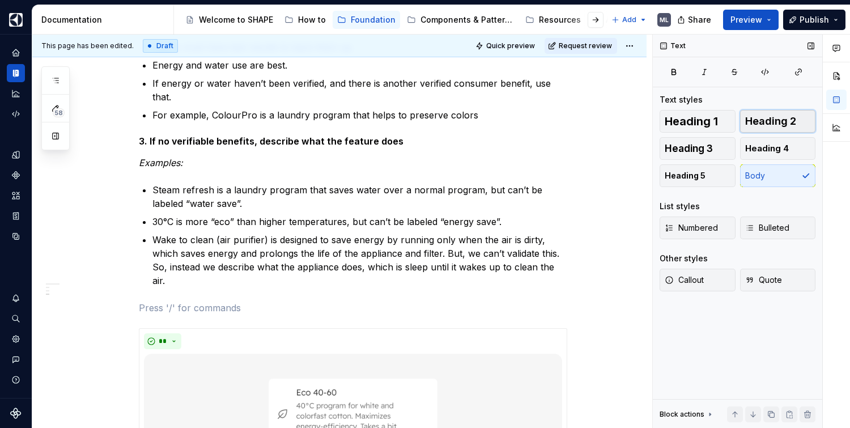
click at [767, 123] on span "Heading 2" at bounding box center [770, 121] width 51 height 11
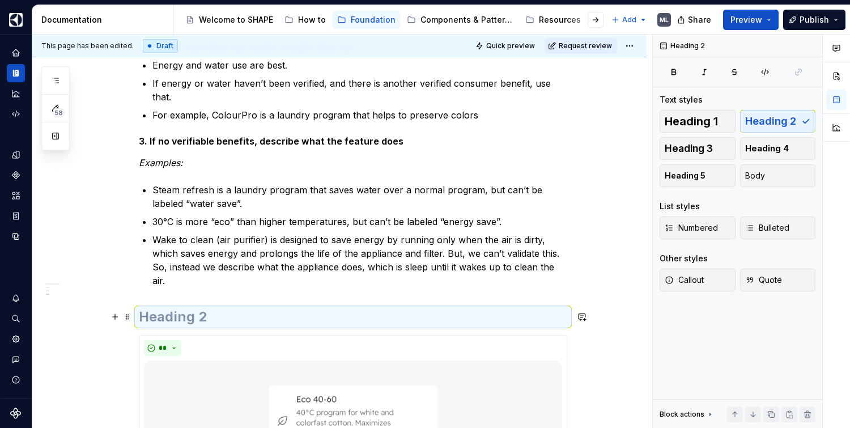
click at [176, 321] on h2 at bounding box center [353, 317] width 428 height 18
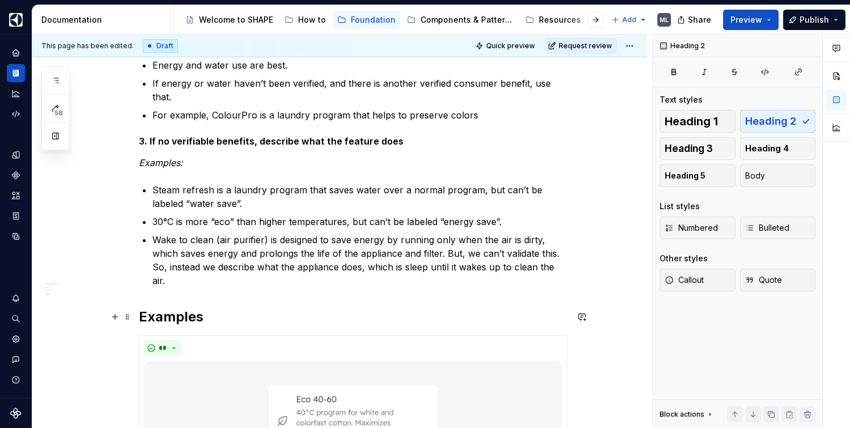
click at [374, 313] on h2 "Examples" at bounding box center [353, 317] width 428 height 18
click at [194, 217] on p "30°C is more “eco” than higher temperatures, but can’t be labeled “energy save”." at bounding box center [359, 222] width 415 height 14
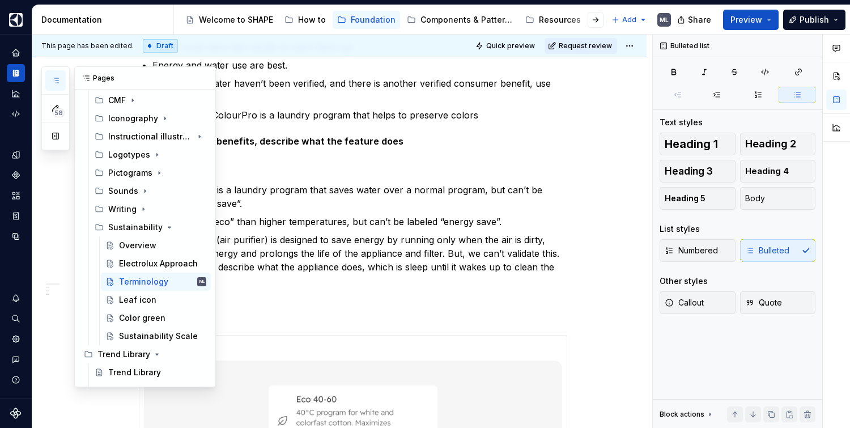
click at [54, 76] on icon "button" at bounding box center [55, 80] width 9 height 9
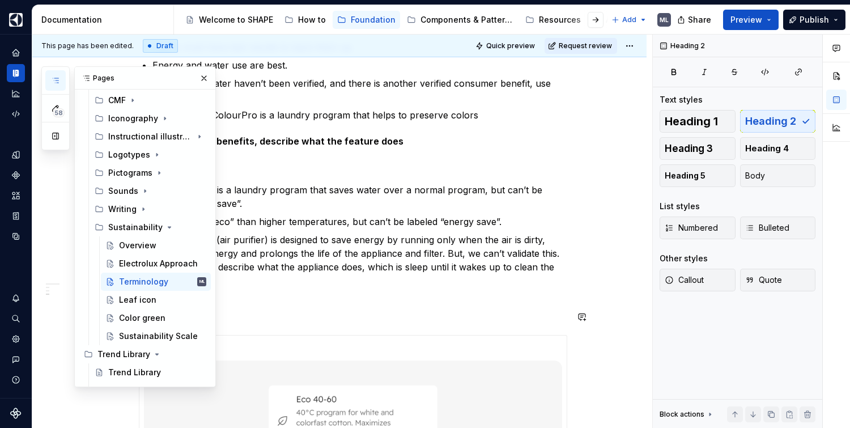
click at [319, 310] on h2 "Examples" at bounding box center [353, 317] width 428 height 18
click at [196, 76] on button "button" at bounding box center [204, 78] width 16 height 16
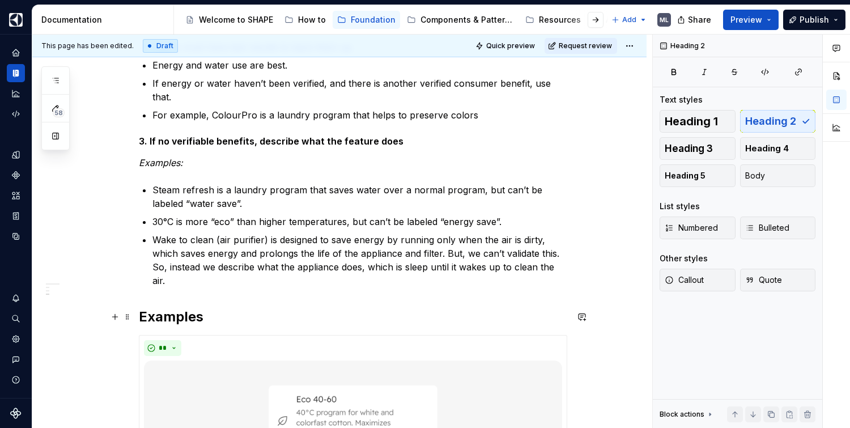
click at [199, 323] on h2 "Examples" at bounding box center [353, 317] width 428 height 18
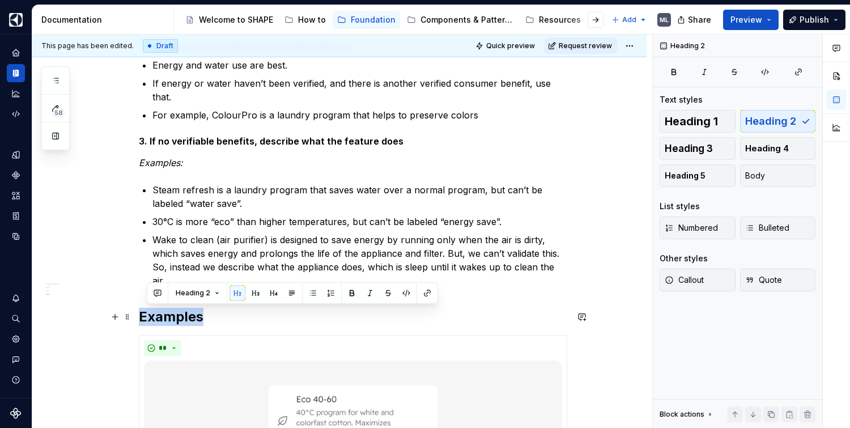
drag, startPoint x: 228, startPoint y: 309, endPoint x: 134, endPoint y: 308, distance: 94.0
copy h2 "Examples"
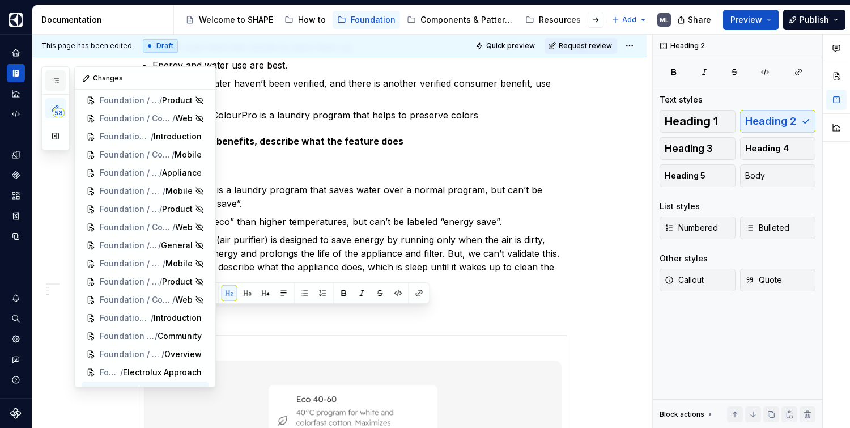
click at [57, 80] on icon "button" at bounding box center [55, 80] width 9 height 9
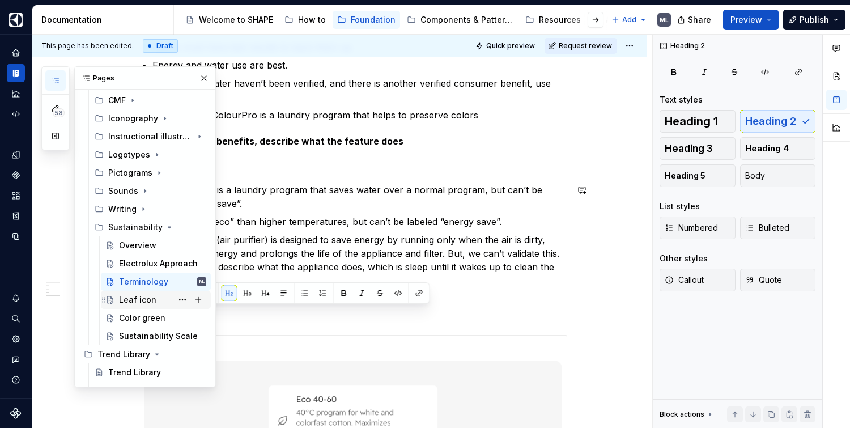
click at [131, 294] on div "Leaf icon" at bounding box center [137, 299] width 37 height 11
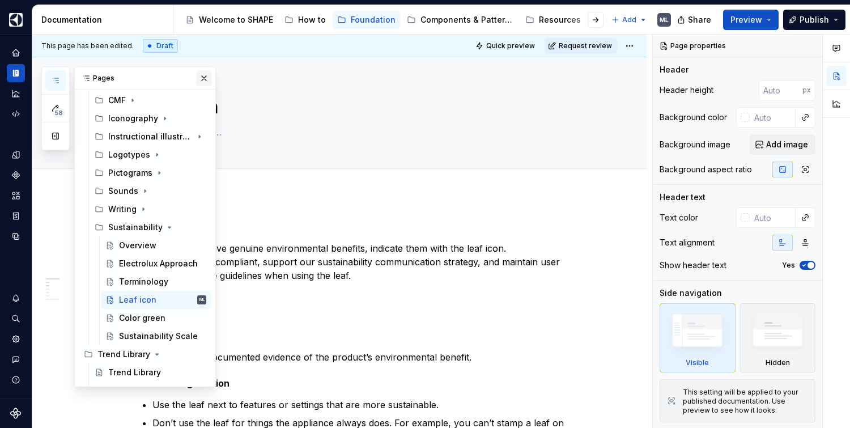
click at [198, 83] on button "button" at bounding box center [204, 78] width 16 height 16
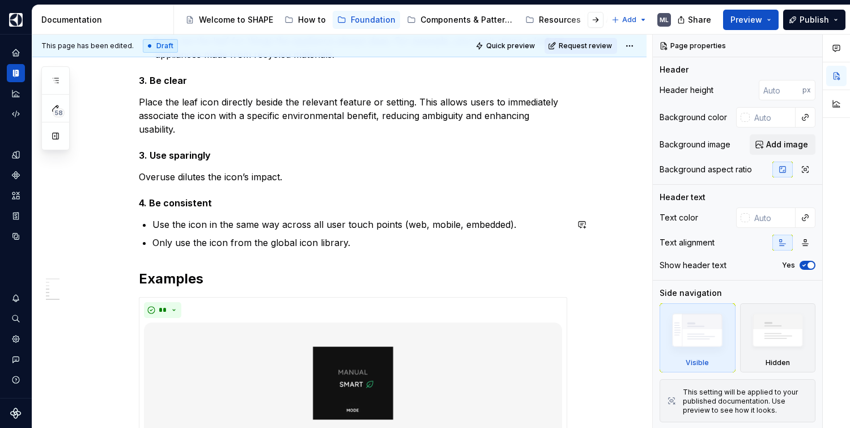
scroll to position [386, 0]
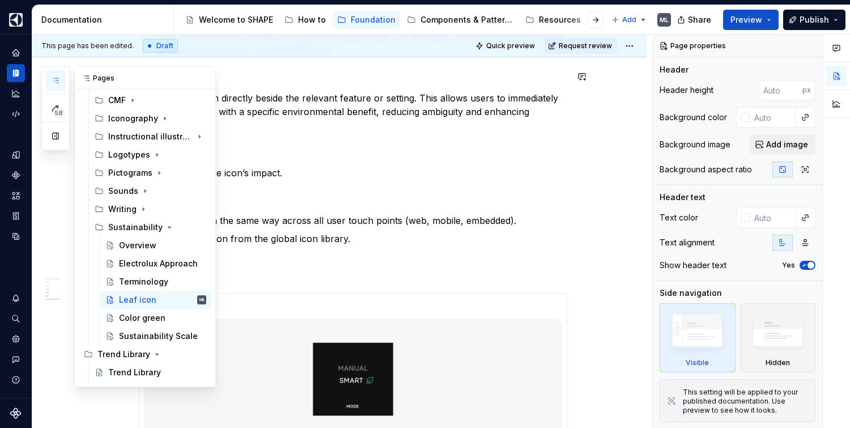
click at [56, 81] on icon "button" at bounding box center [55, 80] width 9 height 9
click at [154, 315] on div "Color green" at bounding box center [142, 317] width 46 height 11
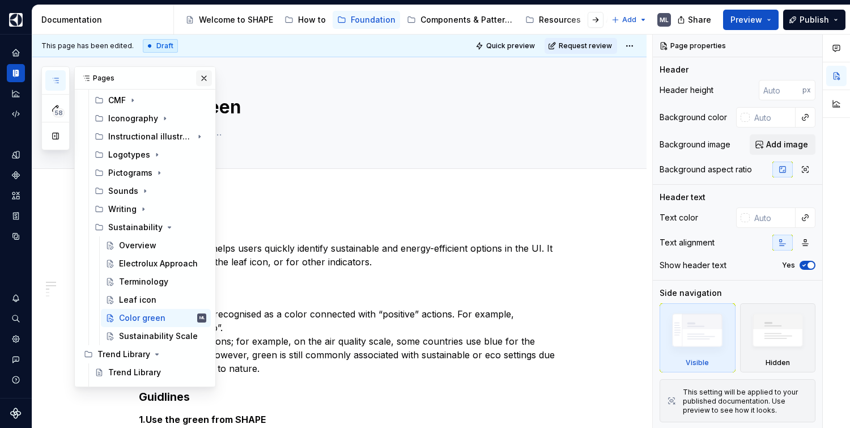
click at [196, 82] on button "button" at bounding box center [204, 78] width 16 height 16
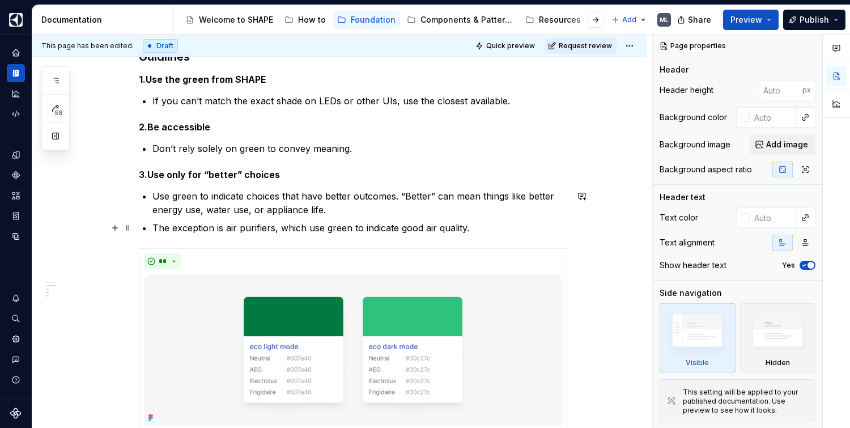
scroll to position [341, 0]
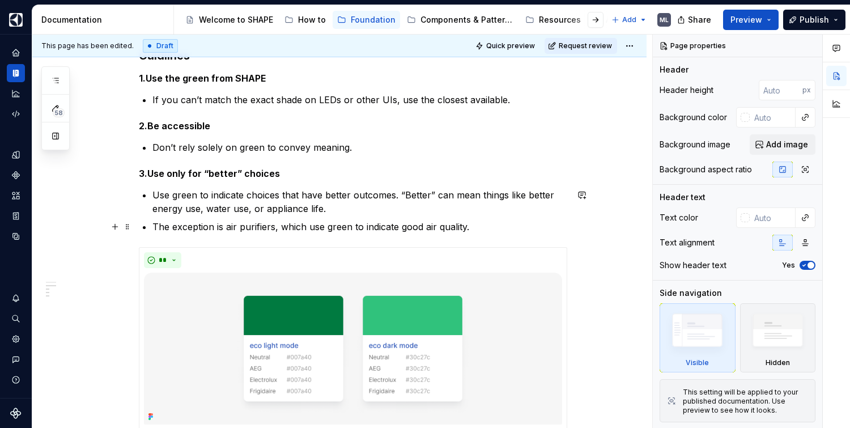
click at [507, 229] on p "The exception is air purifiers, which use green to indicate good air quality." at bounding box center [359, 227] width 415 height 14
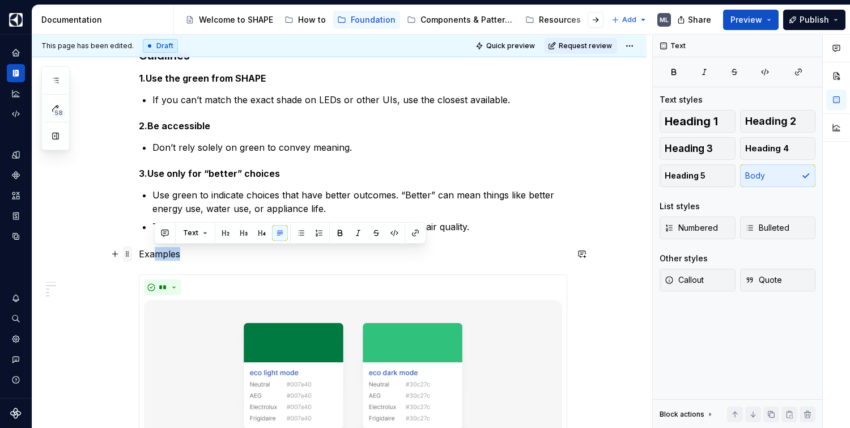
drag, startPoint x: 204, startPoint y: 251, endPoint x: 130, endPoint y: 251, distance: 73.6
click at [223, 249] on p "Examples" at bounding box center [353, 254] width 428 height 14
drag, startPoint x: 194, startPoint y: 258, endPoint x: 185, endPoint y: 242, distance: 18.8
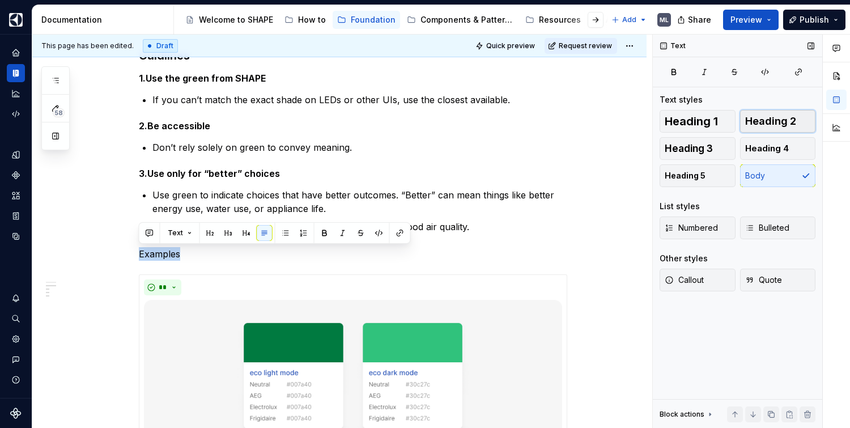
click at [794, 116] on span "Heading 2" at bounding box center [770, 121] width 51 height 11
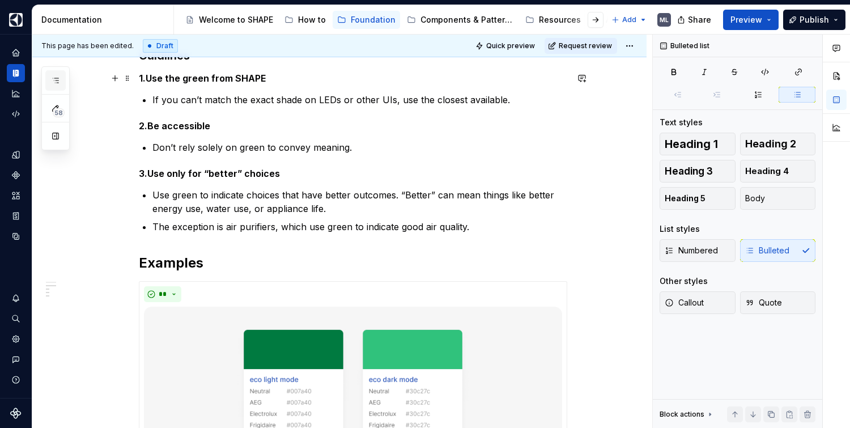
click at [57, 82] on icon "button" at bounding box center [55, 80] width 9 height 9
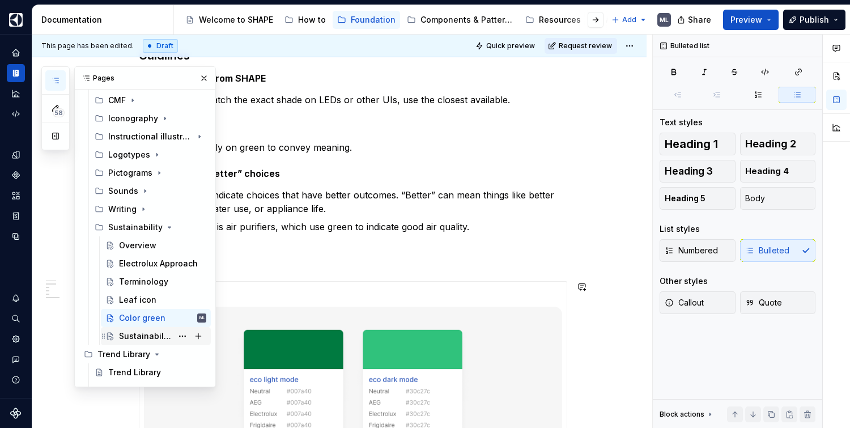
click at [117, 337] on div "Sustainability Scale" at bounding box center [155, 336] width 101 height 16
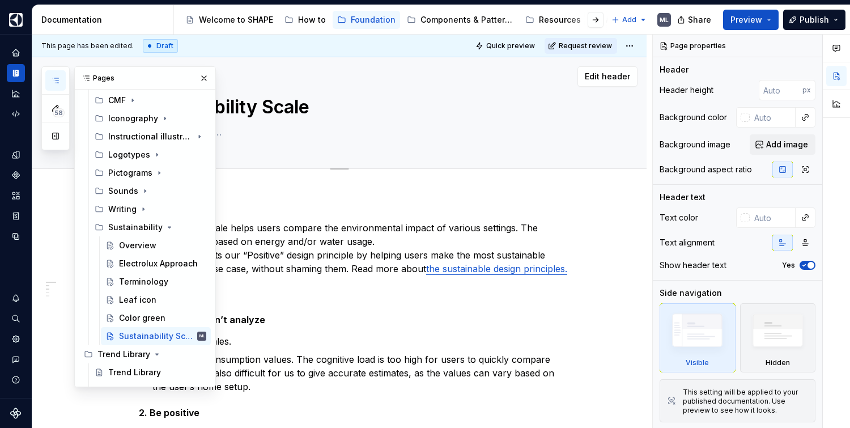
click at [196, 74] on button "button" at bounding box center [204, 78] width 16 height 16
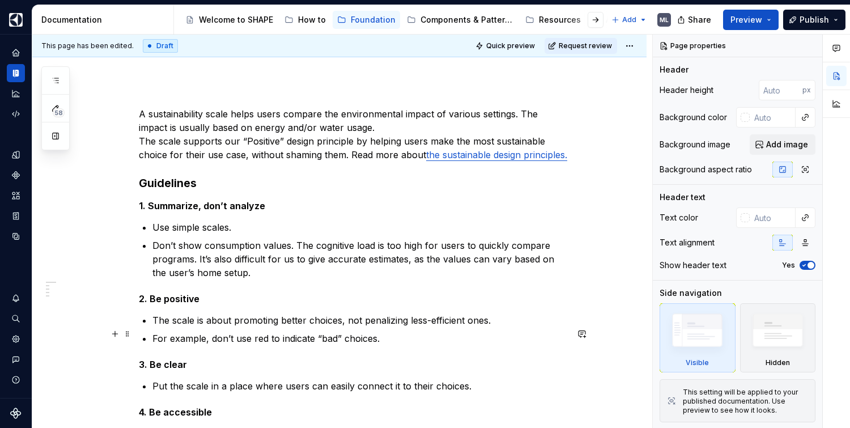
scroll to position [326, 0]
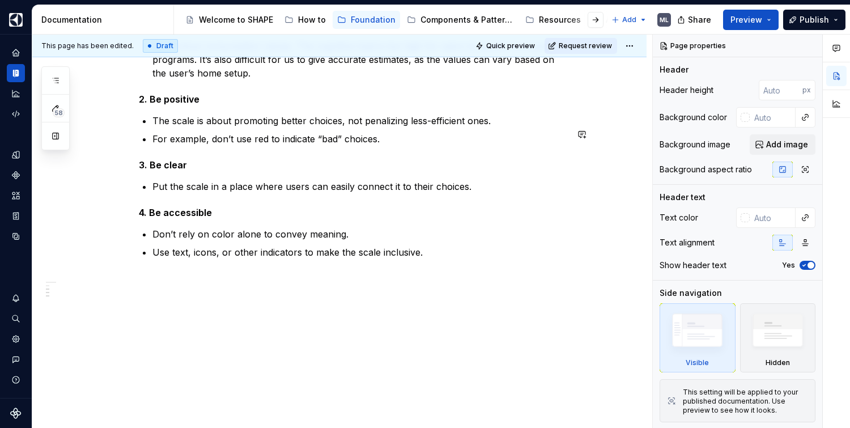
click at [189, 305] on div "A sustainability scale helps users compare the environmental impact of various …" at bounding box center [339, 154] width 614 height 548
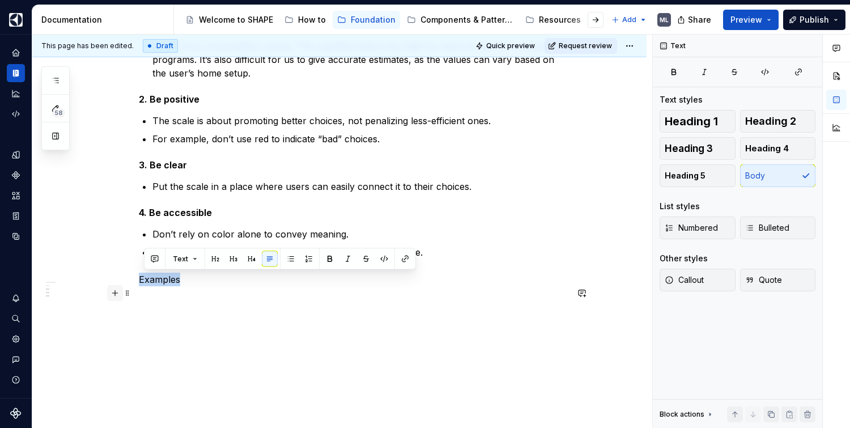
drag, startPoint x: 234, startPoint y: 280, endPoint x: 117, endPoint y: 283, distance: 117.8
click at [139, 282] on div "A sustainability scale helps users compare the environmental impact of various …" at bounding box center [353, 104] width 428 height 392
click at [693, 178] on span "Heading 5" at bounding box center [684, 175] width 41 height 11
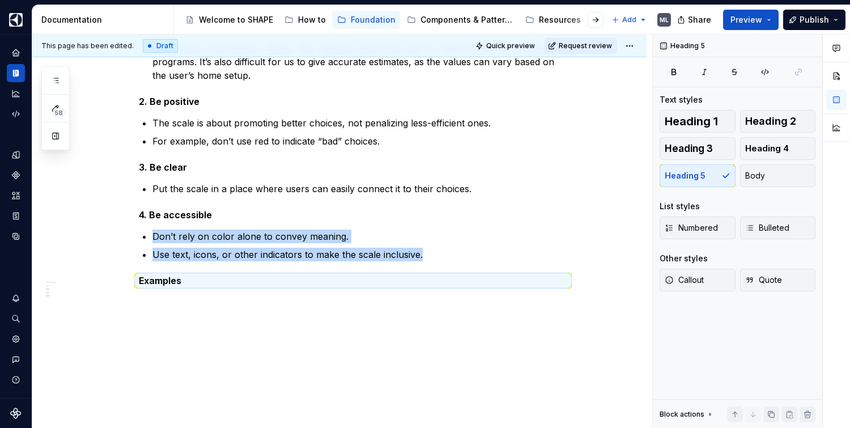
scroll to position [324, 0]
click at [774, 120] on span "Heading 2" at bounding box center [770, 121] width 51 height 11
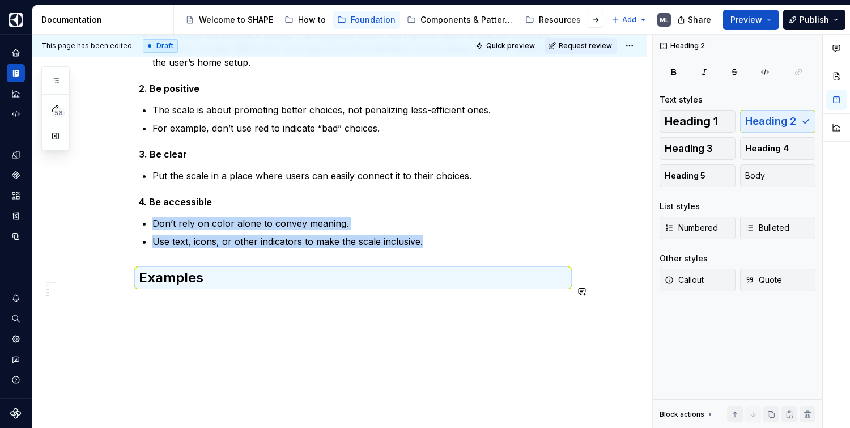
click at [446, 351] on div "This page has been edited. Draft Quick preview Request review Sustainability Sc…" at bounding box center [342, 232] width 620 height 394
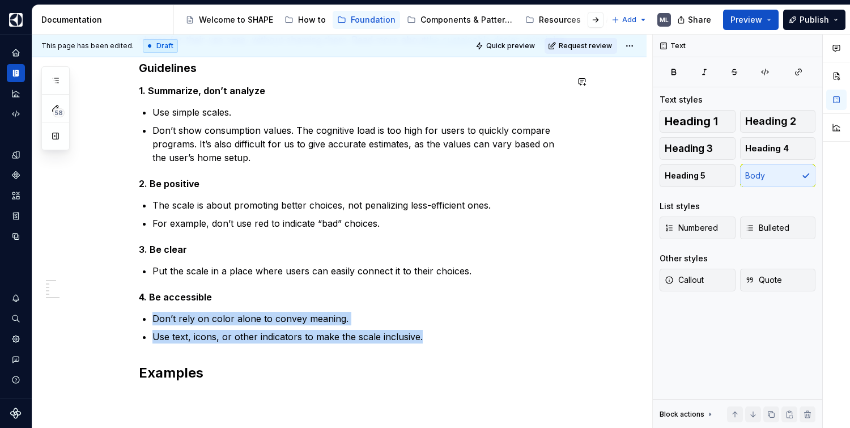
scroll to position [338, 0]
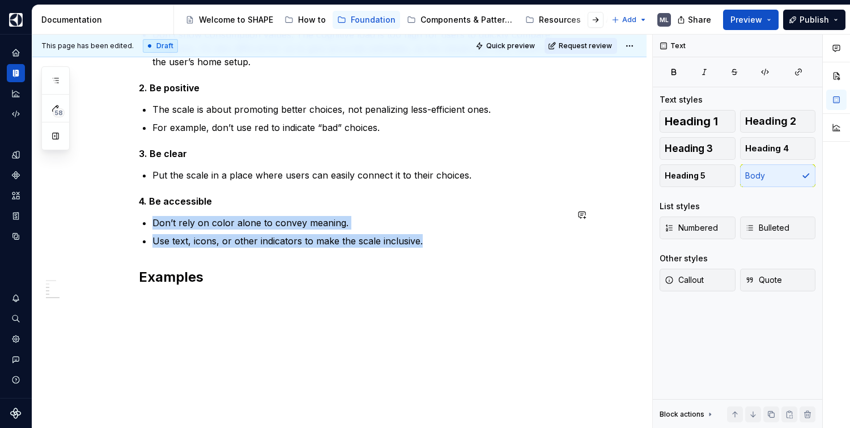
click at [194, 311] on div "A sustainability scale helps users compare the environmental impact of various …" at bounding box center [339, 148] width 614 height 559
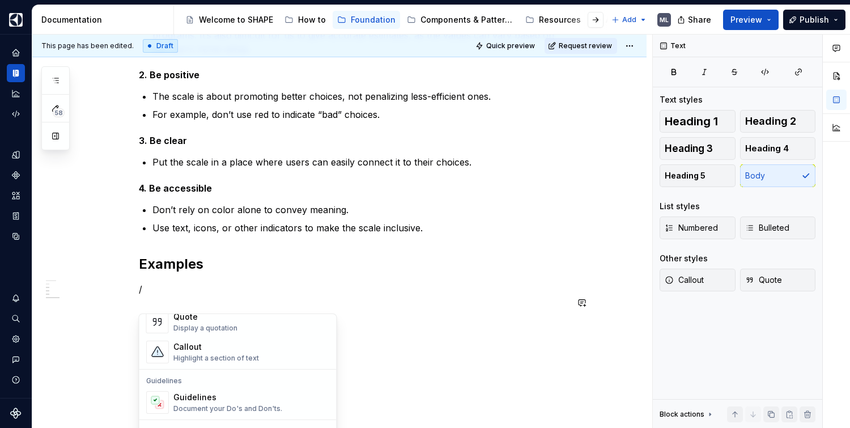
scroll to position [271, 0]
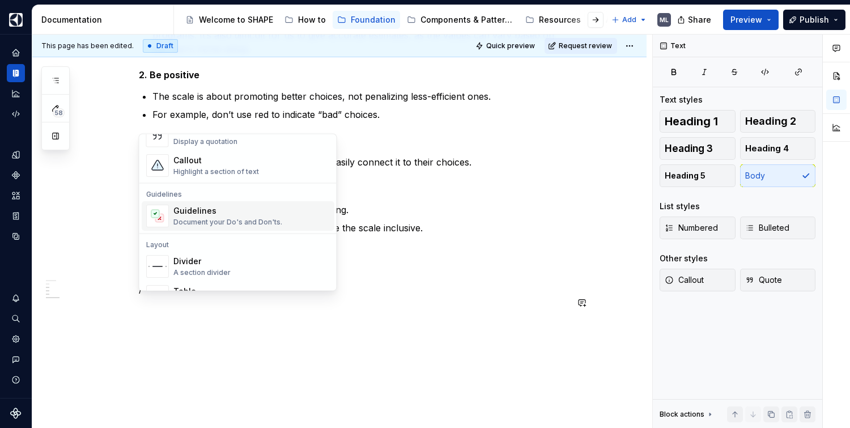
click at [203, 223] on div "Document your Do's and Don'ts." at bounding box center [227, 222] width 109 height 9
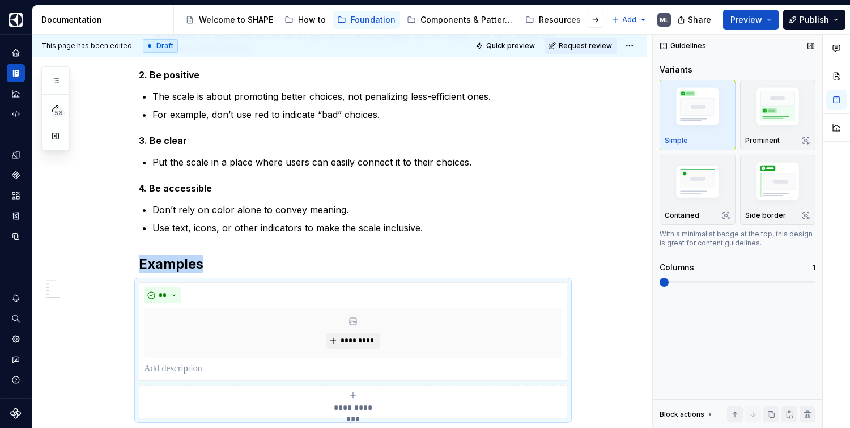
scroll to position [341, 0]
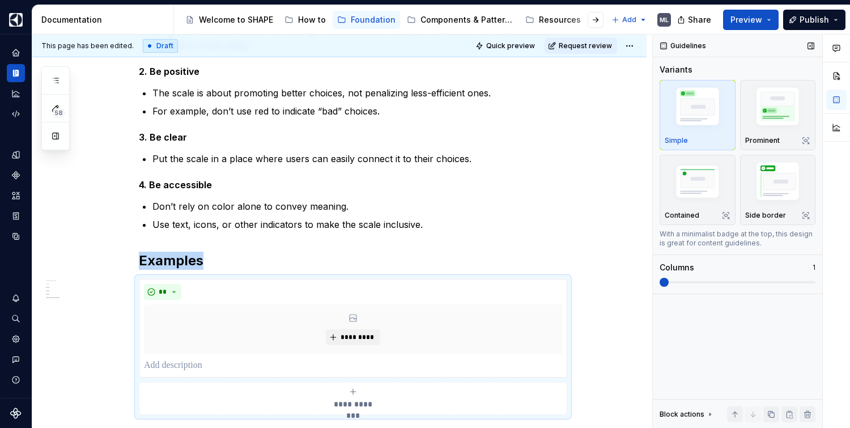
click at [672, 275] on div "Columns 1" at bounding box center [737, 274] width 156 height 25
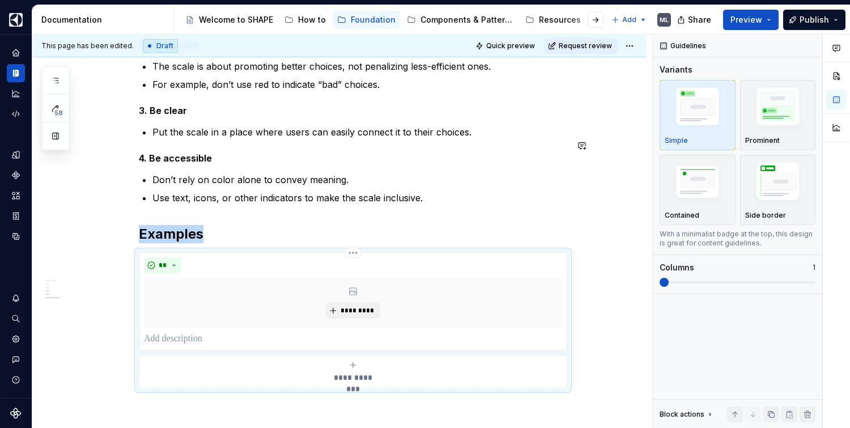
scroll to position [445, 0]
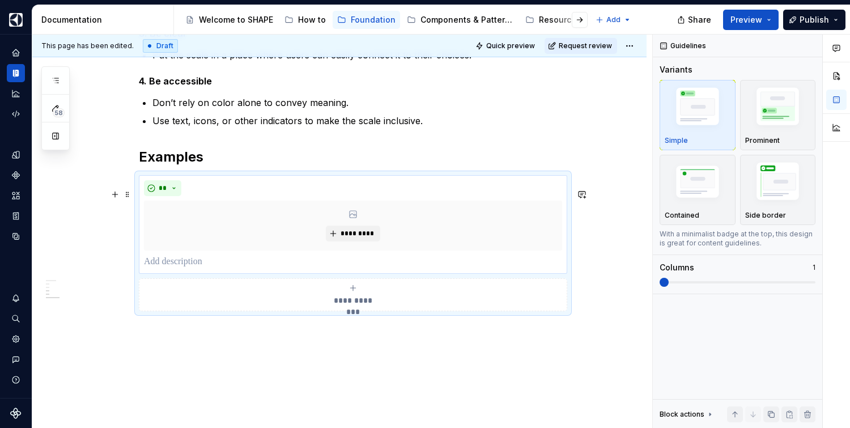
type textarea "*"
